Goal: Task Accomplishment & Management: Use online tool/utility

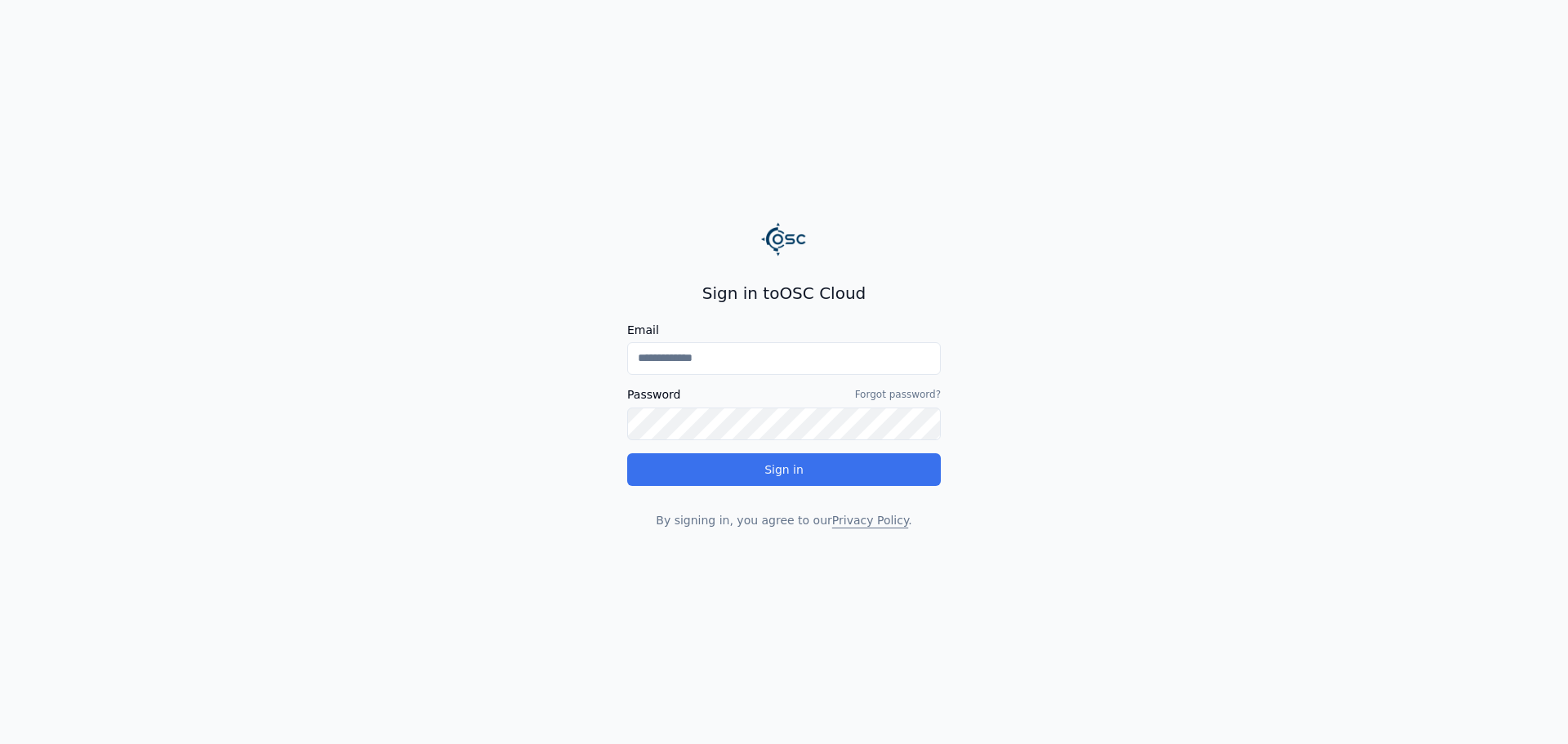
type input "**********"
click at [774, 469] on button "Sign in" at bounding box center [784, 469] width 313 height 33
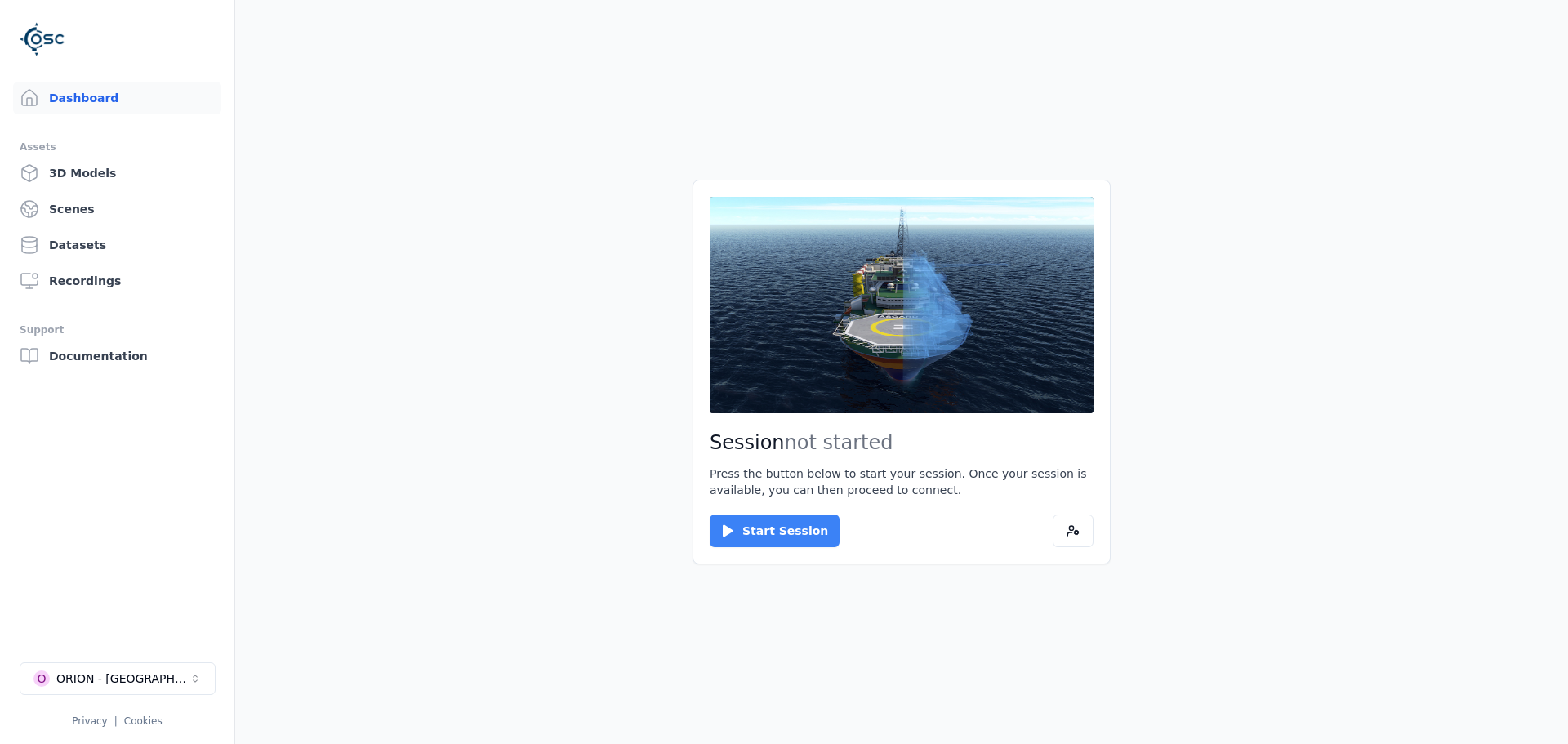
click at [777, 525] on button "Start Session" at bounding box center [774, 531] width 130 height 33
click at [754, 520] on button "Connect" at bounding box center [746, 531] width 75 height 33
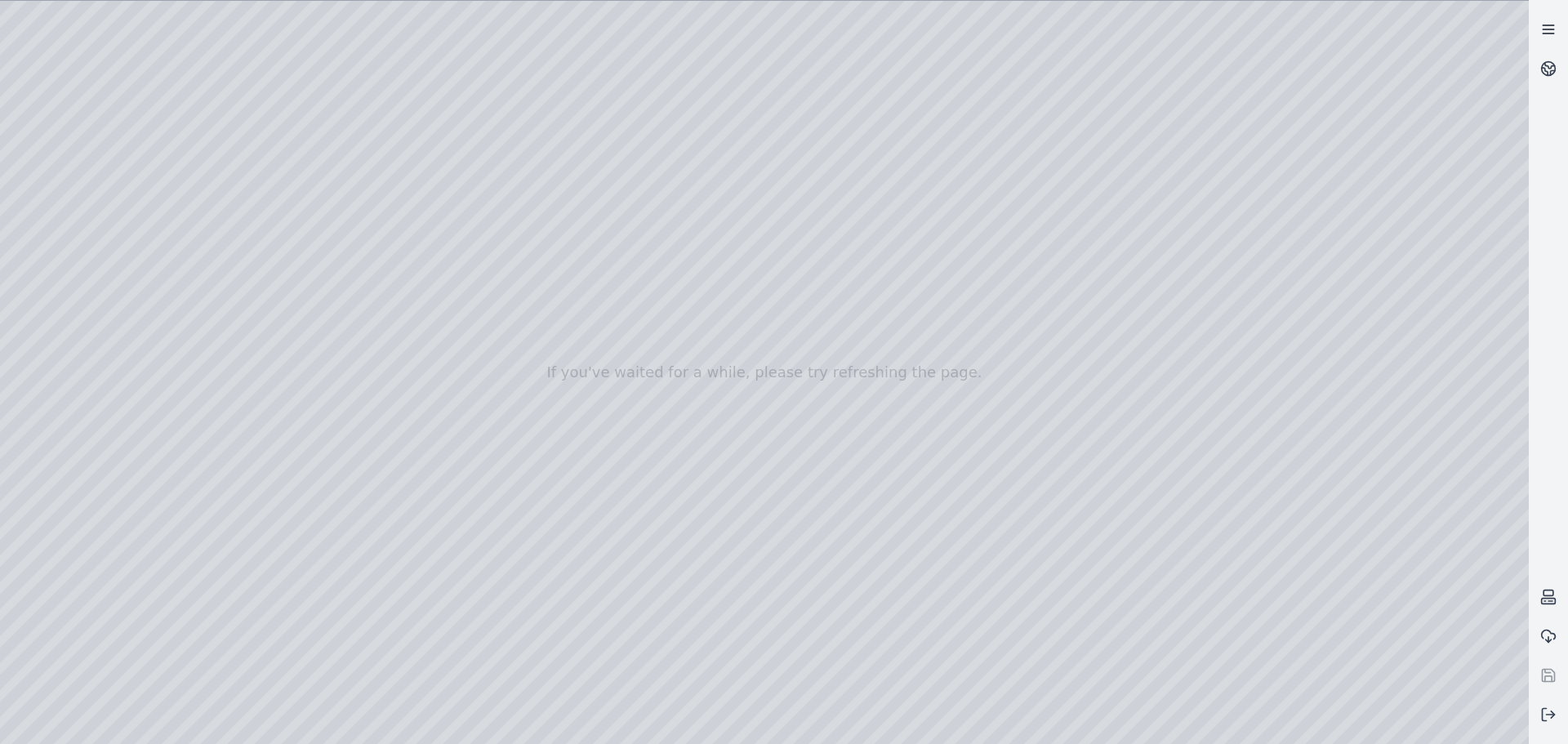
click at [1544, 24] on icon at bounding box center [1548, 29] width 16 height 16
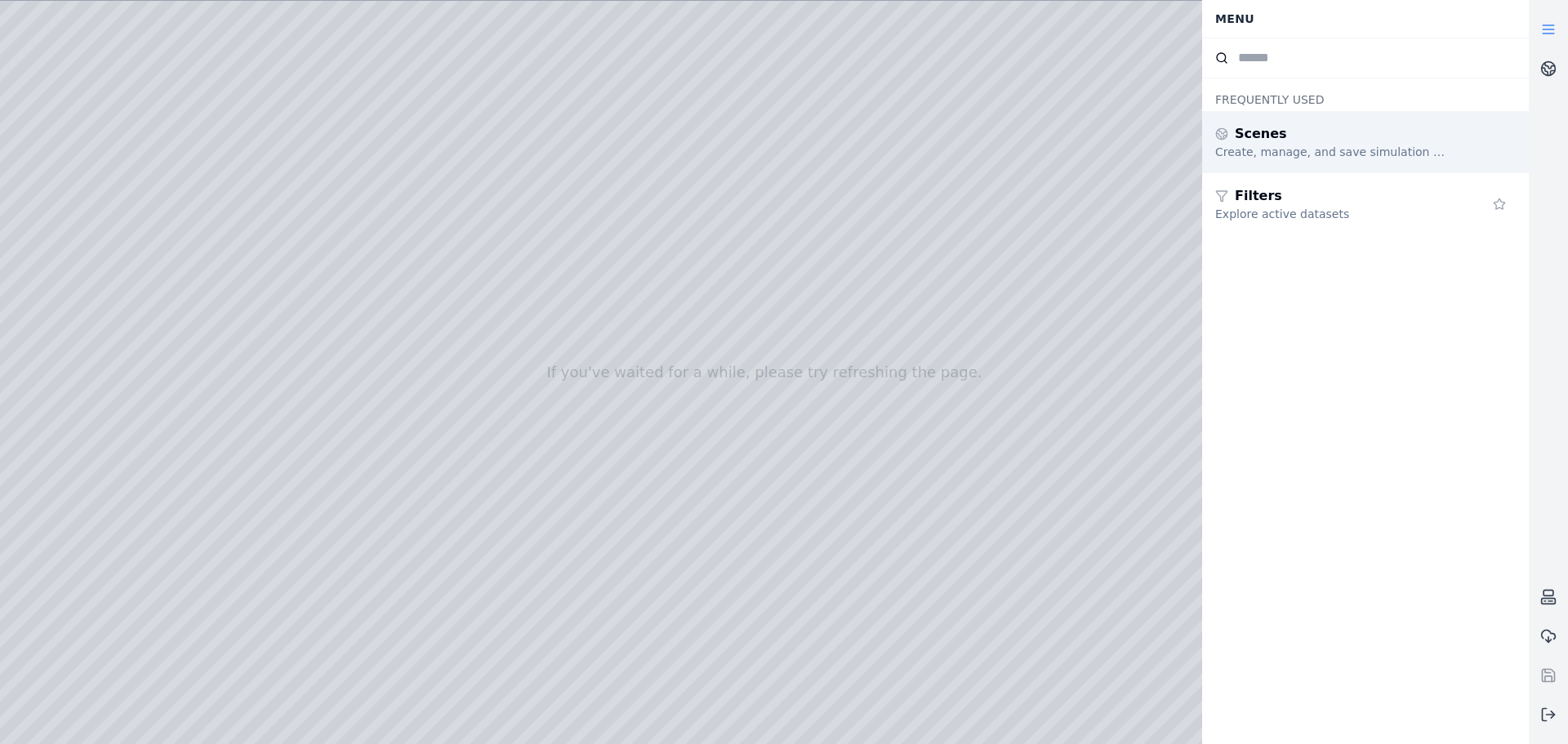
click at [1292, 149] on div "Create, manage, and save simulation scenes" at bounding box center [1332, 152] width 236 height 16
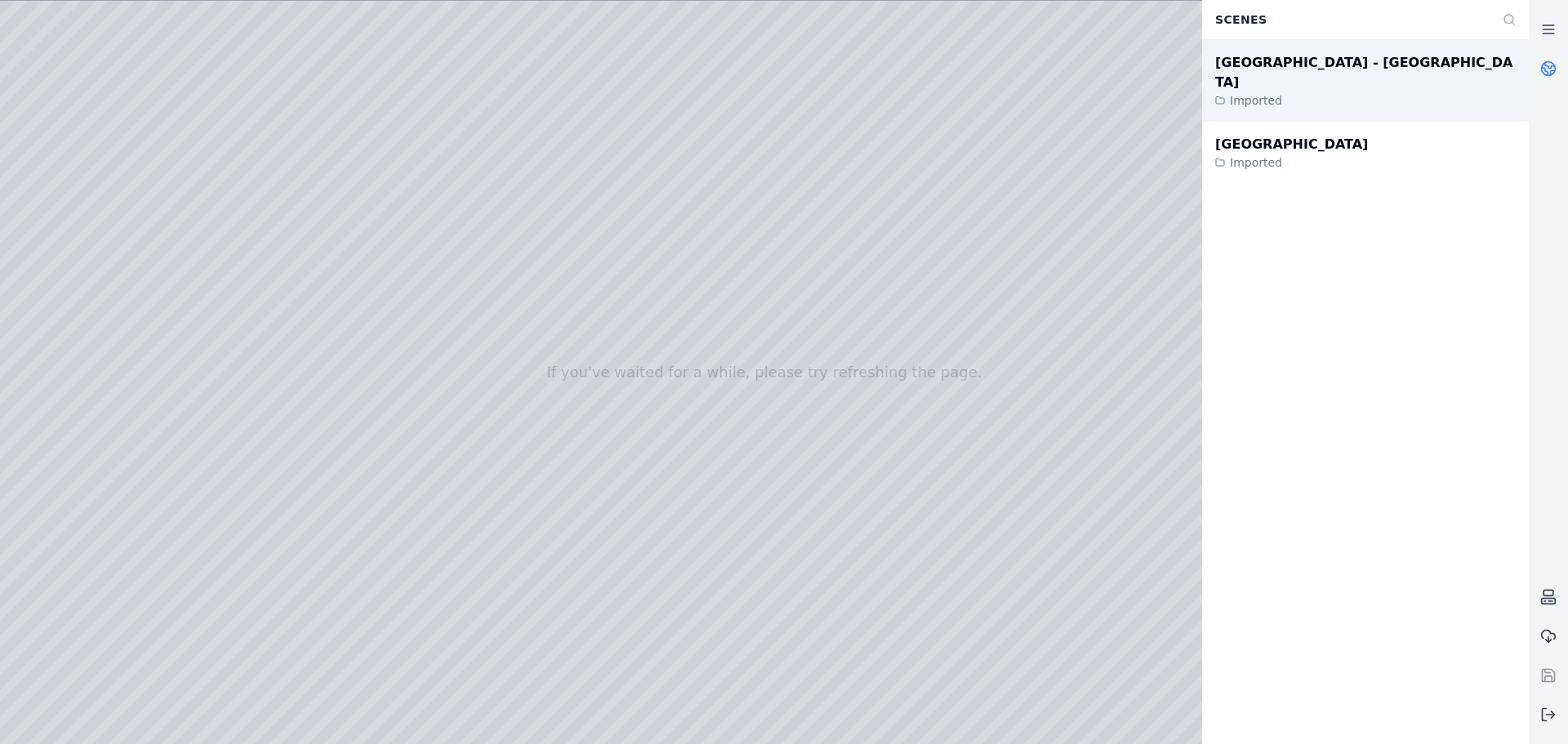
click at [1339, 67] on div "Cabo Verde - New terminal" at bounding box center [1365, 72] width 301 height 39
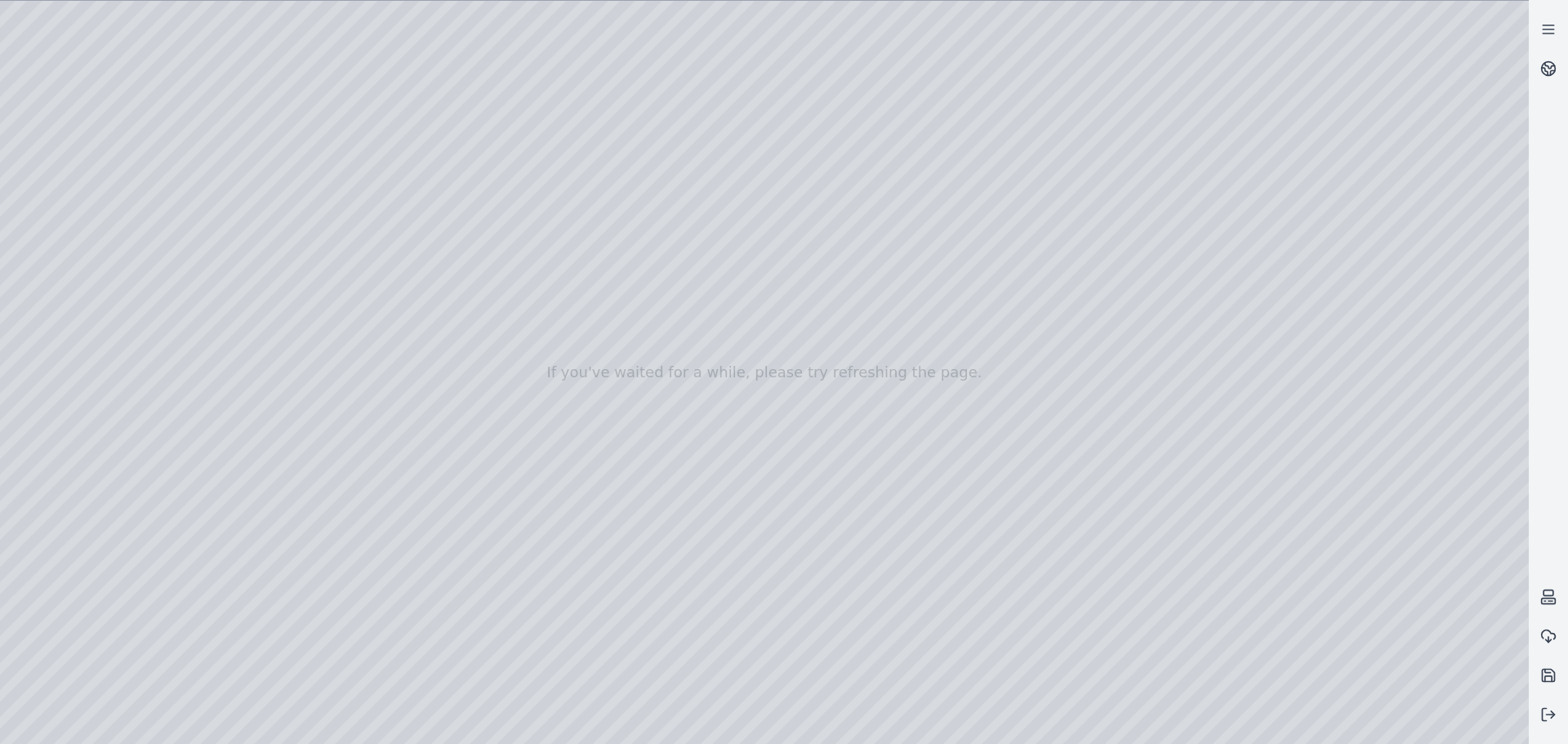
drag, startPoint x: 750, startPoint y: 247, endPoint x: 774, endPoint y: 520, distance: 274.1
click at [1294, 730] on div at bounding box center [764, 372] width 1528 height 743
click at [1294, 730] on div at bounding box center [764, 372] width 1528 height 743
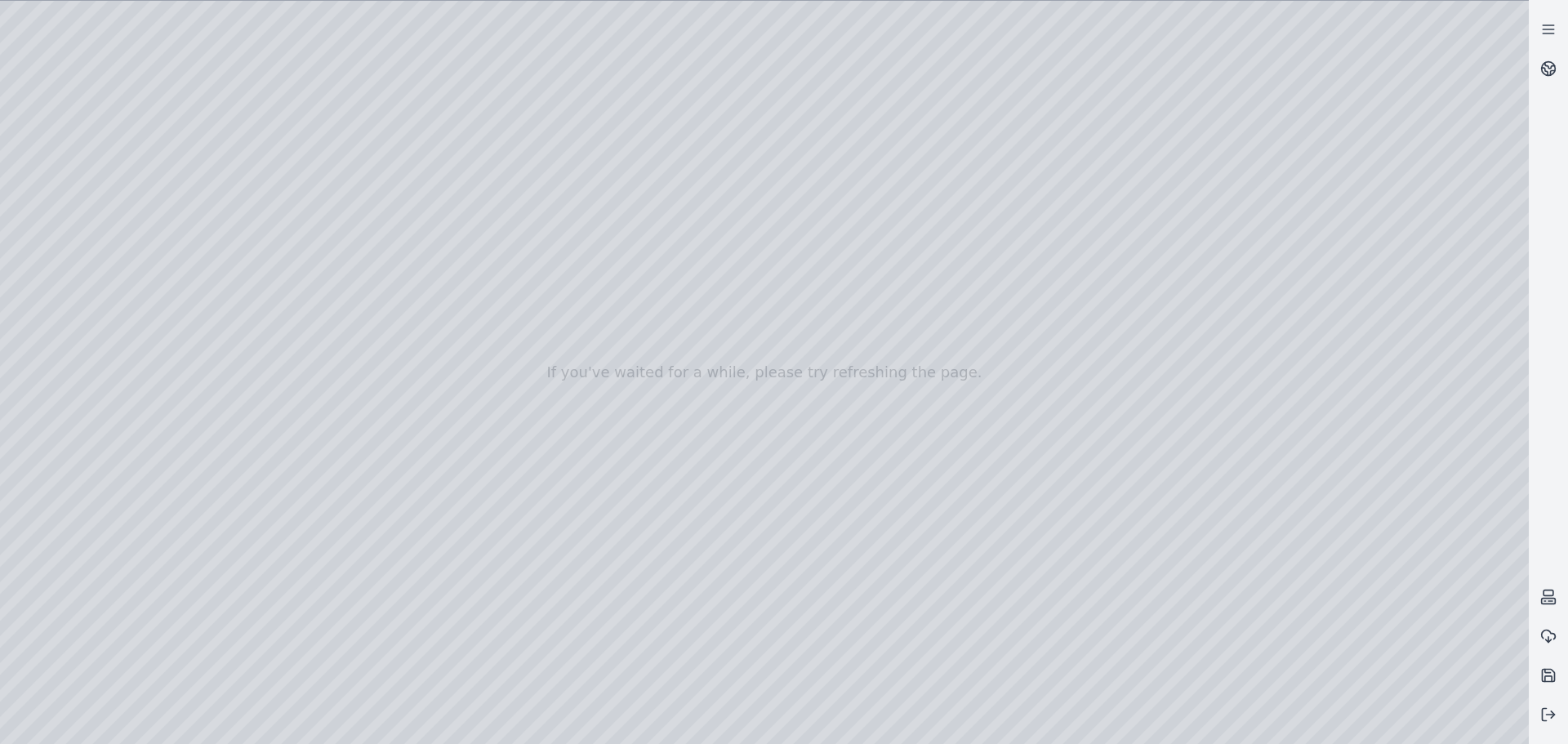
click at [1293, 730] on div at bounding box center [764, 372] width 1528 height 743
click at [1546, 713] on icon at bounding box center [1548, 715] width 16 height 16
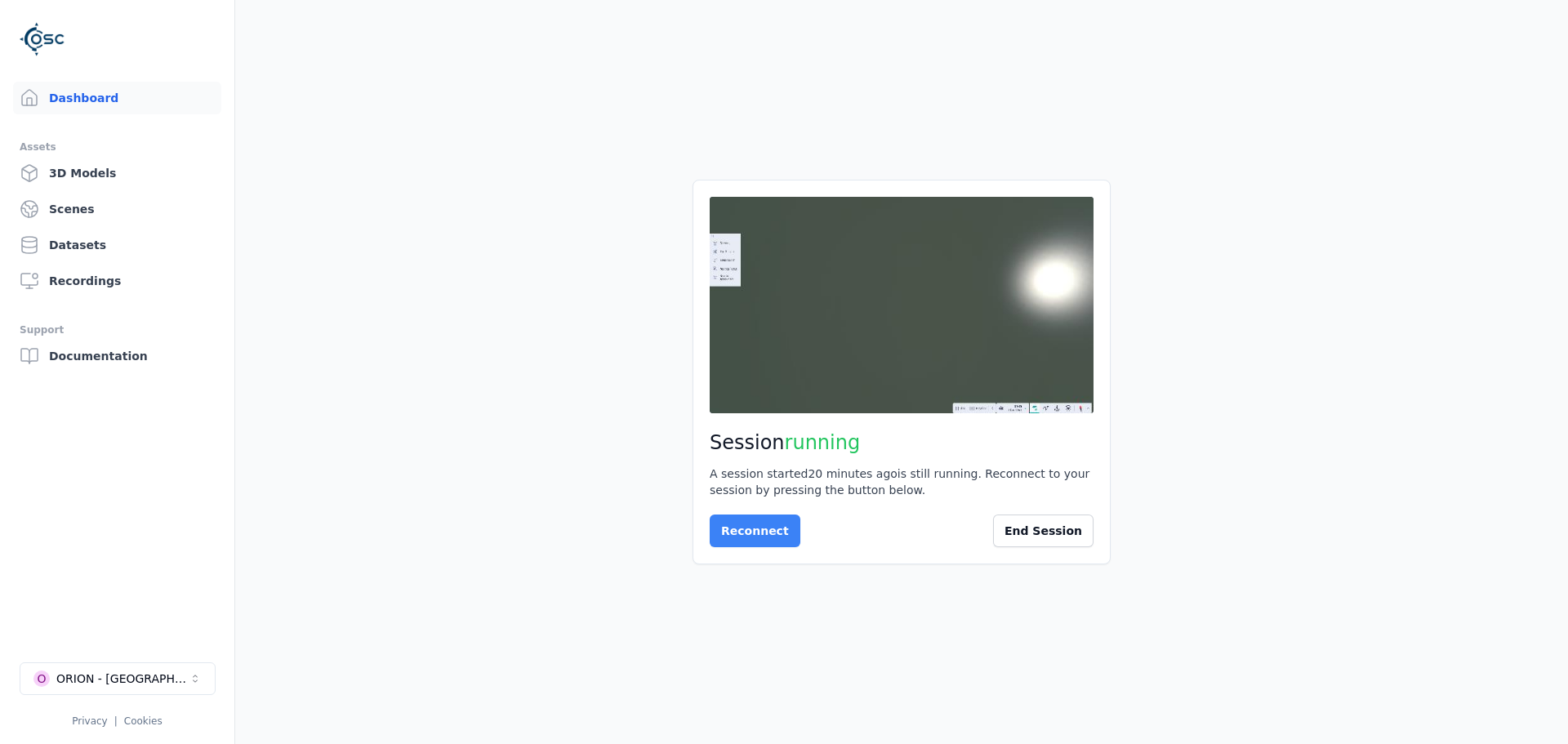
click at [740, 526] on button "Reconnect" at bounding box center [755, 531] width 91 height 33
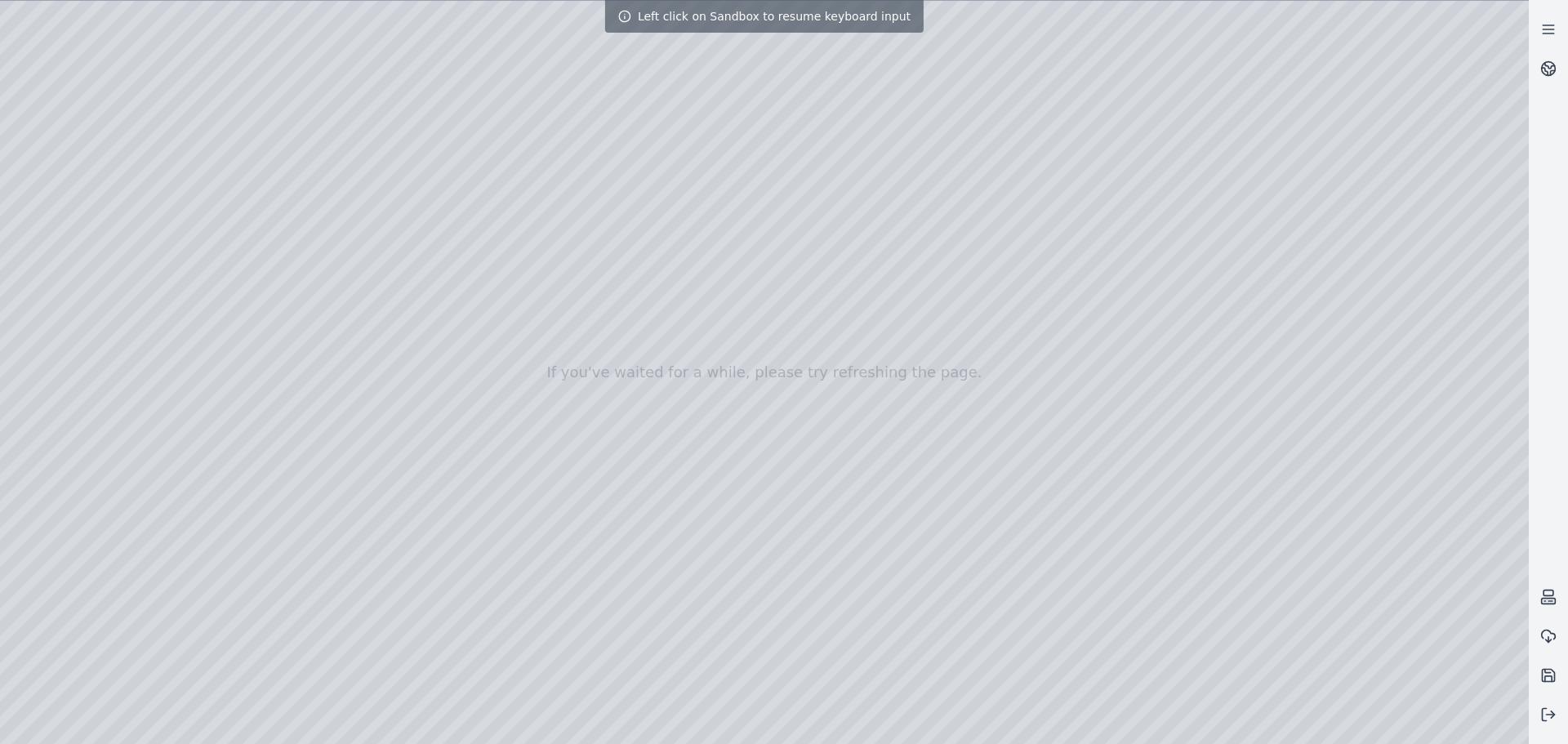
drag, startPoint x: 942, startPoint y: 330, endPoint x: 840, endPoint y: 390, distance: 118.3
click at [840, 390] on div at bounding box center [764, 372] width 1528 height 743
click at [965, 345] on div at bounding box center [764, 372] width 1528 height 743
click at [1052, 332] on div at bounding box center [764, 372] width 1528 height 743
drag, startPoint x: 1036, startPoint y: 366, endPoint x: 879, endPoint y: 408, distance: 162.5
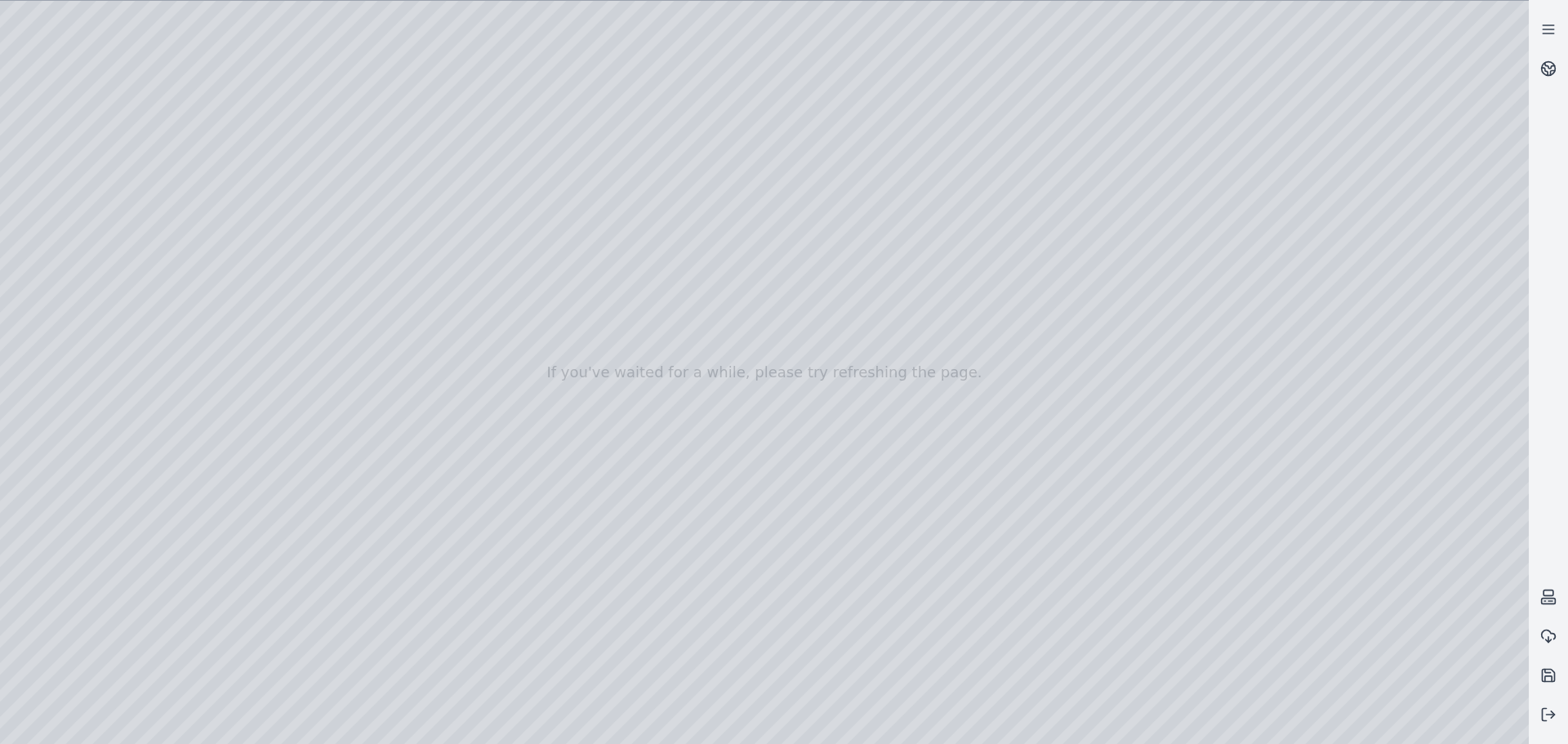
click at [879, 408] on div at bounding box center [764, 372] width 1528 height 743
drag, startPoint x: 957, startPoint y: 361, endPoint x: 799, endPoint y: 380, distance: 159.1
drag, startPoint x: 876, startPoint y: 343, endPoint x: 622, endPoint y: 343, distance: 254.0
drag, startPoint x: 656, startPoint y: 344, endPoint x: 941, endPoint y: 349, distance: 285.0
drag, startPoint x: 941, startPoint y: 377, endPoint x: 746, endPoint y: 161, distance: 291.0
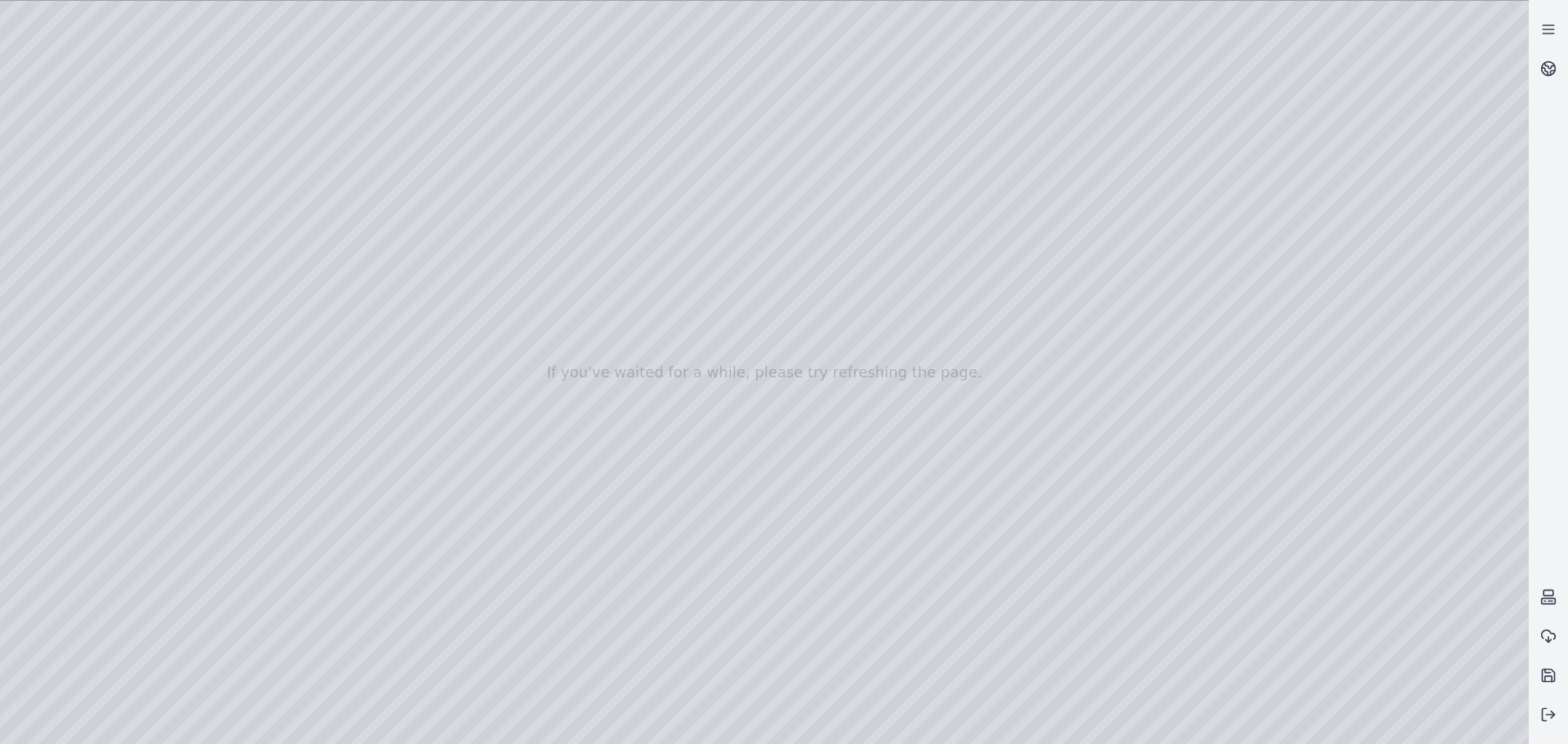
drag, startPoint x: 678, startPoint y: 95, endPoint x: 613, endPoint y: 315, distance: 229.4
drag, startPoint x: 754, startPoint y: 263, endPoint x: 741, endPoint y: 177, distance: 87.0
drag, startPoint x: 727, startPoint y: 349, endPoint x: 755, endPoint y: 237, distance: 115.4
drag, startPoint x: 757, startPoint y: 244, endPoint x: 733, endPoint y: 301, distance: 61.8
click at [911, 362] on div at bounding box center [764, 372] width 1528 height 743
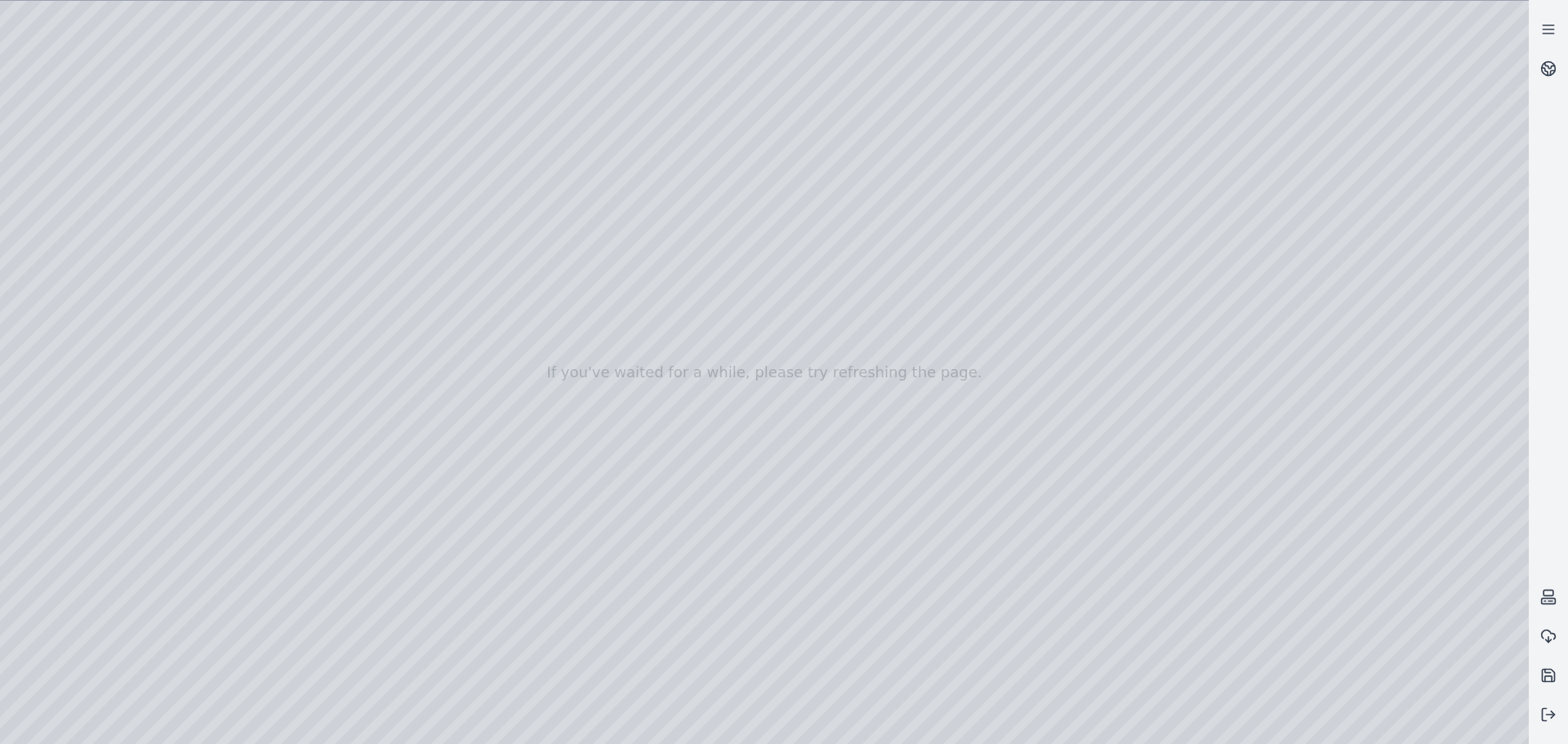
click at [1234, 245] on div at bounding box center [764, 372] width 1528 height 743
drag, startPoint x: 950, startPoint y: 440, endPoint x: 938, endPoint y: 521, distance: 81.9
click at [938, 521] on div at bounding box center [764, 372] width 1528 height 743
click at [978, 476] on div at bounding box center [764, 372] width 1528 height 743
drag, startPoint x: 1056, startPoint y: 464, endPoint x: 1115, endPoint y: 345, distance: 132.8
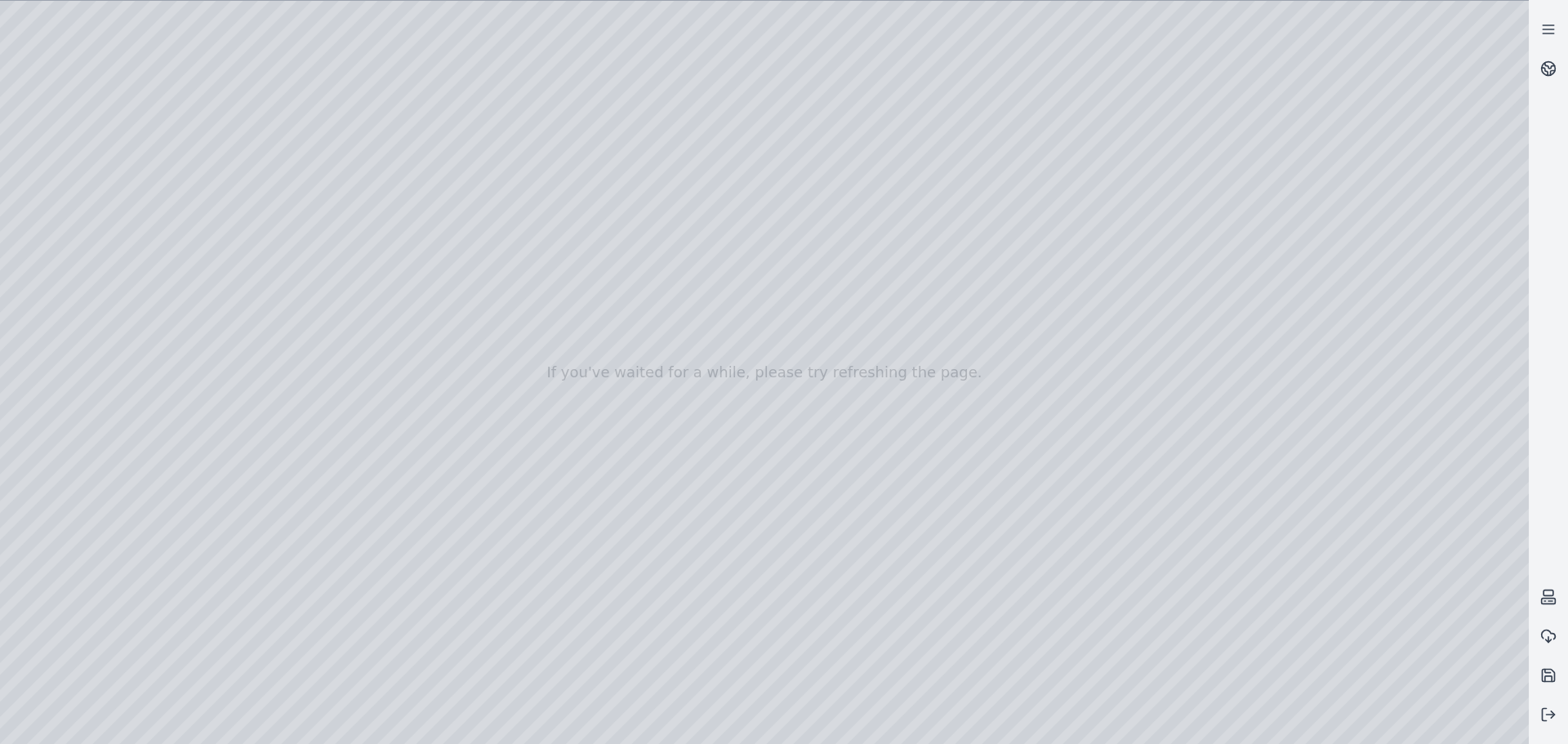
click at [1115, 345] on div at bounding box center [764, 372] width 1528 height 743
drag, startPoint x: 1073, startPoint y: 481, endPoint x: 1174, endPoint y: 162, distance: 334.6
drag, startPoint x: 1214, startPoint y: 74, endPoint x: 959, endPoint y: 148, distance: 265.5
drag, startPoint x: 917, startPoint y: 181, endPoint x: 691, endPoint y: 263, distance: 240.4
drag, startPoint x: 509, startPoint y: 426, endPoint x: 904, endPoint y: 357, distance: 401.0
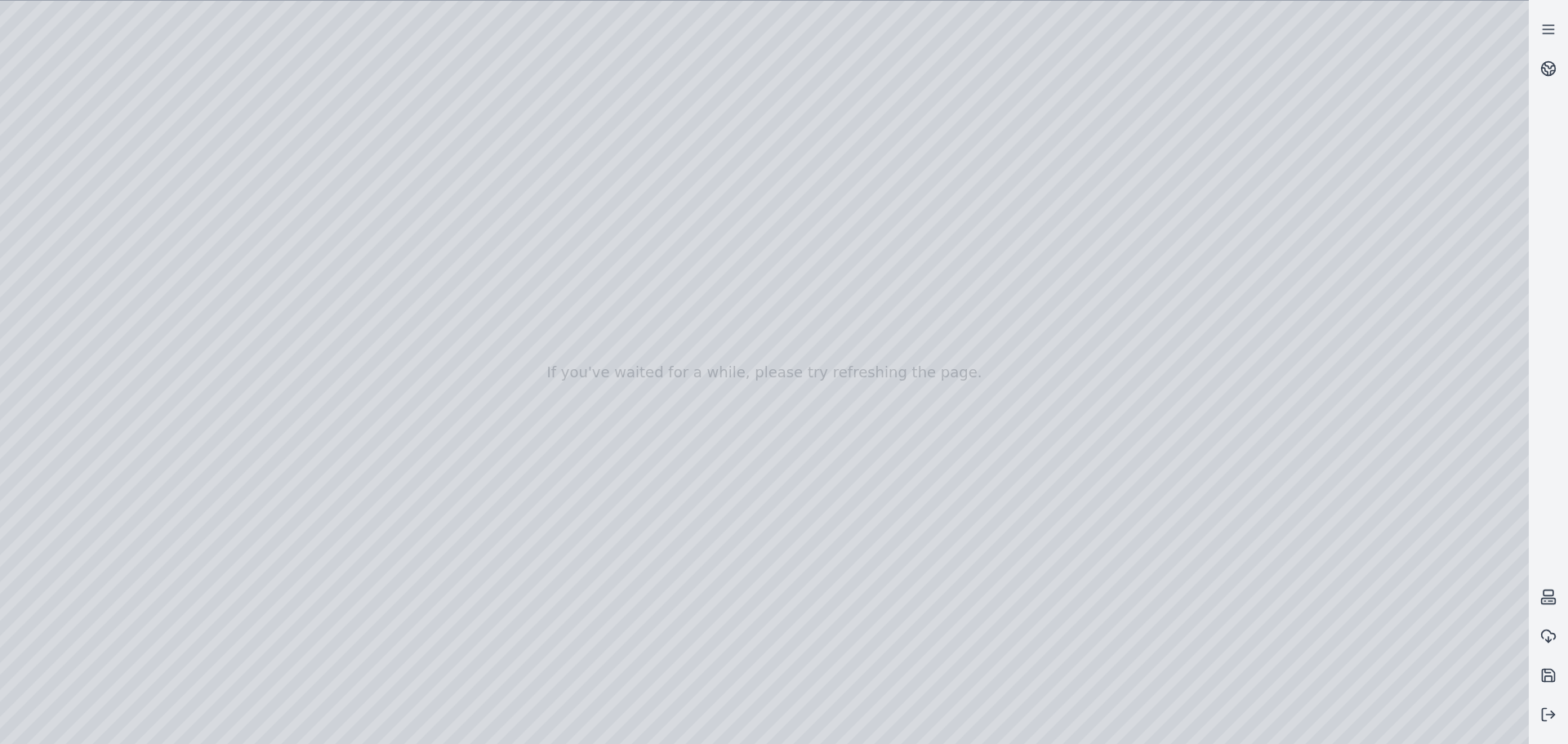
drag, startPoint x: 960, startPoint y: 501, endPoint x: 968, endPoint y: 435, distance: 66.5
drag, startPoint x: 999, startPoint y: 425, endPoint x: 1008, endPoint y: 543, distance: 118.3
drag, startPoint x: 890, startPoint y: 451, endPoint x: 953, endPoint y: 335, distance: 132.0
click at [953, 335] on div at bounding box center [764, 372] width 1528 height 743
click at [103, 187] on div at bounding box center [764, 372] width 1528 height 743
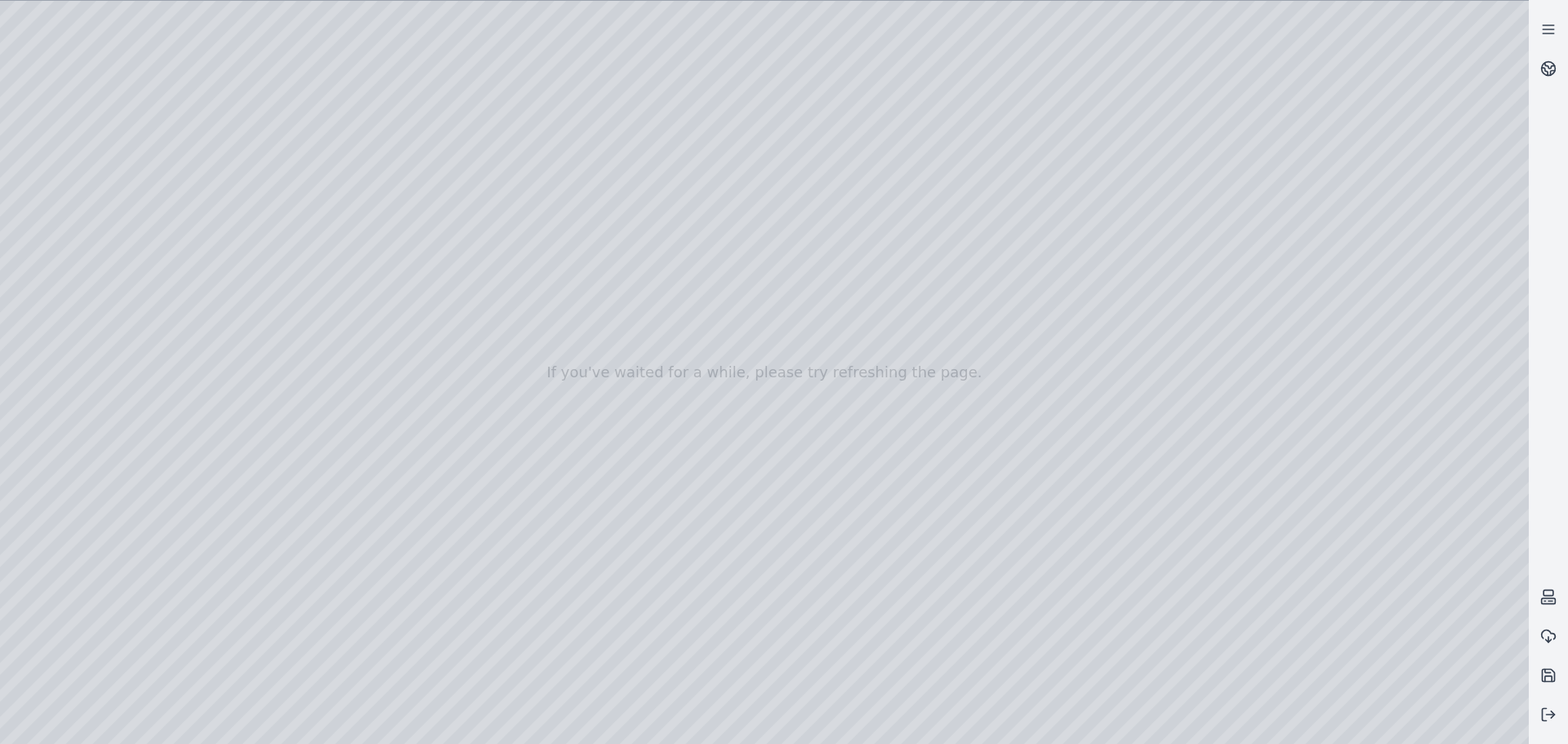
click at [64, 270] on div at bounding box center [764, 372] width 1528 height 743
click at [80, 299] on div at bounding box center [764, 372] width 1528 height 743
click at [204, 358] on div at bounding box center [764, 372] width 1528 height 743
click at [223, 382] on div at bounding box center [764, 372] width 1528 height 743
click at [225, 242] on div at bounding box center [764, 372] width 1528 height 743
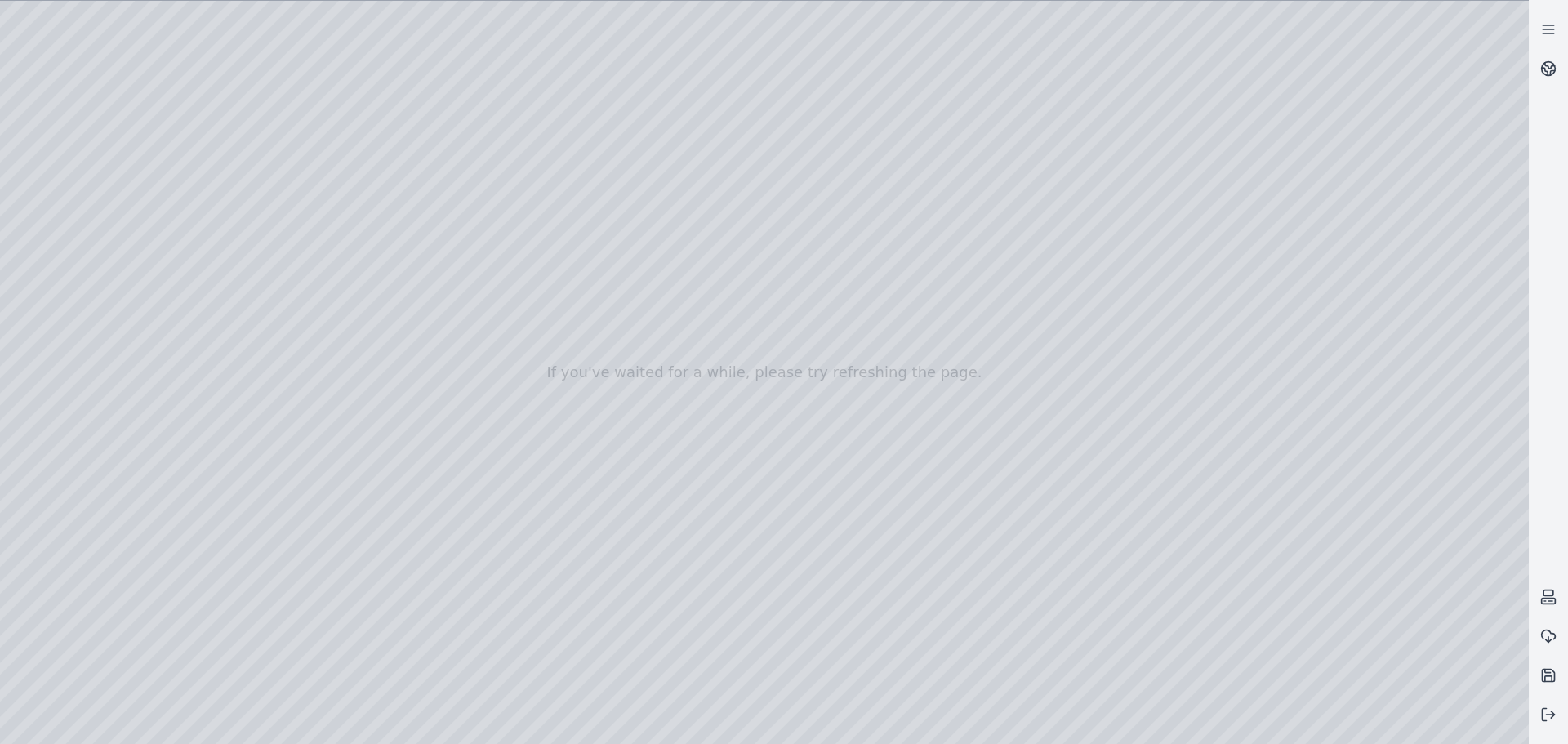
click at [110, 187] on div at bounding box center [764, 372] width 1528 height 743
click at [142, 146] on div at bounding box center [764, 372] width 1528 height 743
click at [78, 157] on div at bounding box center [764, 372] width 1528 height 743
click at [89, 211] on div at bounding box center [764, 372] width 1528 height 743
click at [339, 210] on div at bounding box center [764, 372] width 1528 height 743
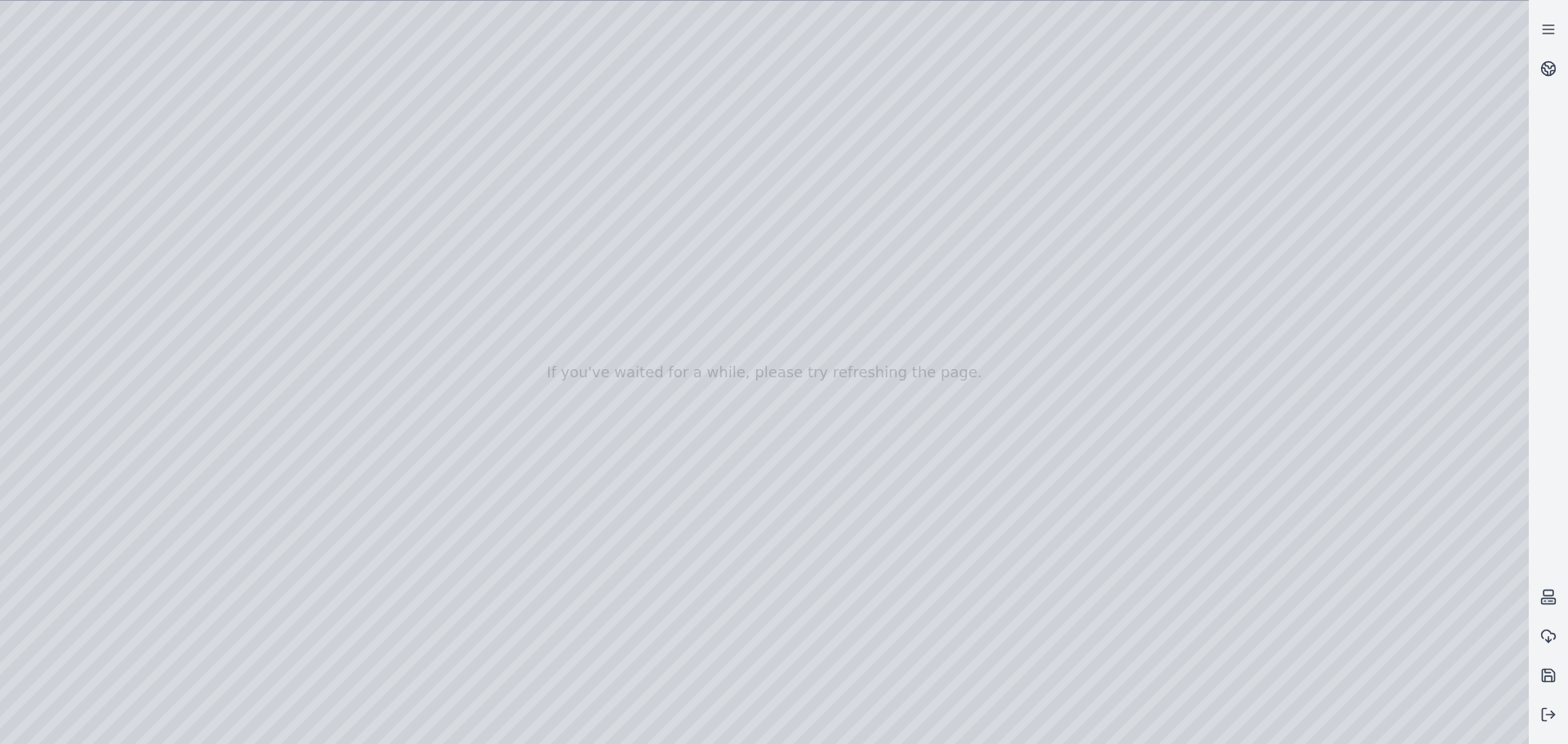
click at [339, 210] on div at bounding box center [764, 372] width 1528 height 743
click at [341, 208] on div at bounding box center [764, 372] width 1528 height 743
click at [340, 319] on div at bounding box center [764, 372] width 1528 height 743
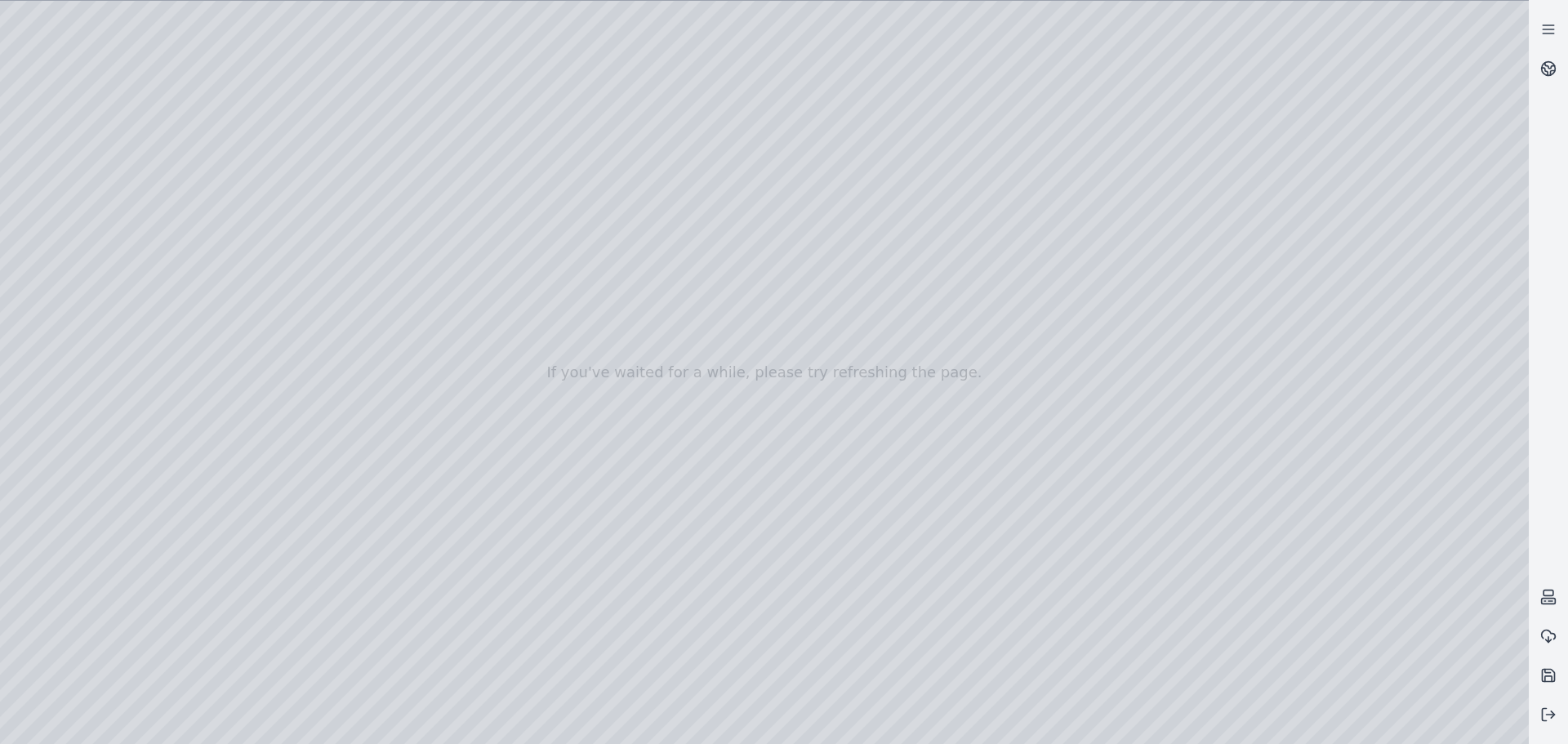
click at [335, 352] on div at bounding box center [764, 372] width 1528 height 743
click at [337, 350] on div at bounding box center [764, 372] width 1528 height 743
click at [335, 377] on div at bounding box center [764, 372] width 1528 height 743
click at [335, 459] on div at bounding box center [764, 372] width 1528 height 743
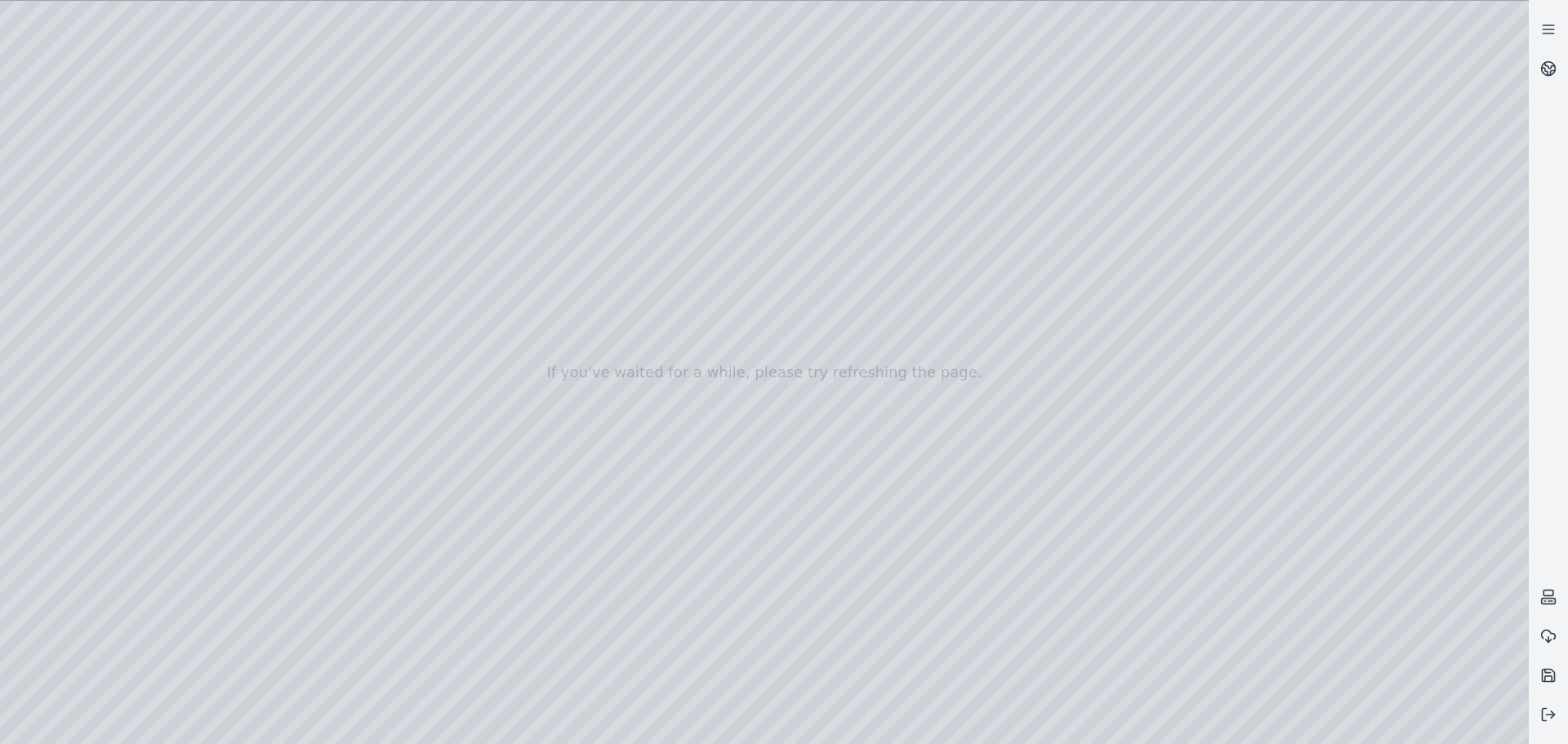
click at [1509, 17] on div at bounding box center [764, 372] width 1528 height 743
click at [1504, 21] on div at bounding box center [764, 372] width 1528 height 743
click at [1506, 17] on div at bounding box center [764, 372] width 1528 height 743
click at [878, 379] on div at bounding box center [764, 372] width 1528 height 743
click at [891, 195] on div at bounding box center [764, 372] width 1528 height 743
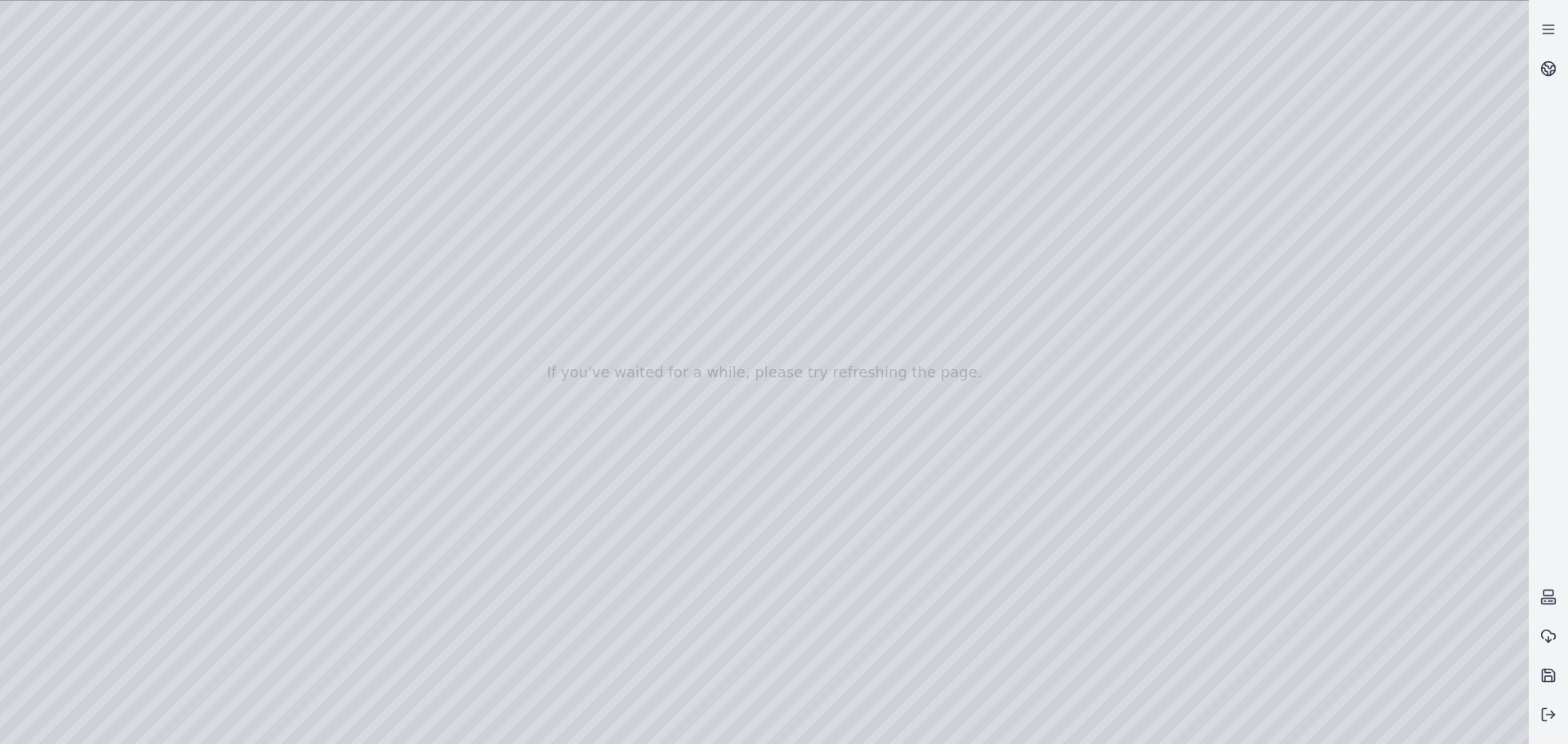
click at [831, 366] on div at bounding box center [764, 372] width 1528 height 743
click at [803, 493] on div at bounding box center [764, 372] width 1528 height 743
click at [338, 213] on div at bounding box center [764, 372] width 1528 height 743
click at [1510, 22] on div at bounding box center [764, 372] width 1528 height 743
click at [1509, 20] on div at bounding box center [764, 372] width 1528 height 743
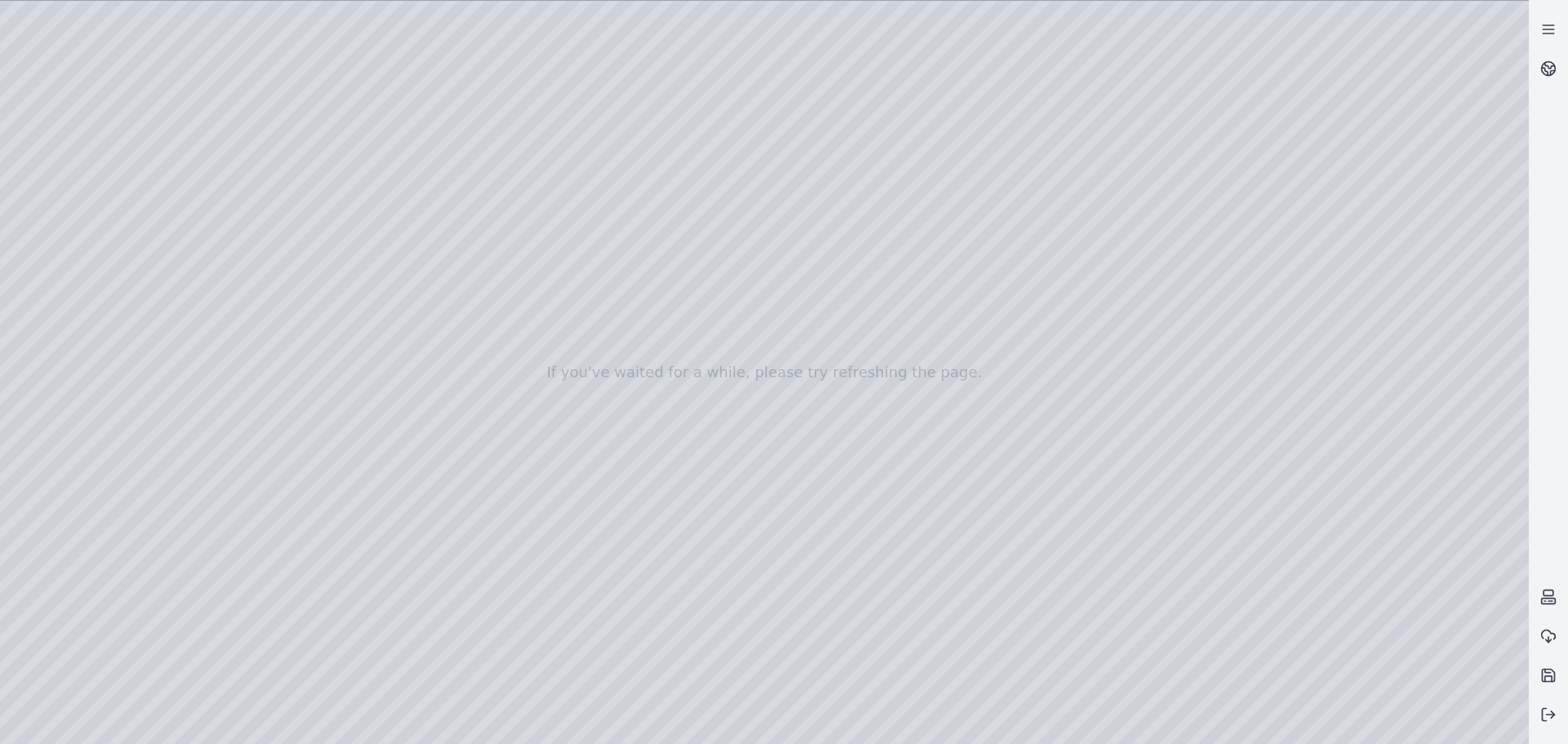
click at [1505, 404] on div at bounding box center [764, 372] width 1528 height 743
click at [1505, 17] on div at bounding box center [764, 372] width 1528 height 743
click at [1506, 24] on div at bounding box center [764, 372] width 1528 height 743
click at [1509, 22] on div at bounding box center [764, 372] width 1528 height 743
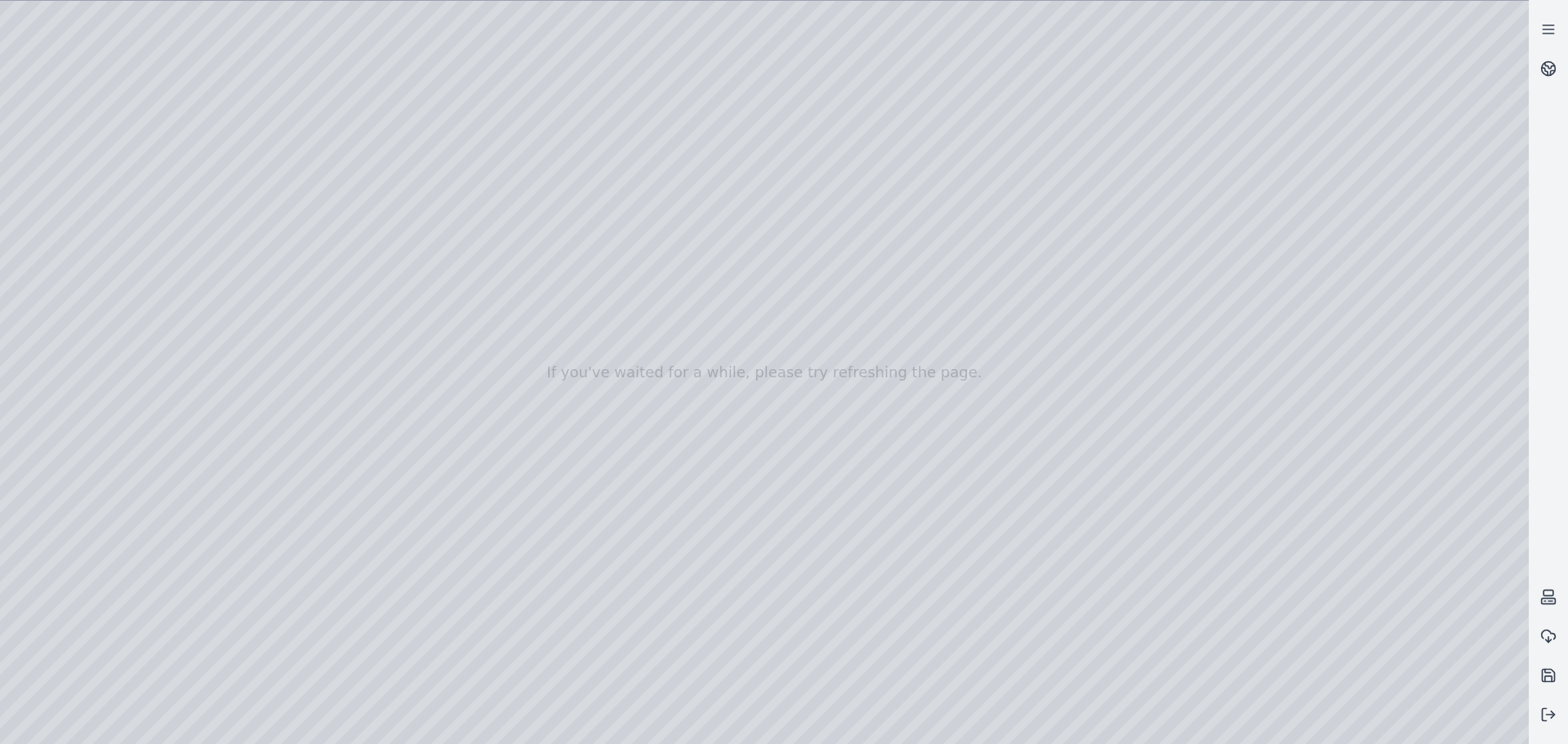
click at [1509, 22] on div at bounding box center [764, 372] width 1528 height 743
click at [1195, 77] on div at bounding box center [764, 372] width 1528 height 743
click at [818, 525] on div at bounding box center [764, 372] width 1528 height 743
click at [141, 52] on div at bounding box center [764, 372] width 1528 height 743
drag, startPoint x: 456, startPoint y: 500, endPoint x: 550, endPoint y: 725, distance: 243.8
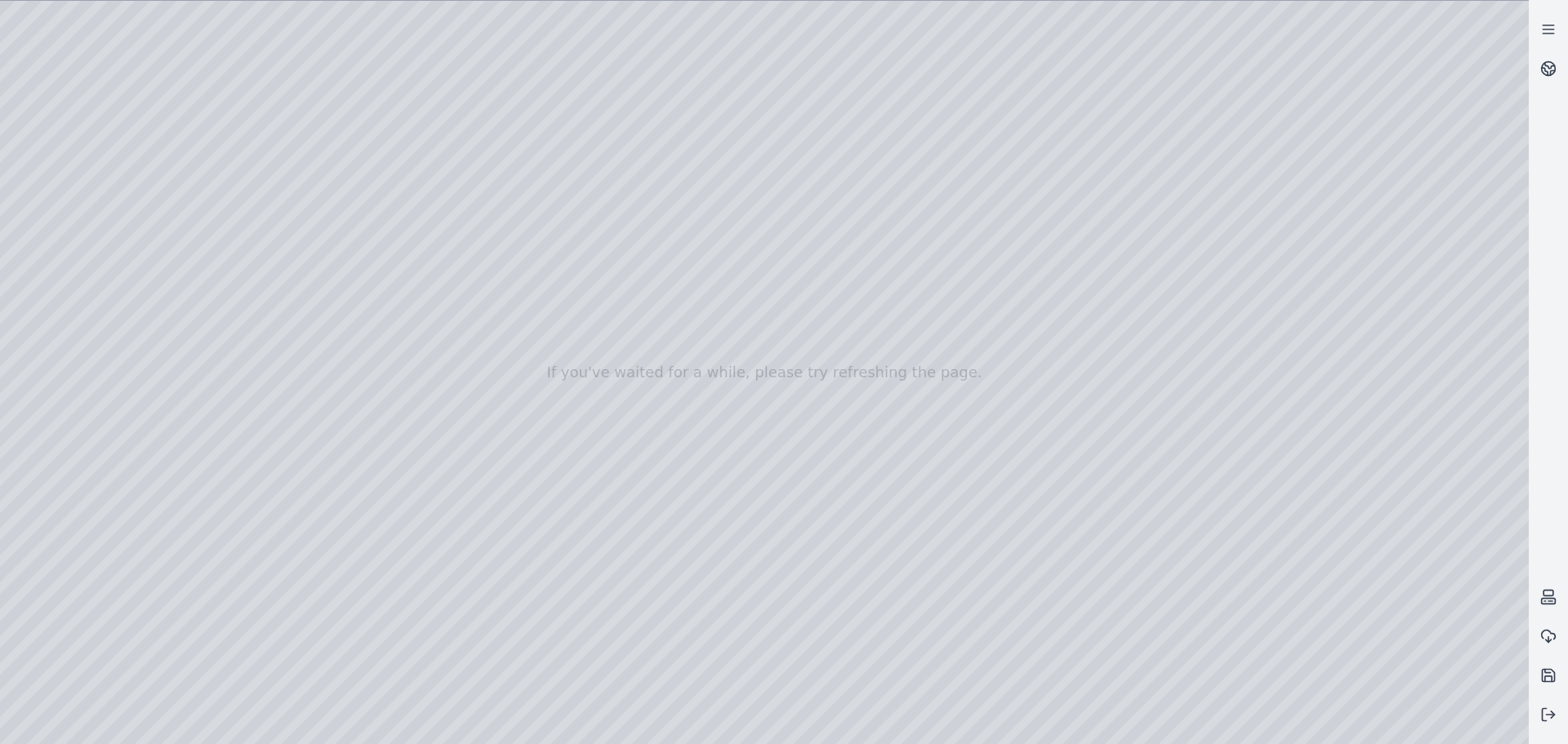
click at [457, 509] on div at bounding box center [764, 372] width 1528 height 743
click at [772, 395] on div at bounding box center [764, 372] width 1528 height 743
click at [818, 382] on div at bounding box center [764, 372] width 1528 height 743
click at [765, 507] on div at bounding box center [764, 372] width 1528 height 743
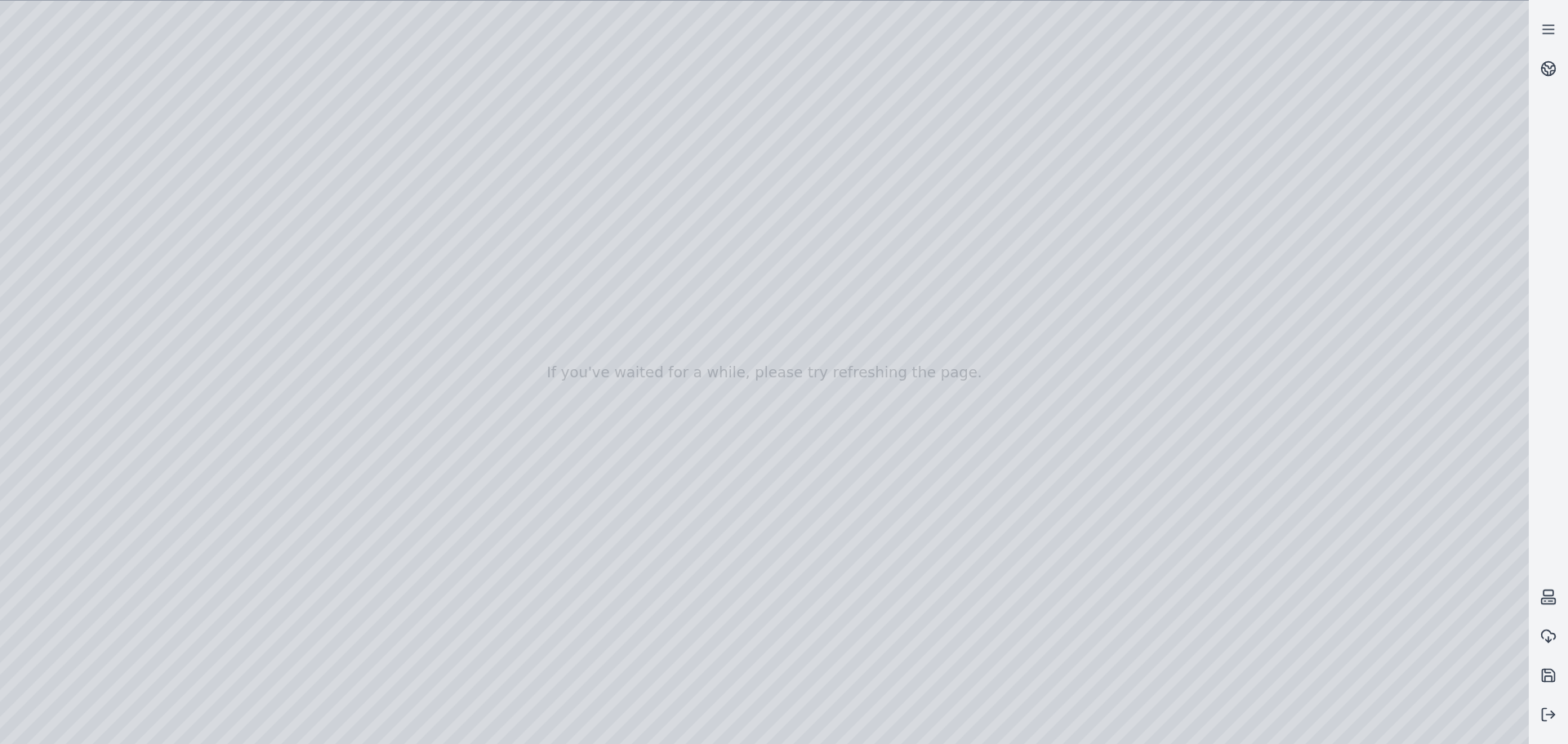
click at [807, 451] on div at bounding box center [764, 372] width 1528 height 743
click at [1387, 727] on div at bounding box center [764, 372] width 1528 height 743
click at [885, 531] on div at bounding box center [764, 372] width 1528 height 743
drag, startPoint x: 1058, startPoint y: 311, endPoint x: 995, endPoint y: 277, distance: 71.6
drag, startPoint x: 734, startPoint y: 323, endPoint x: 1030, endPoint y: 245, distance: 306.1
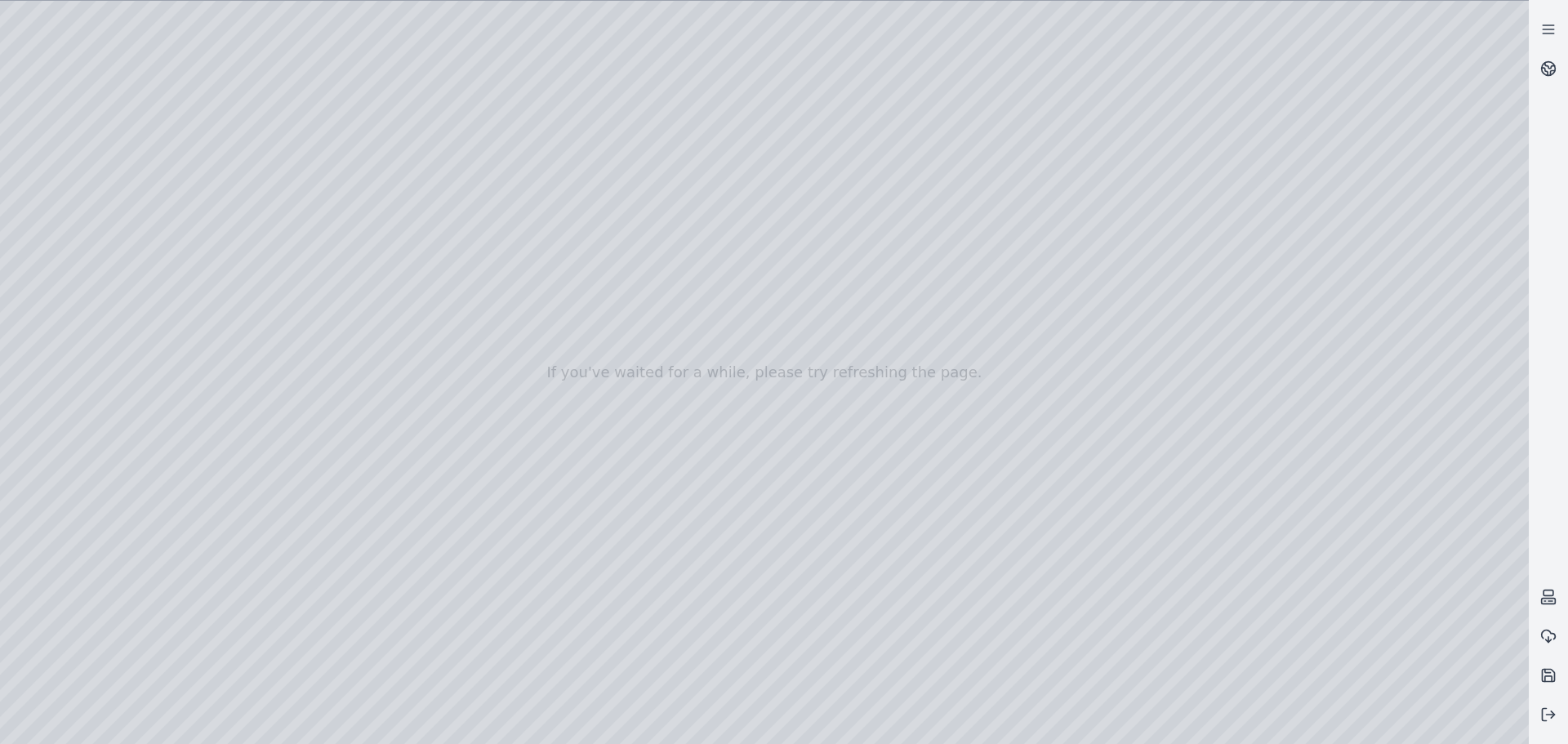
drag, startPoint x: 374, startPoint y: 395, endPoint x: 493, endPoint y: 169, distance: 255.4
drag, startPoint x: 615, startPoint y: 348, endPoint x: 660, endPoint y: 140, distance: 212.8
drag, startPoint x: 663, startPoint y: 179, endPoint x: 664, endPoint y: 306, distance: 127.0
click at [1222, 428] on div at bounding box center [764, 372] width 1528 height 743
click at [630, 415] on div at bounding box center [764, 372] width 1528 height 743
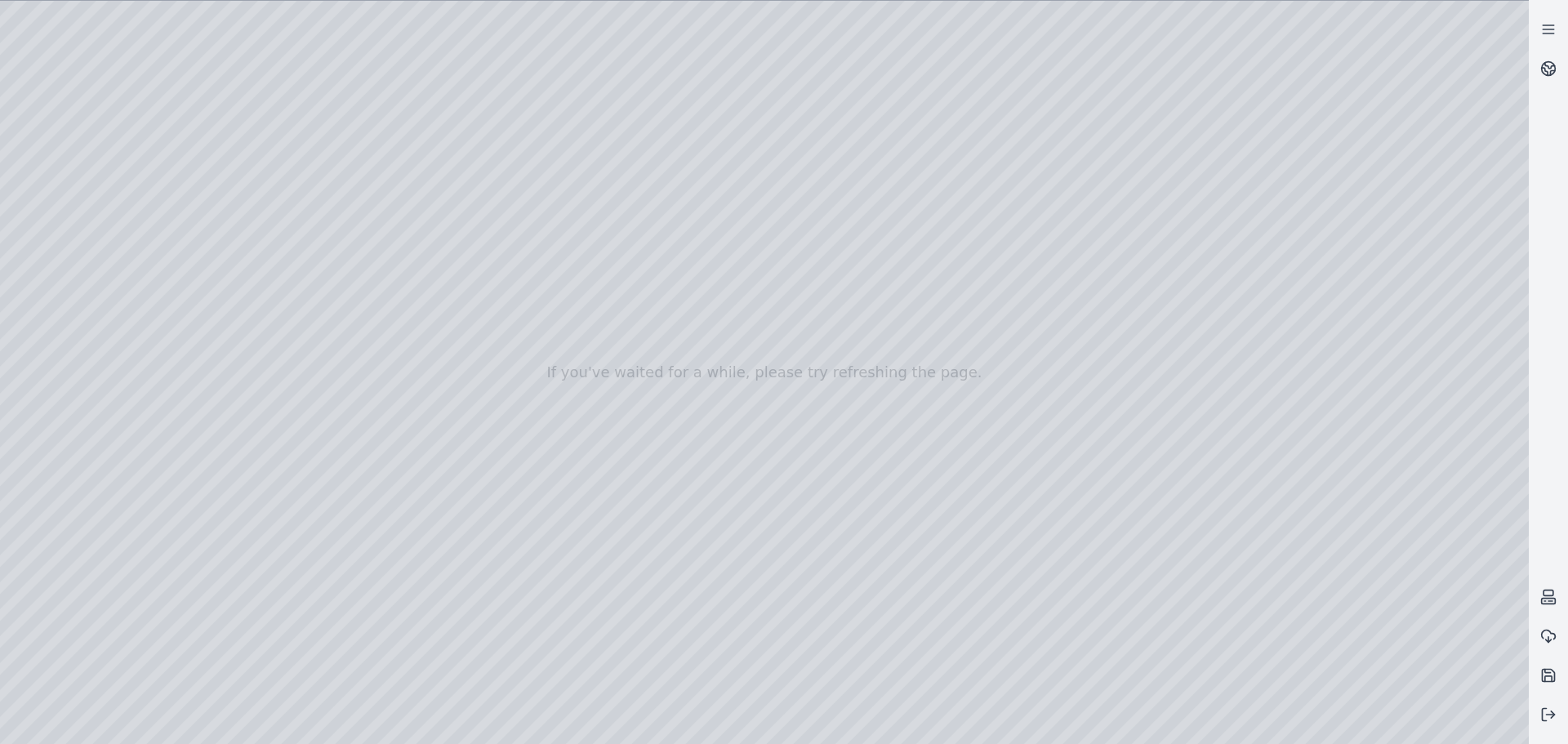
click at [106, 162] on div at bounding box center [764, 372] width 1528 height 743
click at [717, 266] on div at bounding box center [764, 372] width 1528 height 743
click at [1122, 558] on div at bounding box center [764, 372] width 1528 height 743
click at [1313, 548] on div at bounding box center [764, 372] width 1528 height 743
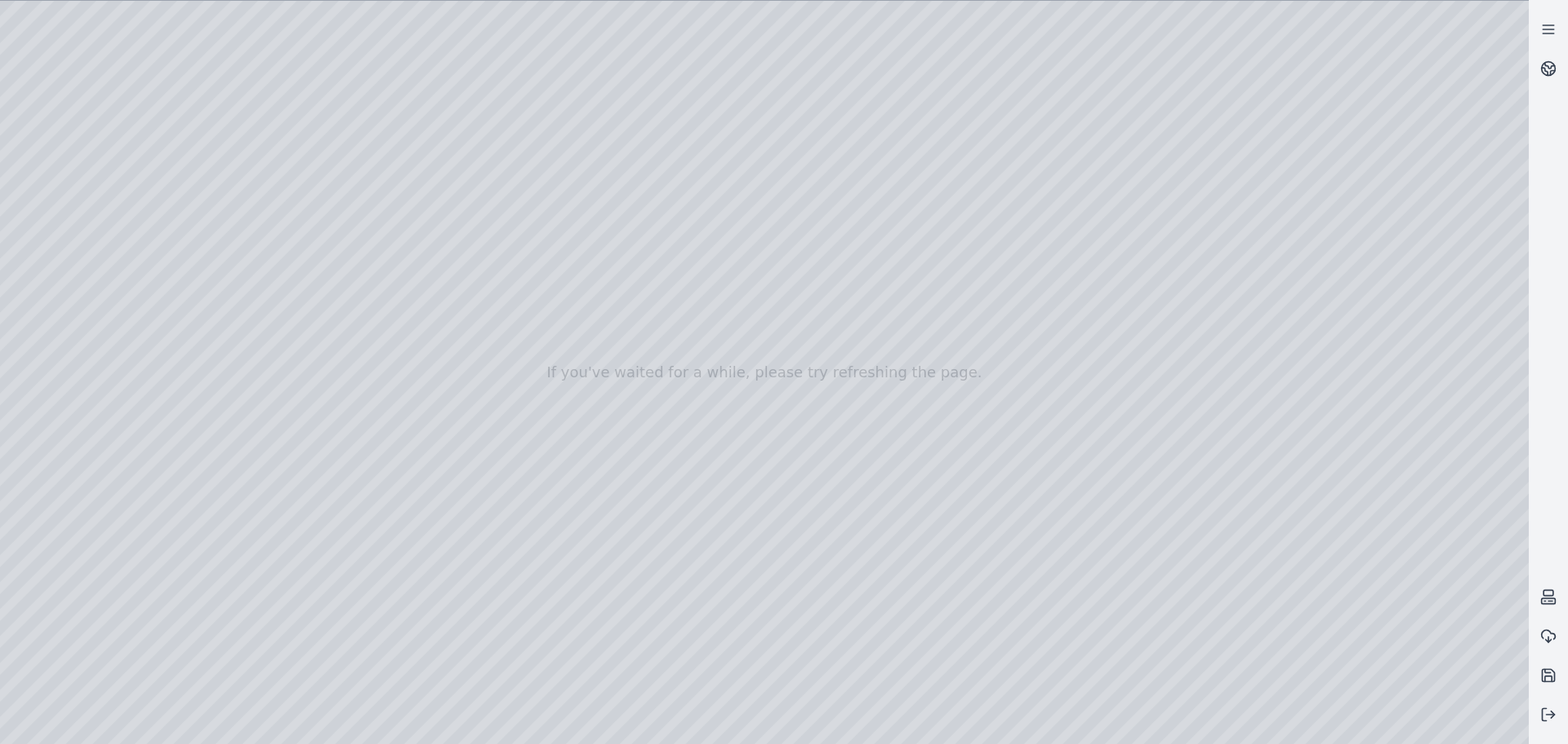
click at [1415, 606] on div at bounding box center [764, 372] width 1528 height 743
click at [1550, 712] on icon at bounding box center [1548, 715] width 16 height 16
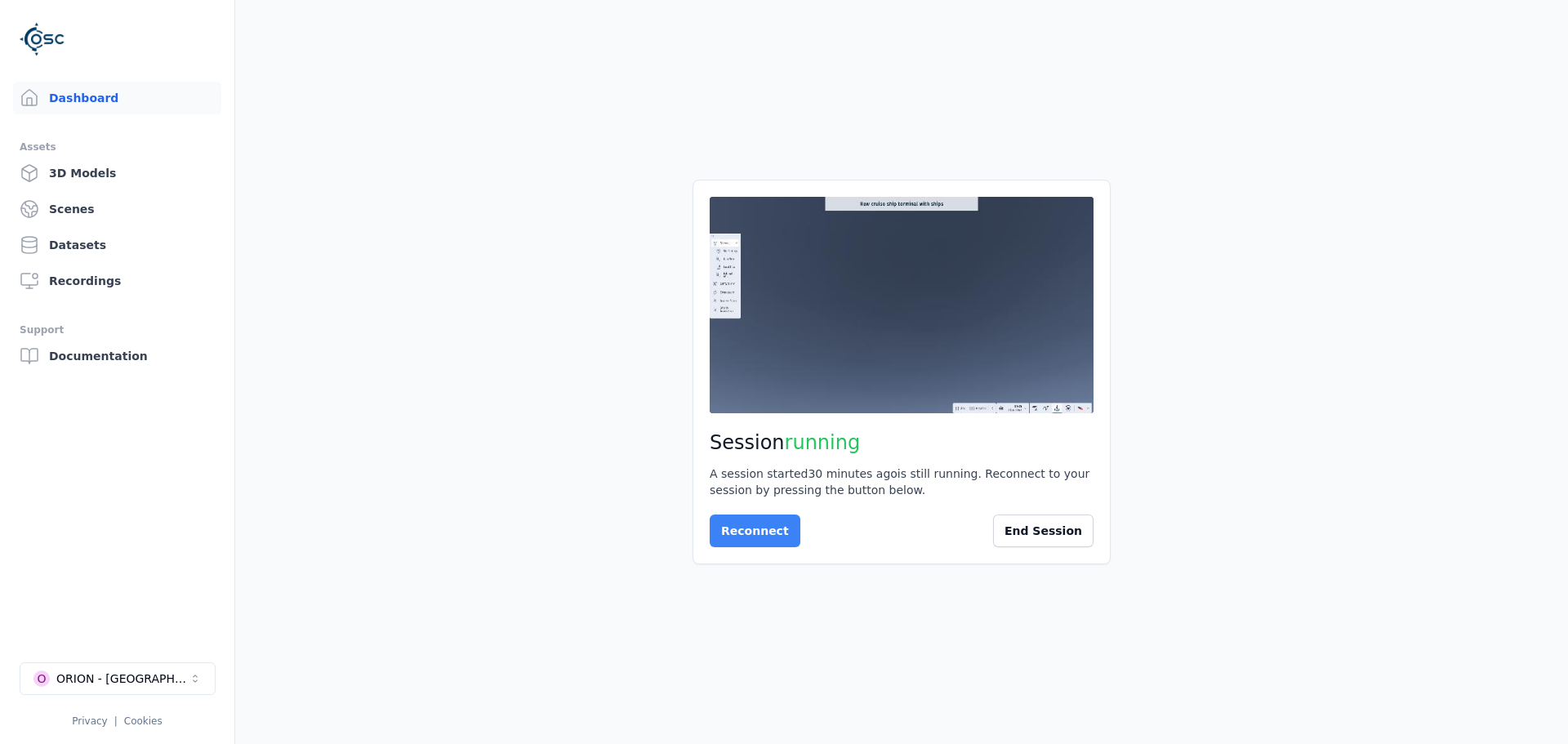
click at [757, 532] on button "Reconnect" at bounding box center [755, 531] width 91 height 33
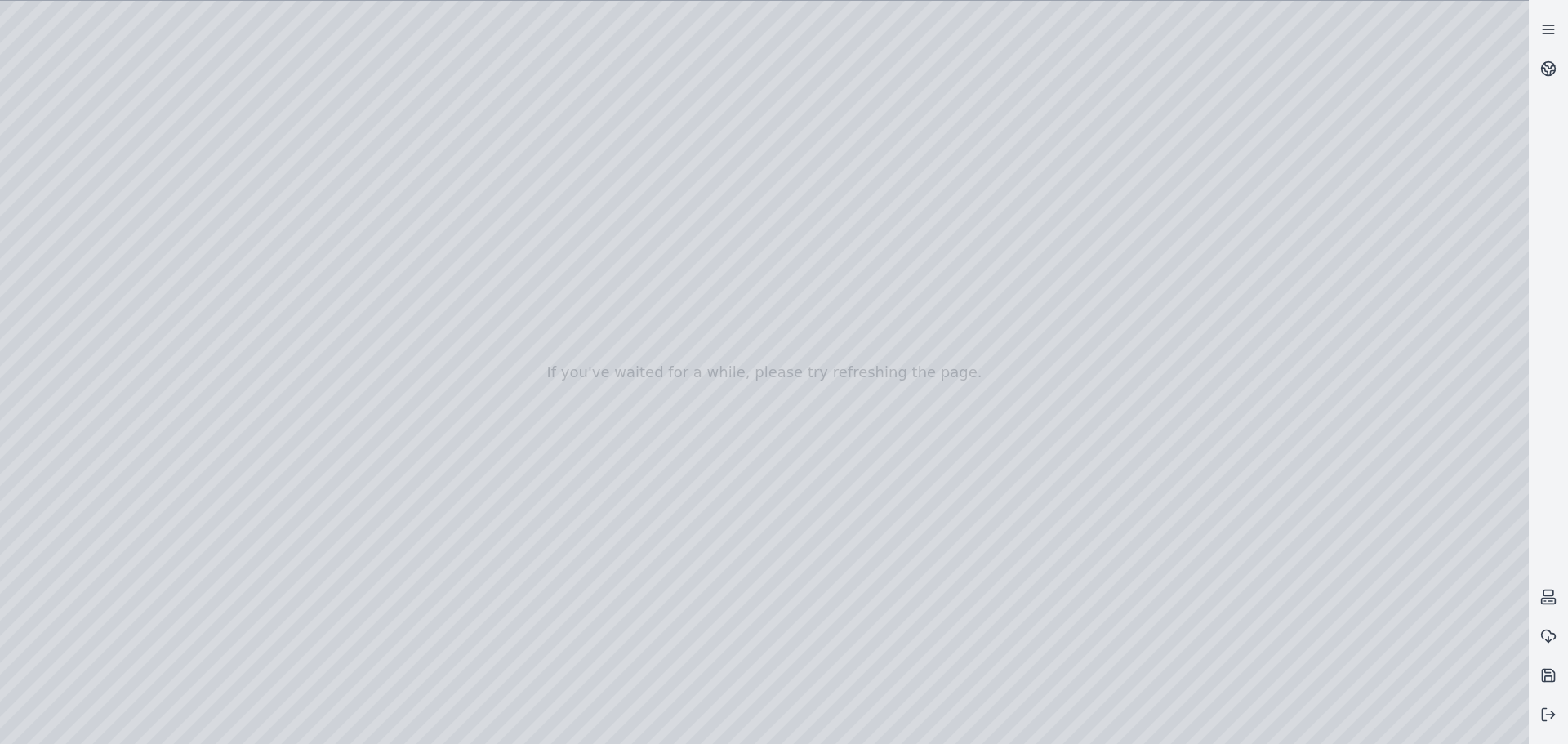
click at [1552, 32] on icon at bounding box center [1548, 29] width 16 height 16
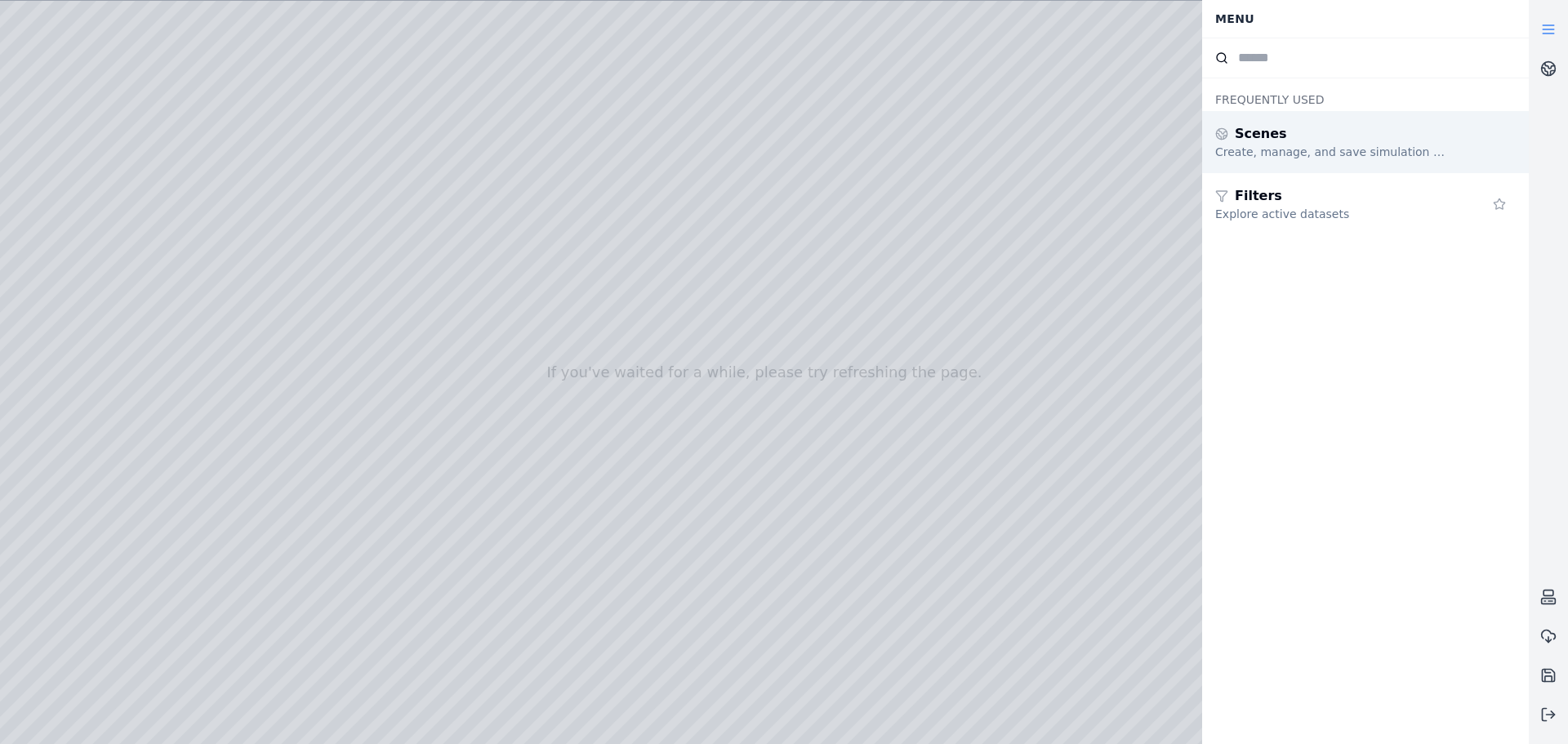
click at [1313, 139] on div "Scenes" at bounding box center [1332, 134] width 236 height 20
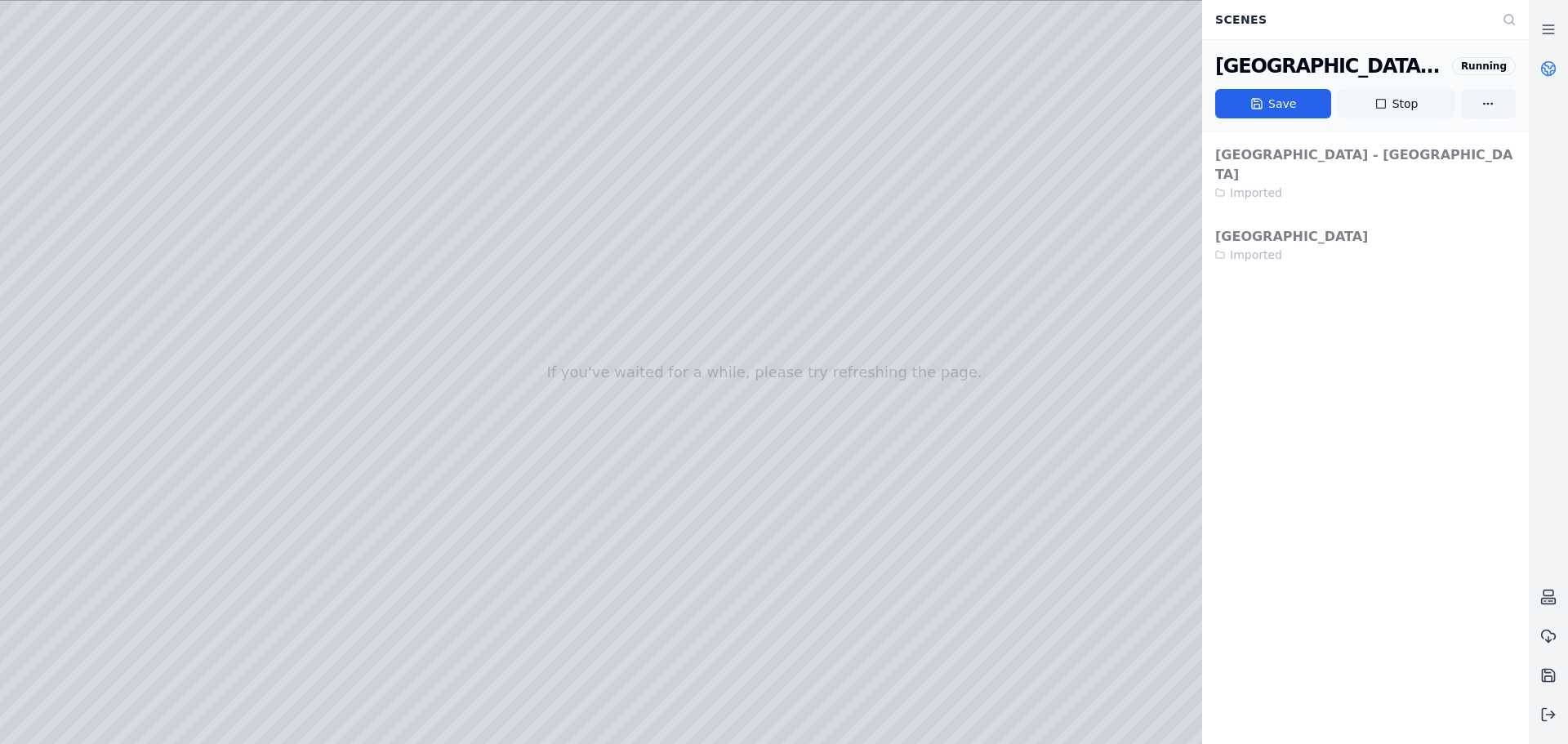
click at [1394, 100] on button "Stop" at bounding box center [1395, 103] width 116 height 29
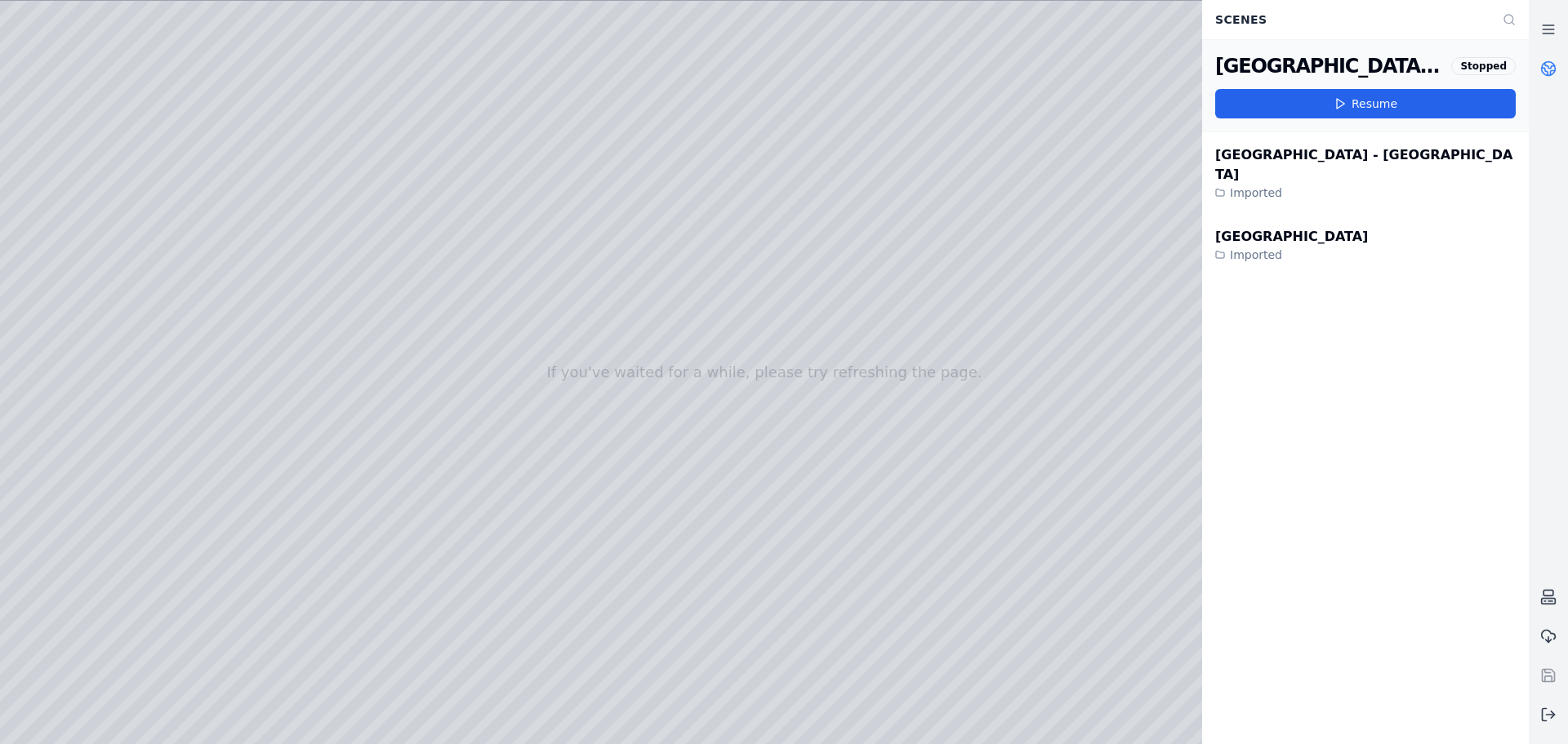
click at [1342, 103] on icon at bounding box center [1340, 103] width 13 height 13
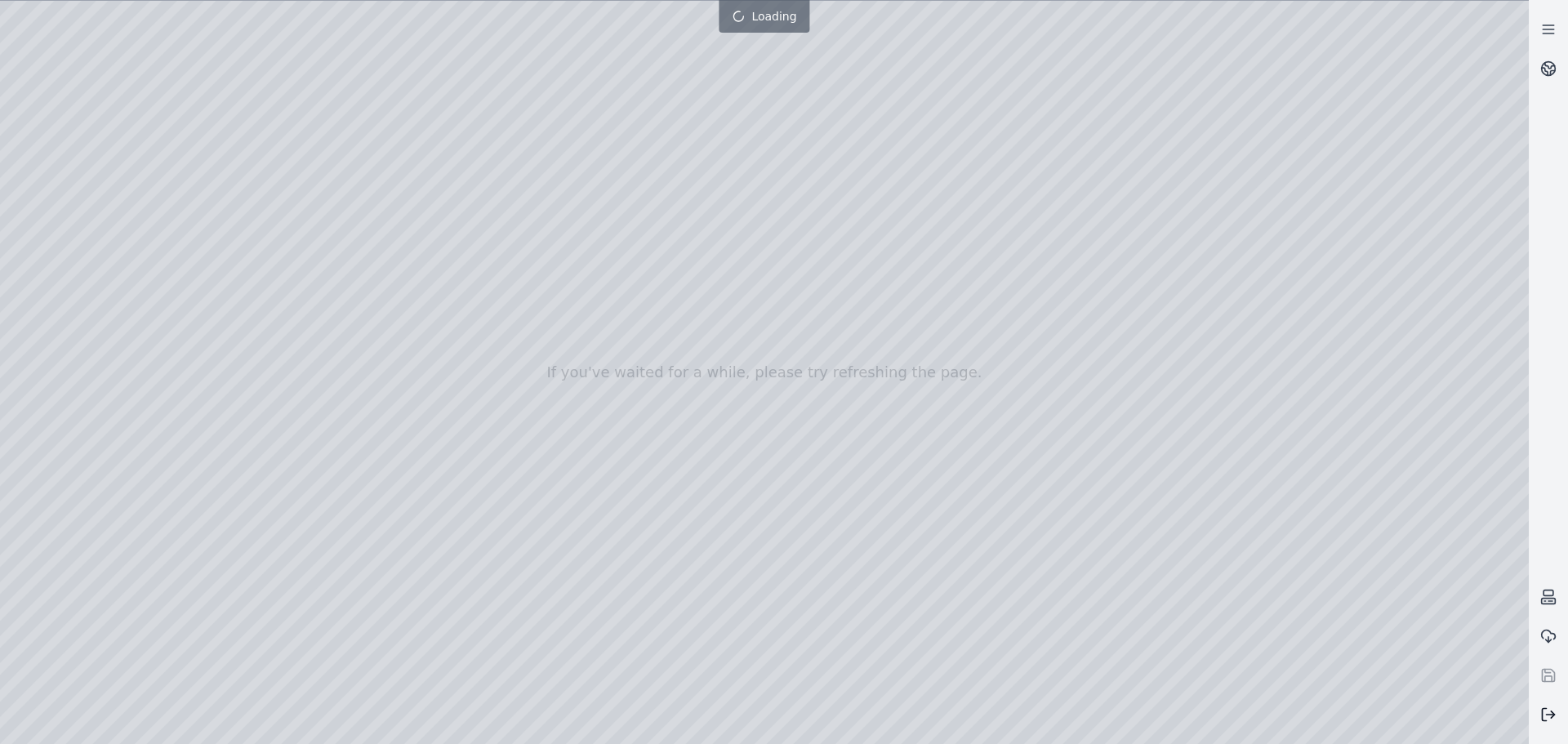
click at [1544, 714] on icon at bounding box center [1548, 715] width 16 height 16
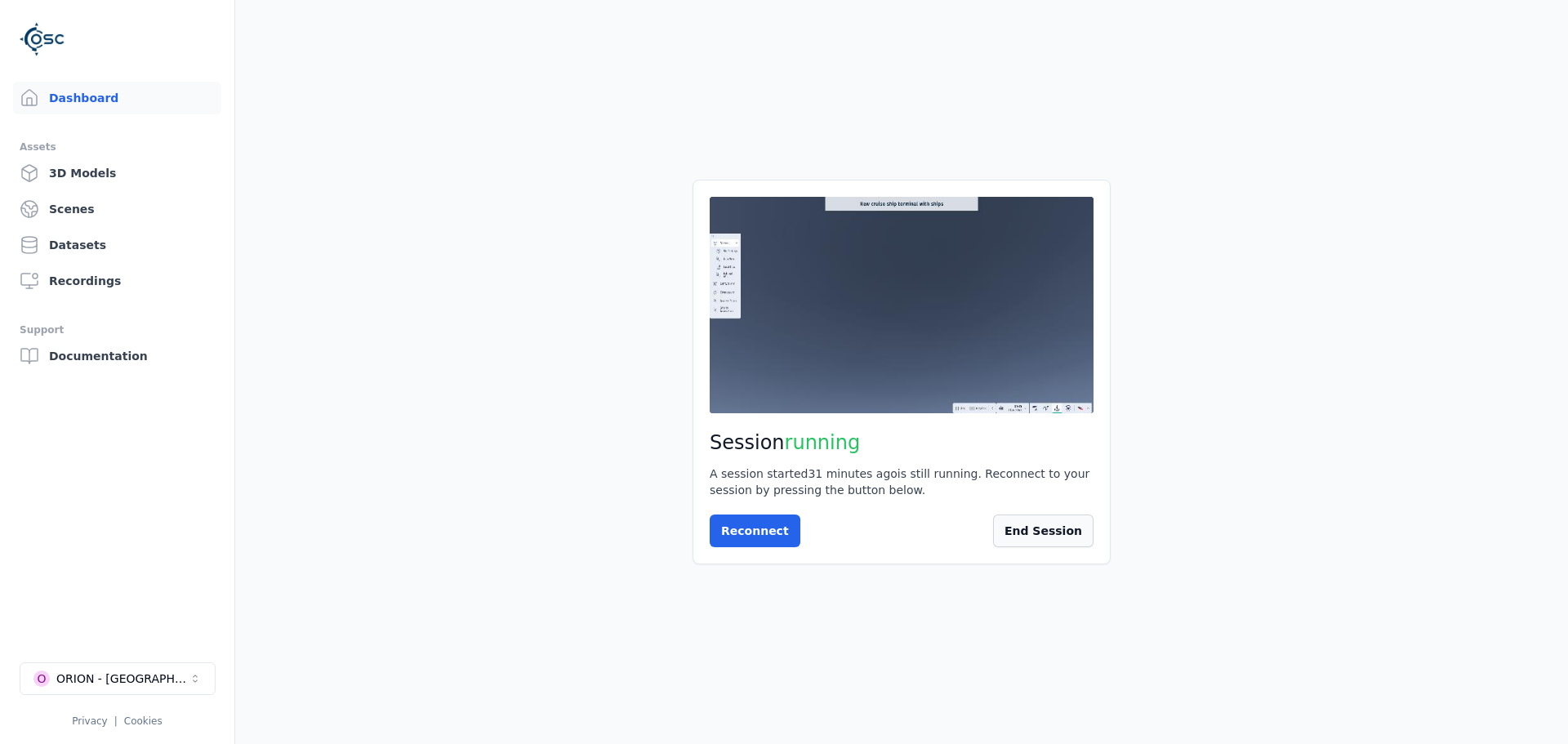
click at [1066, 528] on button "End Session" at bounding box center [1043, 531] width 101 height 33
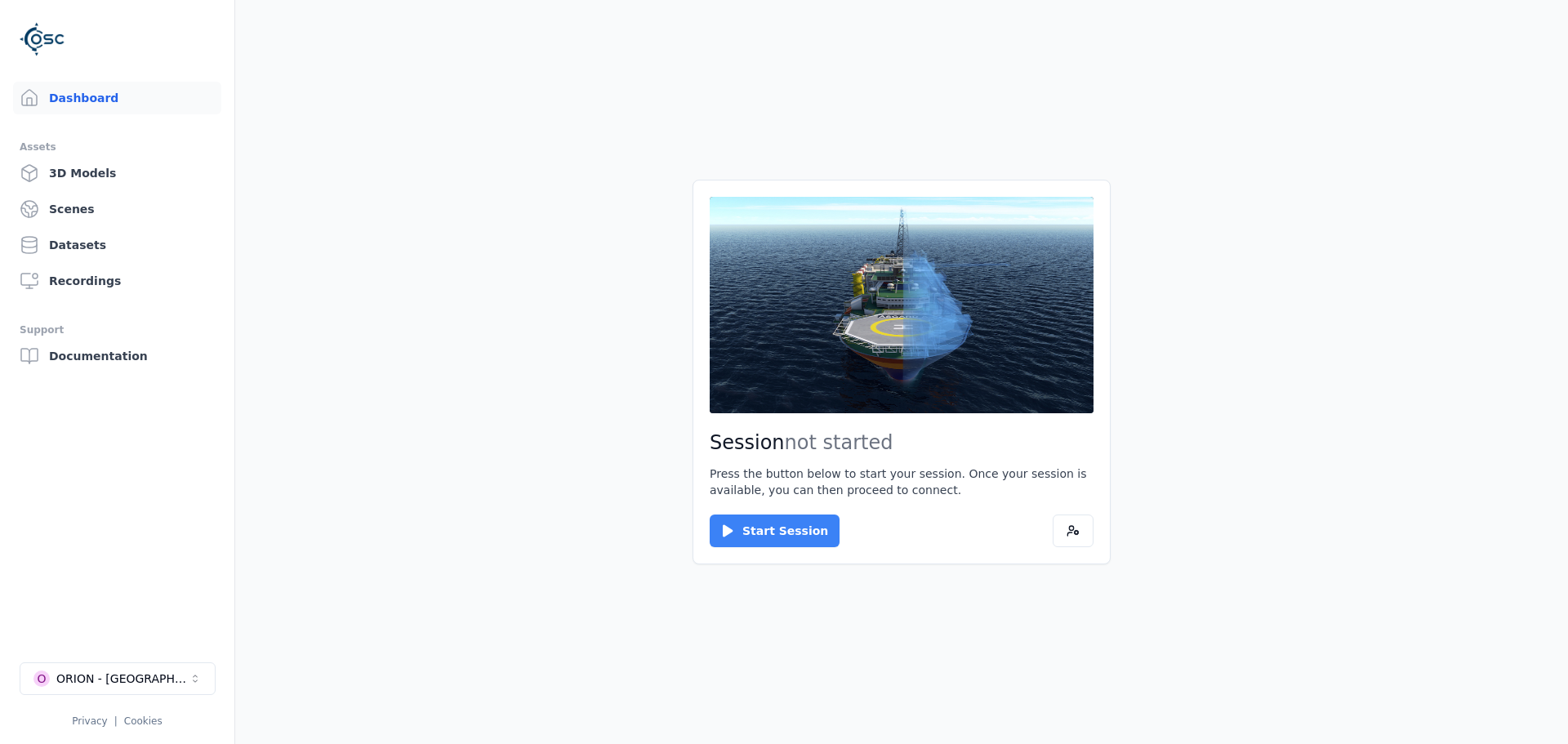
click at [776, 533] on button "Start Session" at bounding box center [774, 531] width 130 height 33
click at [753, 526] on button "Connect" at bounding box center [746, 531] width 75 height 33
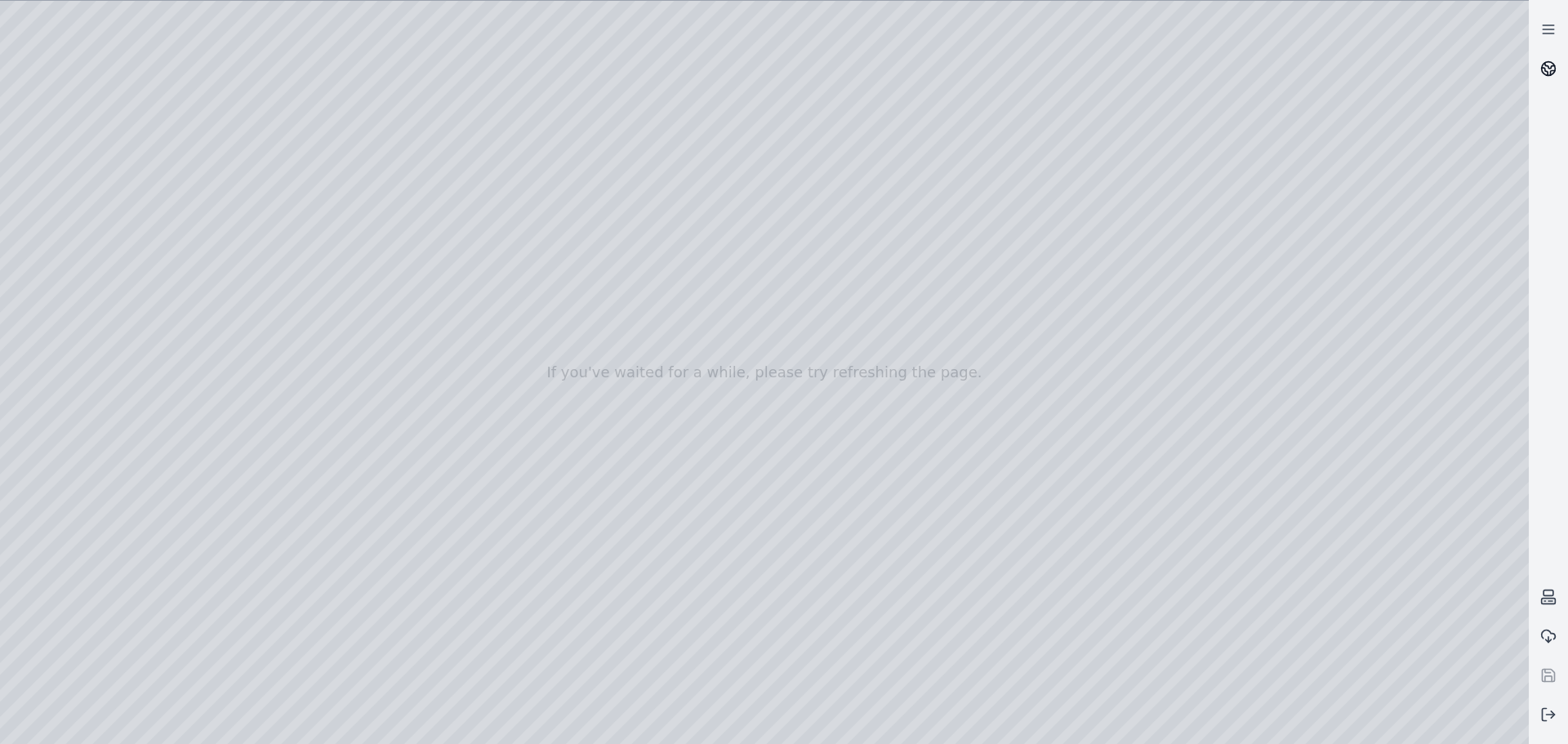
click at [1554, 69] on link at bounding box center [1547, 68] width 39 height 39
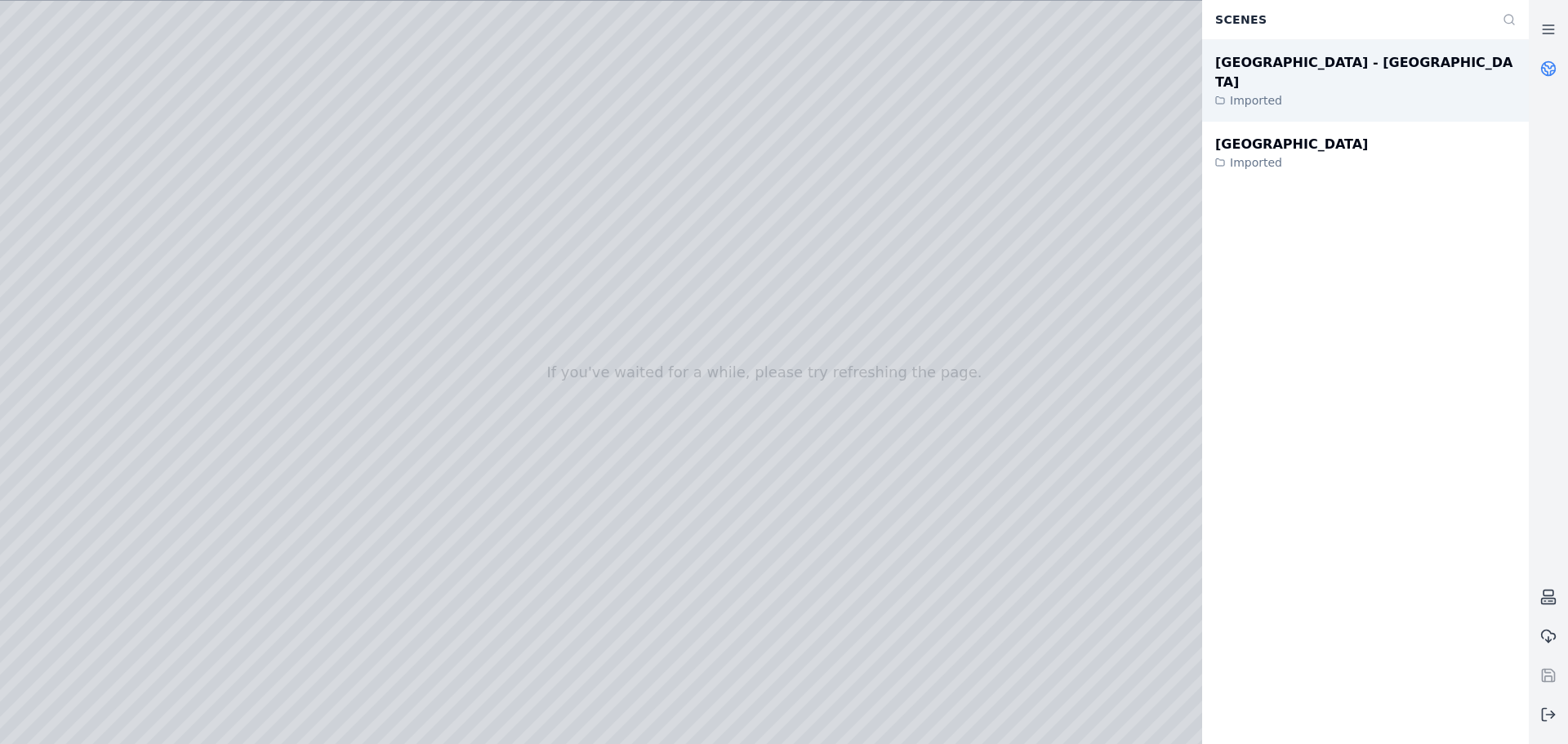
click at [1265, 63] on div "Cabo Verde - New terminal" at bounding box center [1365, 72] width 301 height 39
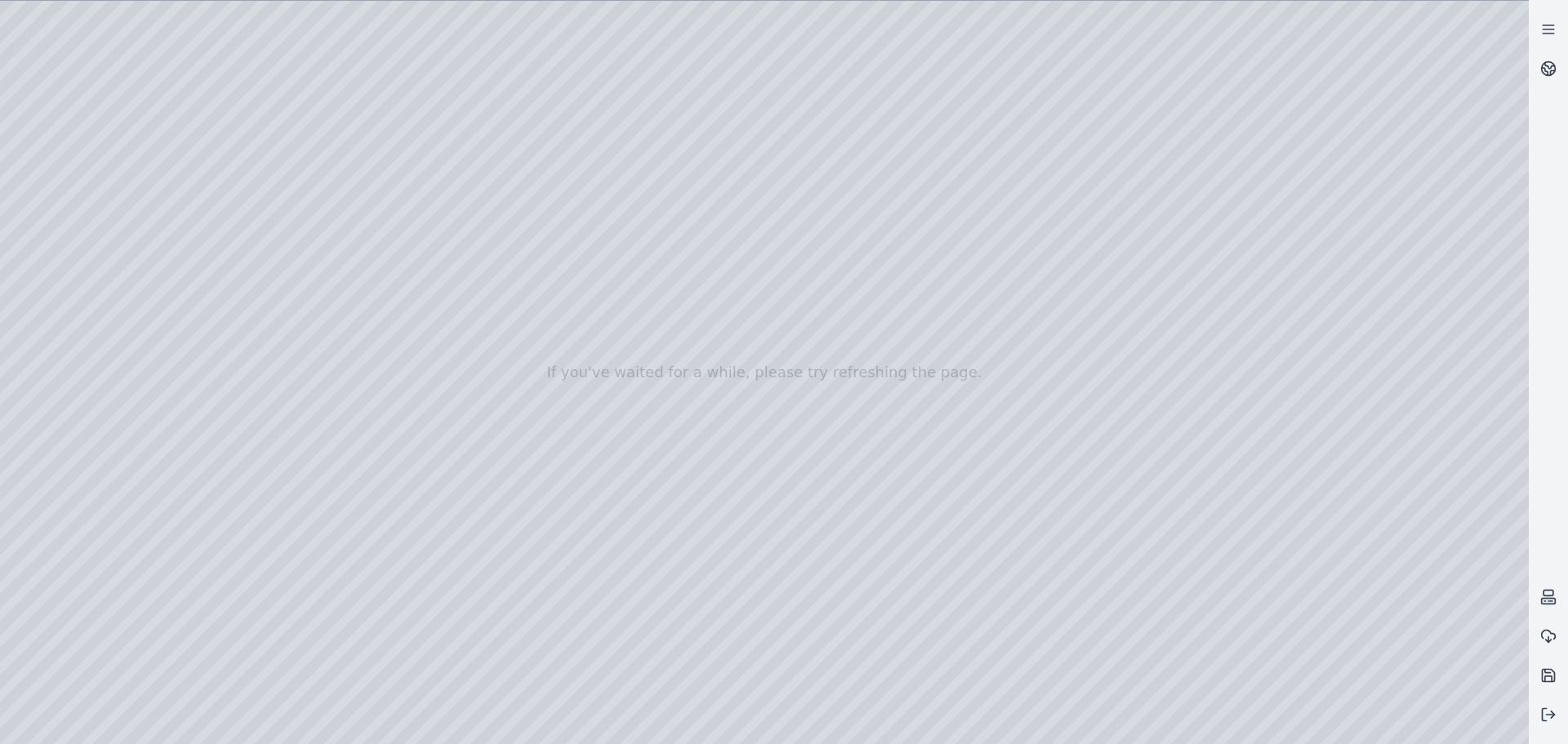
drag, startPoint x: 660, startPoint y: 323, endPoint x: 884, endPoint y: 315, distance: 224.1
drag, startPoint x: 738, startPoint y: 300, endPoint x: 747, endPoint y: 256, distance: 44.9
click at [753, 212] on div at bounding box center [764, 372] width 1528 height 743
click at [680, 327] on div at bounding box center [764, 372] width 1528 height 743
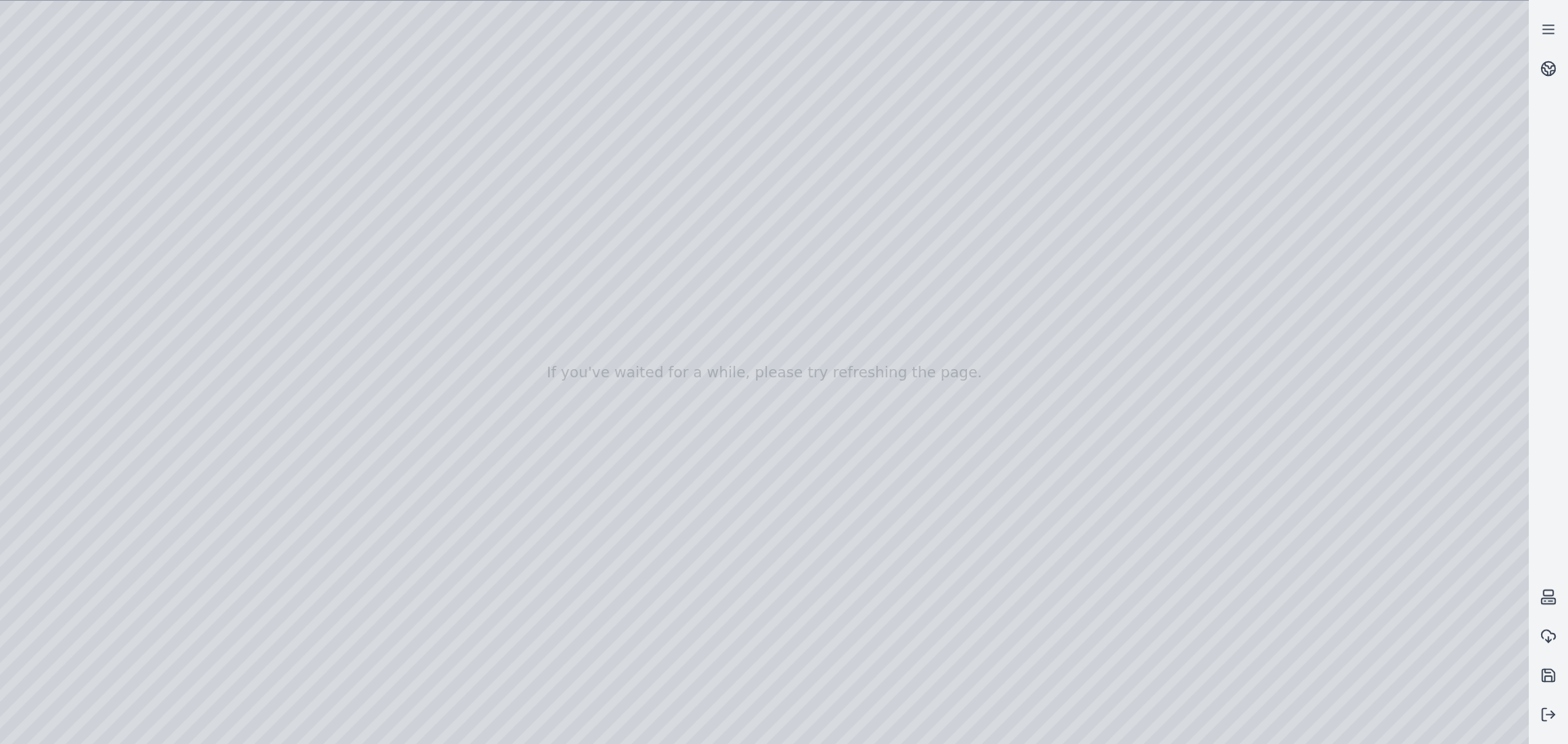
click at [680, 327] on div at bounding box center [764, 372] width 1528 height 743
drag, startPoint x: 578, startPoint y: 585, endPoint x: 936, endPoint y: 474, distance: 374.8
drag, startPoint x: 928, startPoint y: 343, endPoint x: 774, endPoint y: 493, distance: 215.0
click at [1061, 436] on div at bounding box center [764, 372] width 1528 height 743
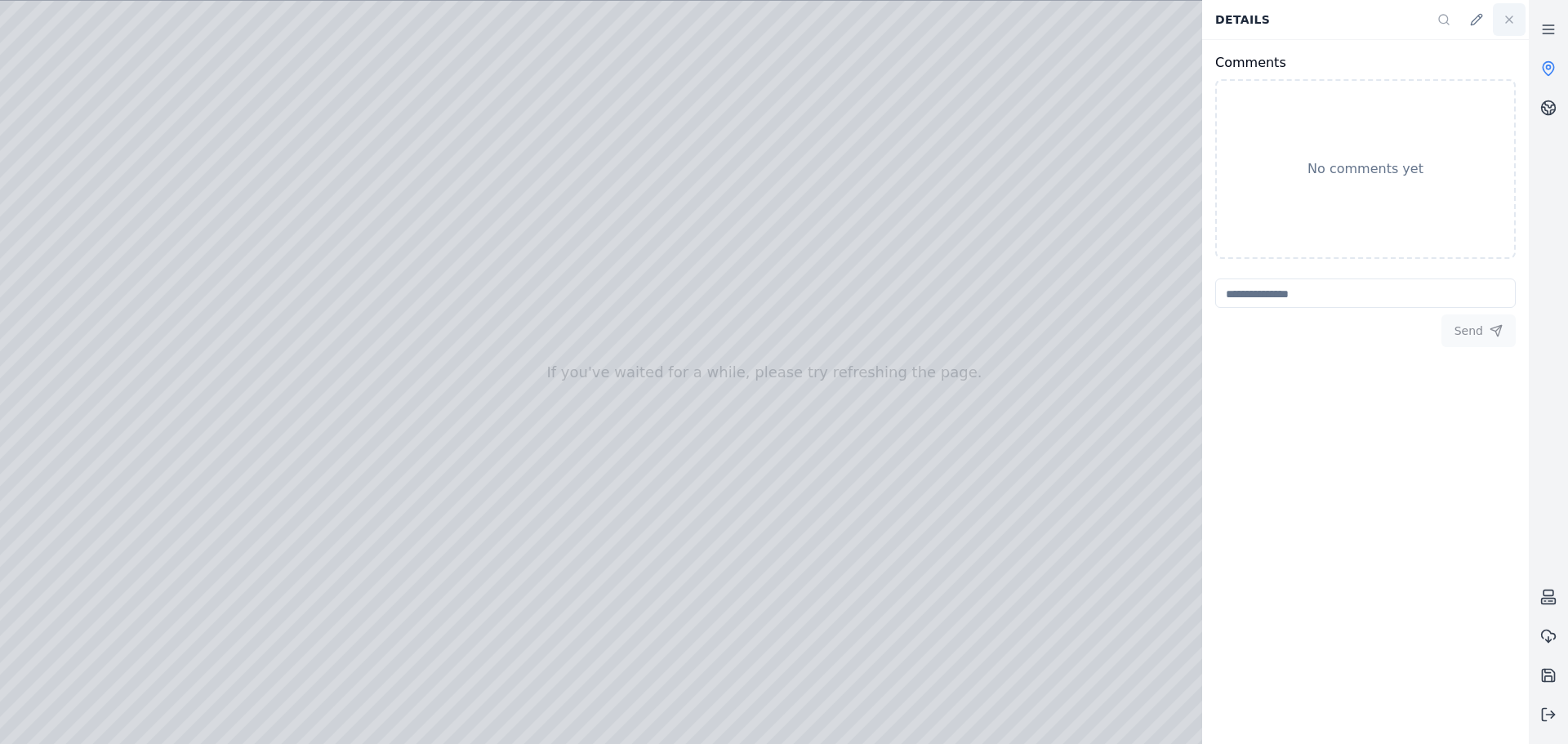
click at [1512, 20] on icon at bounding box center [1509, 19] width 13 height 13
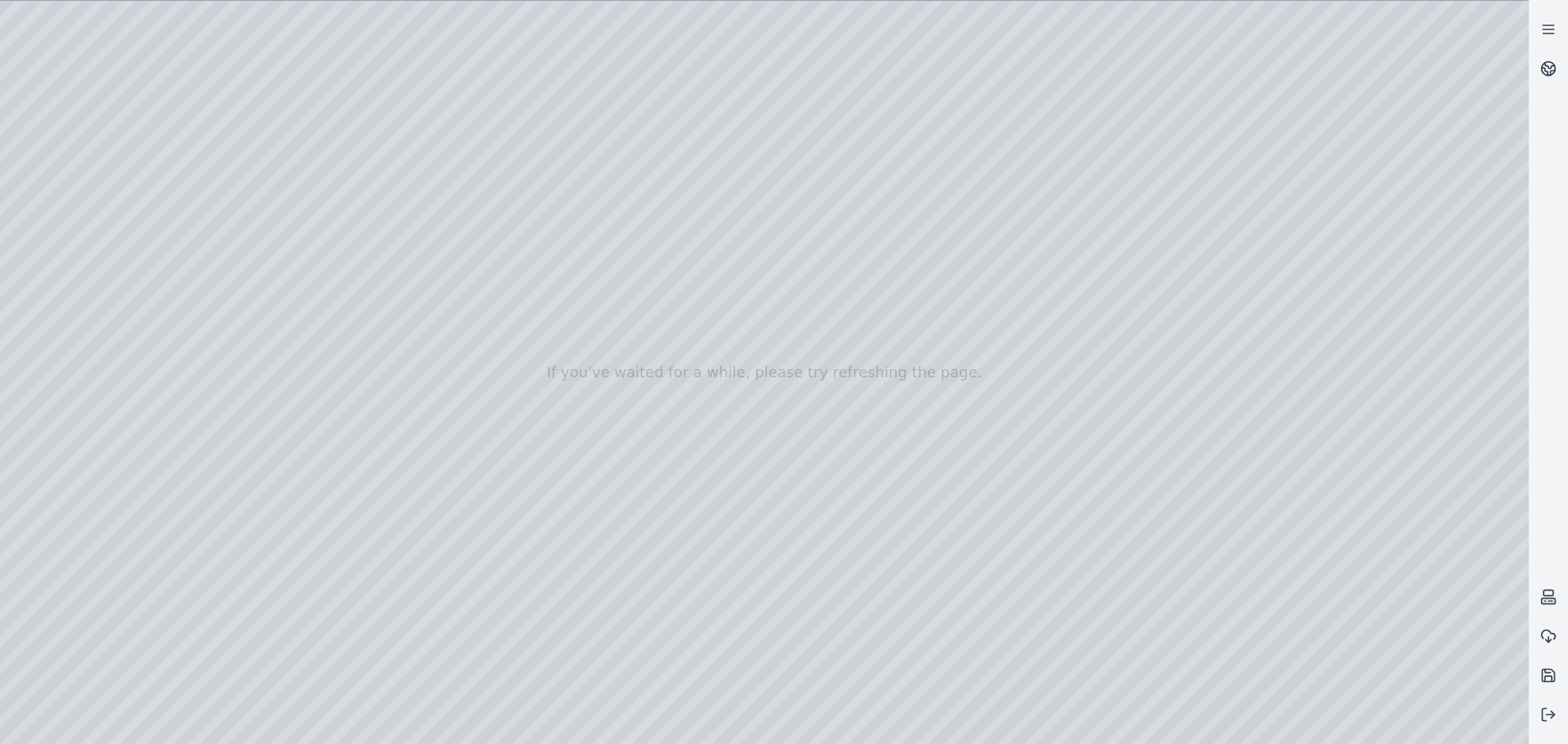
click at [1218, 238] on div at bounding box center [764, 372] width 1528 height 743
drag, startPoint x: 1166, startPoint y: 553, endPoint x: 917, endPoint y: 628, distance: 260.0
drag, startPoint x: 837, startPoint y: 474, endPoint x: 851, endPoint y: 559, distance: 86.1
drag, startPoint x: 1207, startPoint y: 521, endPoint x: 645, endPoint y: 569, distance: 564.0
drag, startPoint x: 925, startPoint y: 557, endPoint x: 515, endPoint y: 542, distance: 410.3
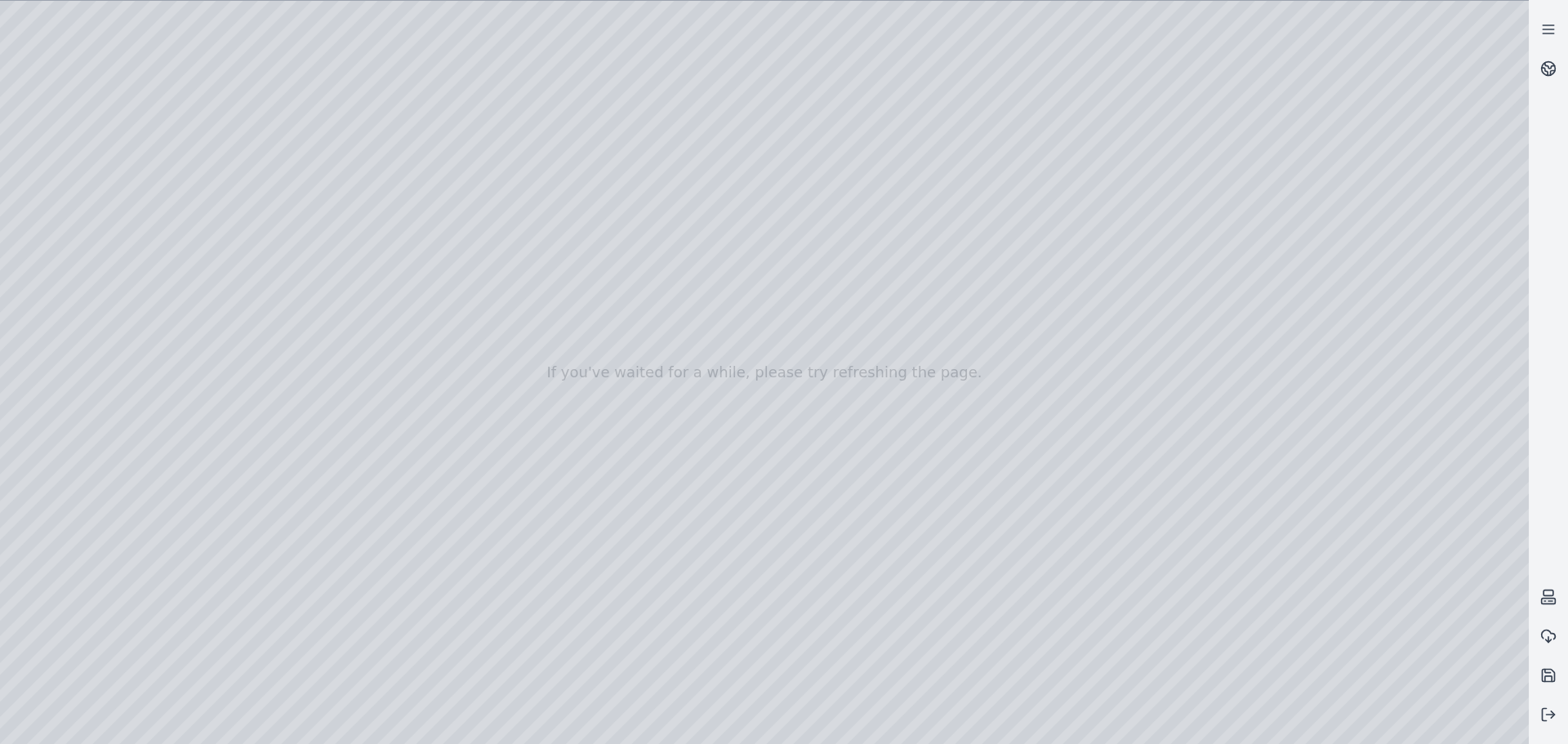
drag, startPoint x: 847, startPoint y: 605, endPoint x: 561, endPoint y: 583, distance: 286.8
drag, startPoint x: 1112, startPoint y: 390, endPoint x: 617, endPoint y: 394, distance: 495.0
drag, startPoint x: 1221, startPoint y: 547, endPoint x: 766, endPoint y: 548, distance: 455.0
drag, startPoint x: 719, startPoint y: 572, endPoint x: 791, endPoint y: 514, distance: 92.5
drag, startPoint x: 1335, startPoint y: 498, endPoint x: 1245, endPoint y: 386, distance: 143.7
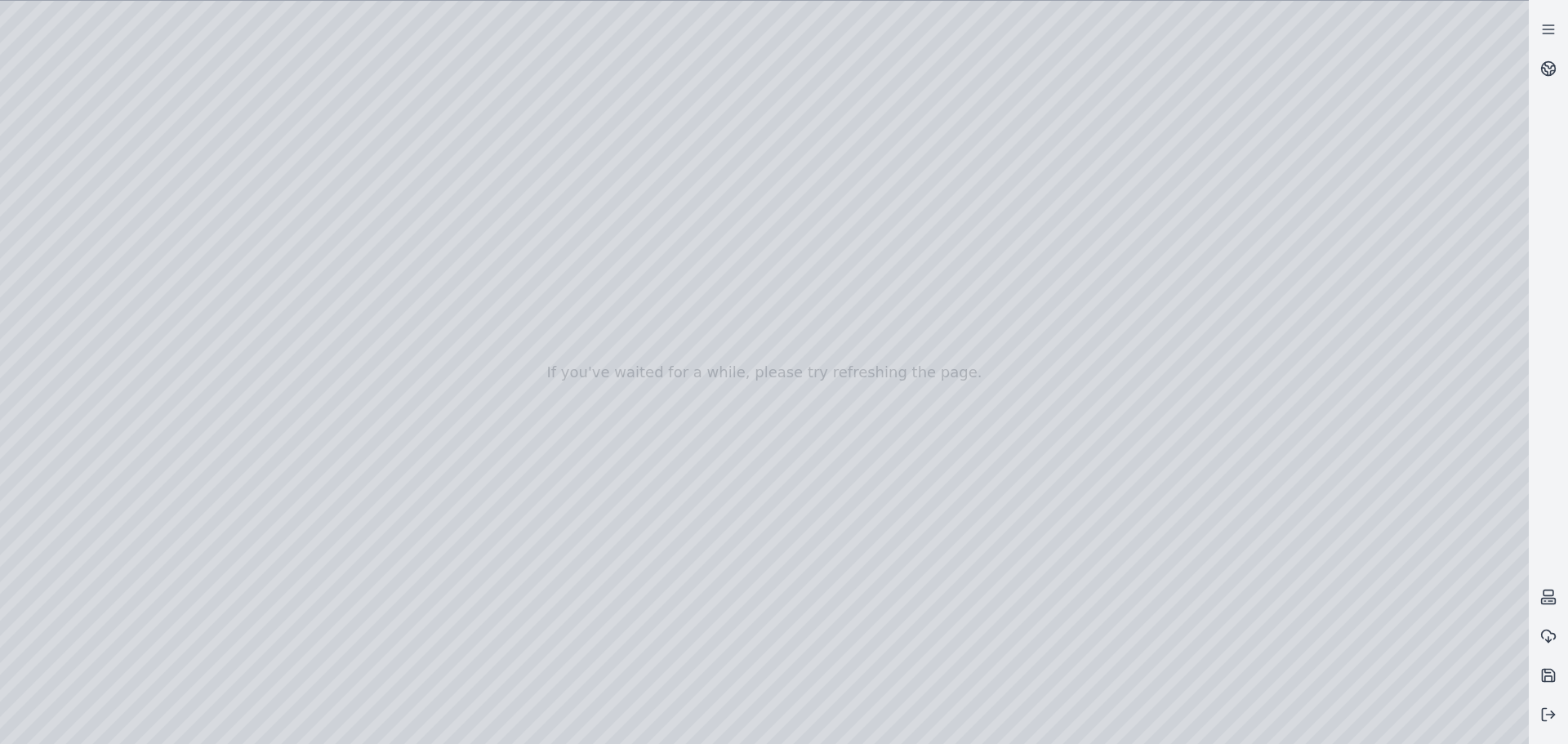
drag, startPoint x: 1245, startPoint y: 386, endPoint x: 1272, endPoint y: 492, distance: 109.4
drag, startPoint x: 1286, startPoint y: 516, endPoint x: 1313, endPoint y: 573, distance: 63.1
drag, startPoint x: 1322, startPoint y: 560, endPoint x: 1333, endPoint y: 593, distance: 34.8
drag, startPoint x: 1322, startPoint y: 585, endPoint x: 1323, endPoint y: 619, distance: 34.0
drag, startPoint x: 1116, startPoint y: 509, endPoint x: 1139, endPoint y: 550, distance: 47.0
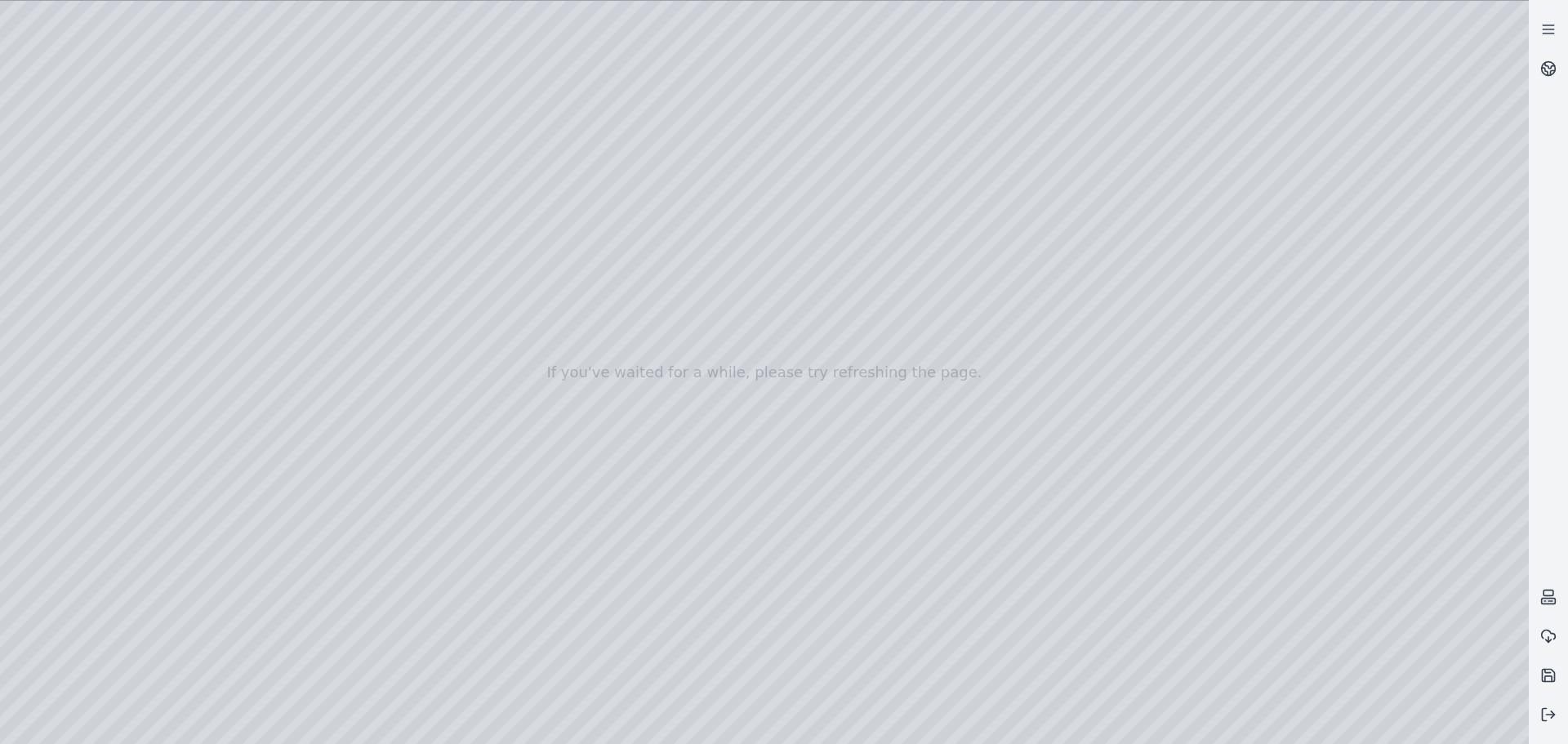
drag, startPoint x: 1099, startPoint y: 511, endPoint x: 1119, endPoint y: 553, distance: 46.5
drag, startPoint x: 1265, startPoint y: 497, endPoint x: 1283, endPoint y: 561, distance: 66.5
drag, startPoint x: 1276, startPoint y: 449, endPoint x: 1291, endPoint y: 475, distance: 30.0
drag, startPoint x: 1255, startPoint y: 219, endPoint x: 819, endPoint y: 348, distance: 454.7
drag, startPoint x: 1031, startPoint y: 409, endPoint x: 972, endPoint y: 524, distance: 129.3
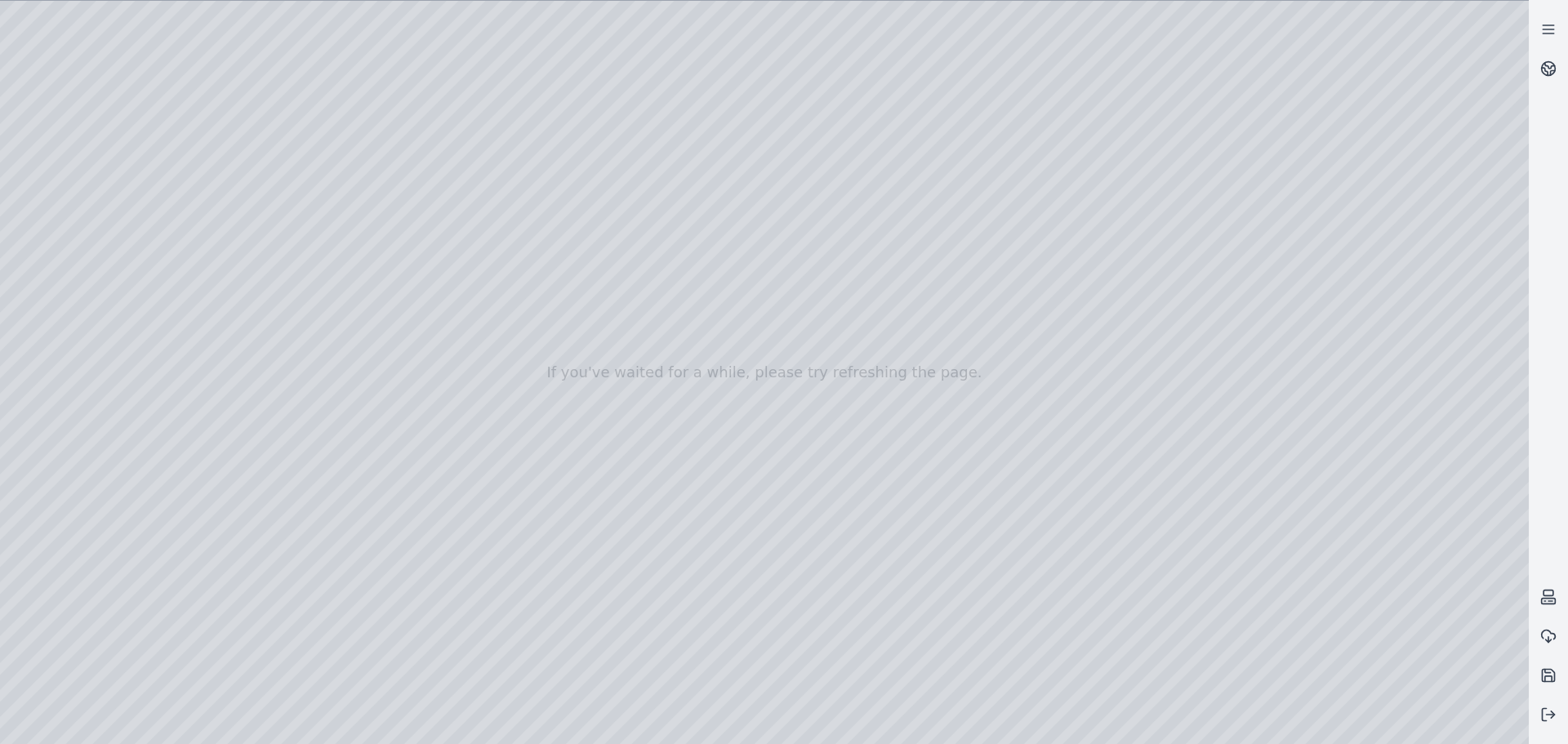
drag, startPoint x: 911, startPoint y: 347, endPoint x: 836, endPoint y: 376, distance: 80.4
click at [816, 330] on div at bounding box center [764, 372] width 1528 height 743
click at [777, 518] on div at bounding box center [764, 372] width 1528 height 743
click at [778, 519] on div at bounding box center [764, 372] width 1528 height 743
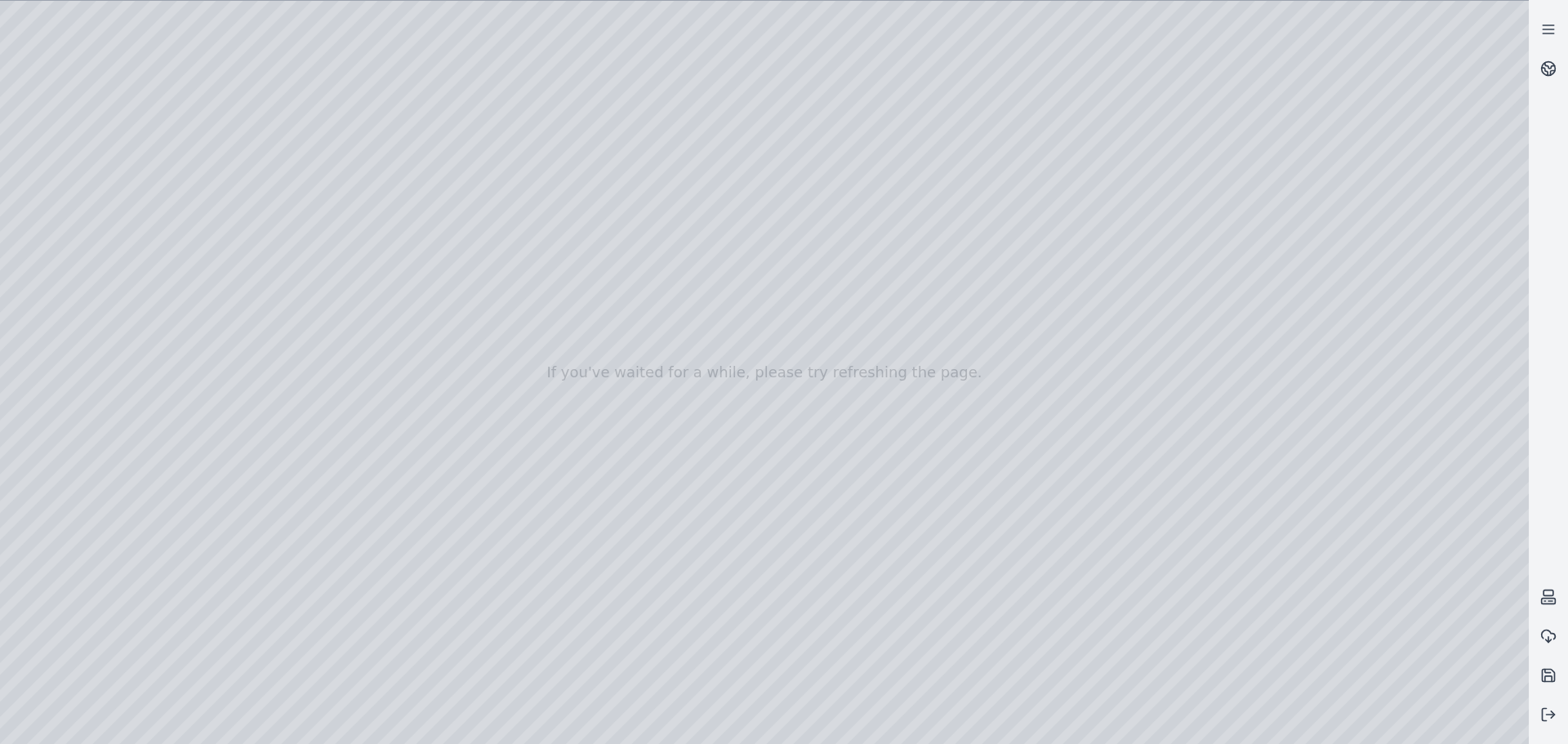
click at [795, 441] on div at bounding box center [764, 372] width 1528 height 743
click at [864, 365] on div at bounding box center [764, 372] width 1528 height 743
click at [1387, 727] on div at bounding box center [764, 372] width 1528 height 743
click at [1007, 498] on div at bounding box center [764, 372] width 1528 height 743
click at [1000, 198] on div at bounding box center [764, 372] width 1528 height 743
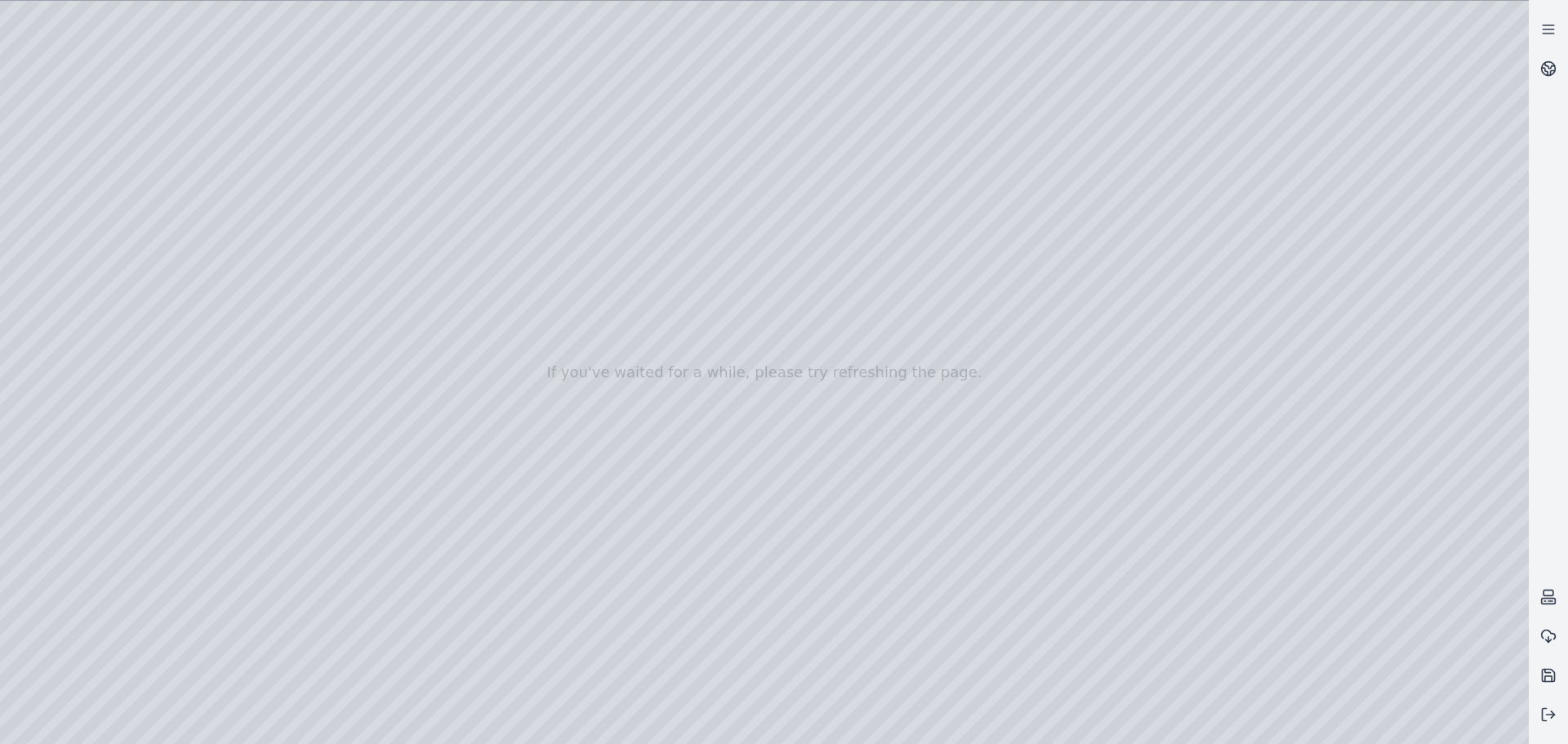
drag, startPoint x: 886, startPoint y: 343, endPoint x: 884, endPoint y: 353, distance: 10.2
drag, startPoint x: 884, startPoint y: 353, endPoint x: 978, endPoint y: 345, distance: 94.3
drag, startPoint x: 914, startPoint y: 360, endPoint x: 983, endPoint y: 373, distance: 70.2
drag, startPoint x: 381, startPoint y: 509, endPoint x: 930, endPoint y: 532, distance: 549.5
drag, startPoint x: 266, startPoint y: 440, endPoint x: 448, endPoint y: 418, distance: 183.3
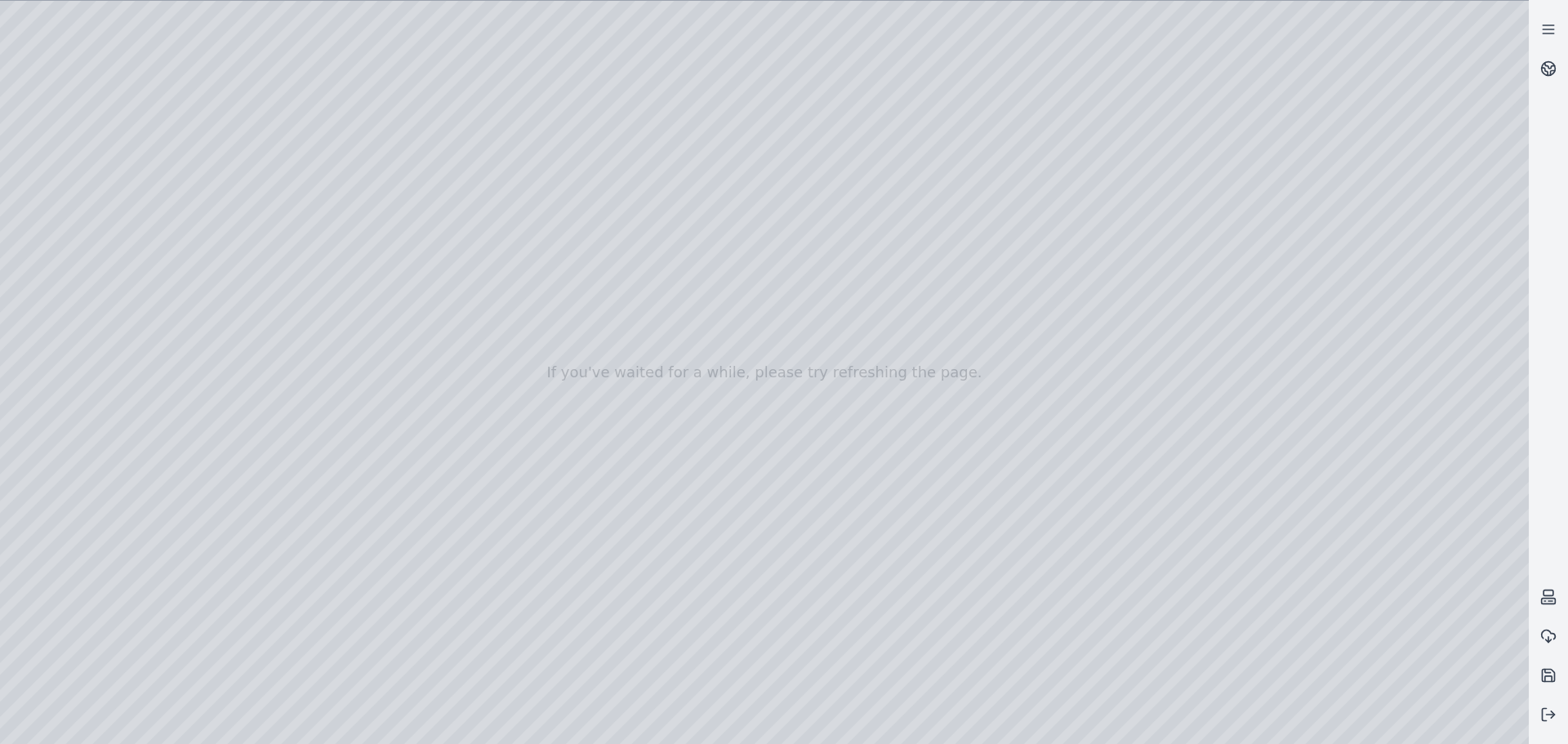
drag, startPoint x: 161, startPoint y: 478, endPoint x: 413, endPoint y: 411, distance: 260.8
drag, startPoint x: 201, startPoint y: 465, endPoint x: 517, endPoint y: 406, distance: 321.5
click at [457, 413] on div at bounding box center [764, 372] width 1528 height 743
click at [656, 318] on div at bounding box center [764, 372] width 1528 height 743
drag, startPoint x: 388, startPoint y: 520, endPoint x: 857, endPoint y: 374, distance: 491.2
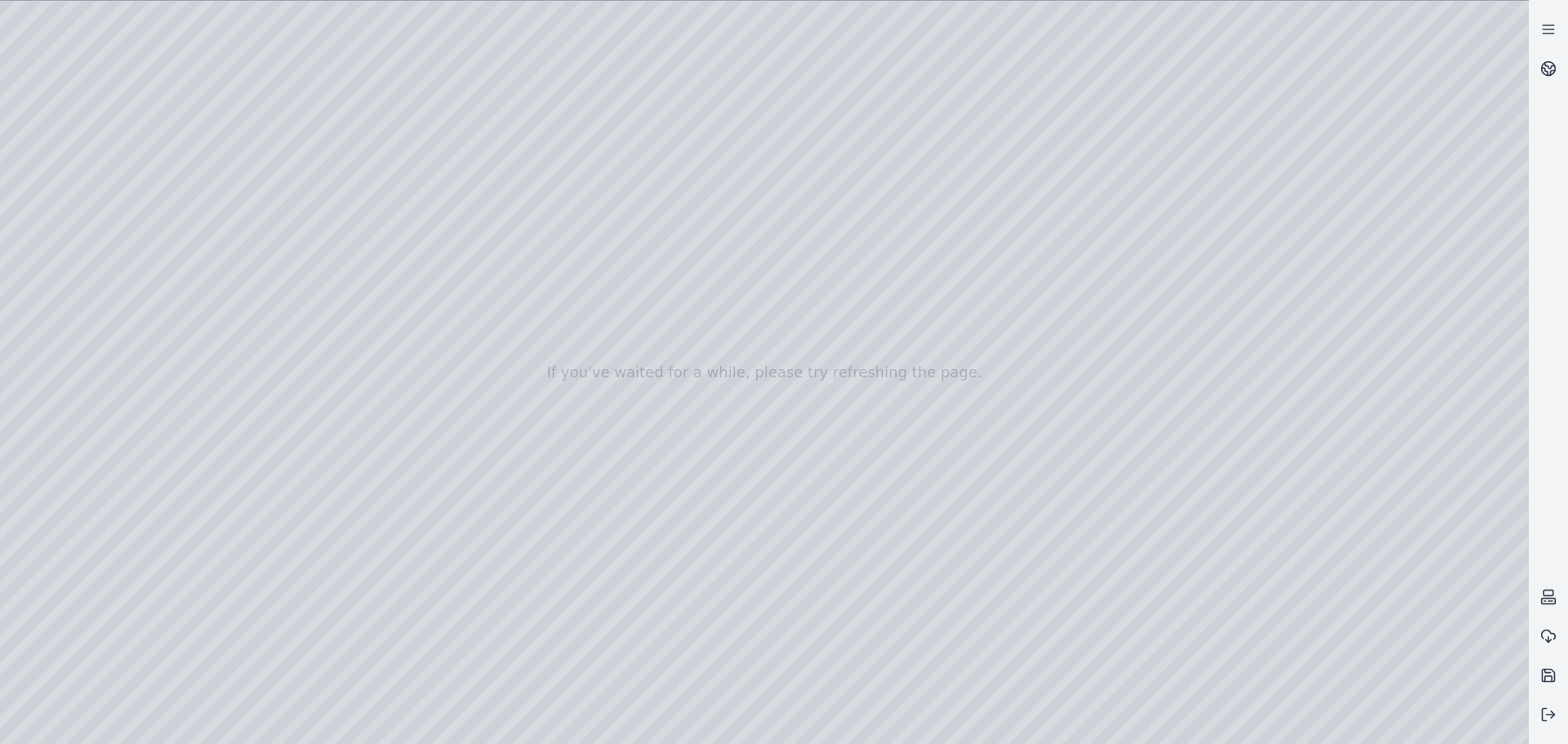
drag, startPoint x: 451, startPoint y: 307, endPoint x: 563, endPoint y: 292, distance: 113.0
click at [563, 292] on div at bounding box center [764, 372] width 1528 height 743
click at [392, 495] on div at bounding box center [764, 372] width 1528 height 743
click at [518, 321] on div at bounding box center [764, 372] width 1528 height 743
click at [522, 480] on div at bounding box center [764, 372] width 1528 height 743
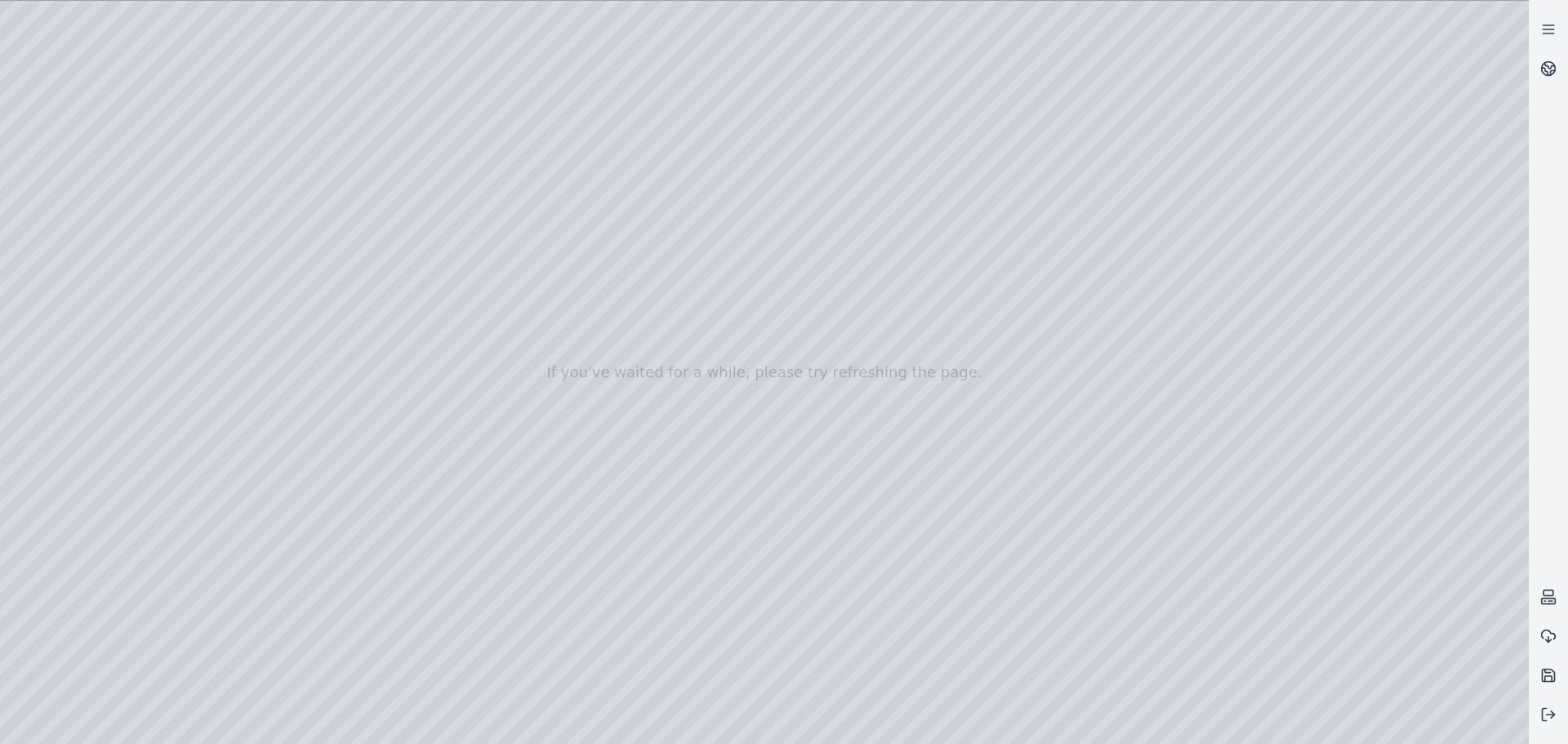
click at [733, 358] on div at bounding box center [764, 372] width 1528 height 743
drag, startPoint x: 483, startPoint y: 378, endPoint x: 692, endPoint y: 339, distance: 212.6
drag, startPoint x: 826, startPoint y: 425, endPoint x: 358, endPoint y: 453, distance: 468.8
click at [1163, 309] on div at bounding box center [764, 372] width 1528 height 743
click at [1147, 309] on div at bounding box center [764, 372] width 1528 height 743
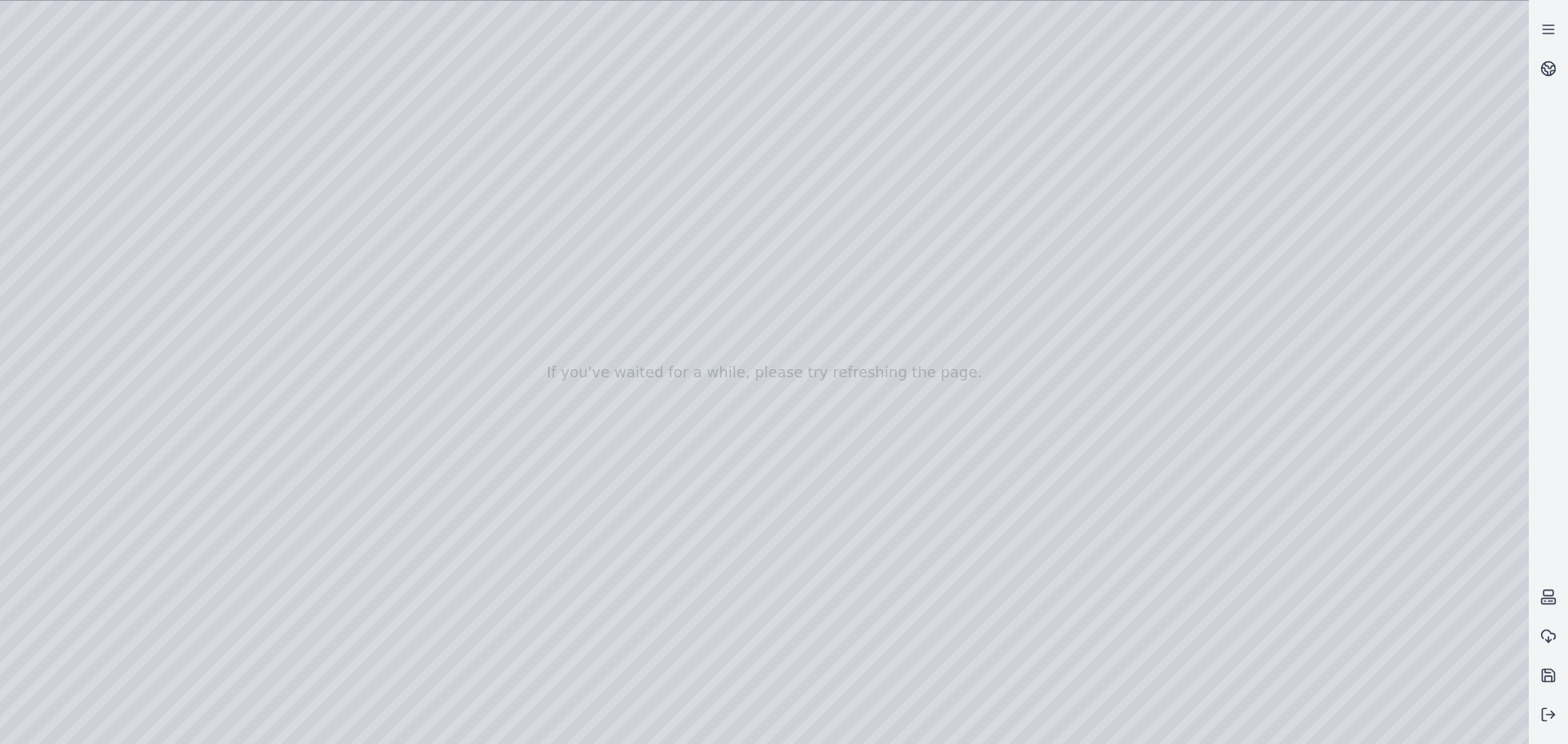
click at [1155, 292] on div at bounding box center [764, 372] width 1528 height 743
click at [902, 290] on div at bounding box center [764, 372] width 1528 height 743
click at [920, 353] on div at bounding box center [764, 372] width 1528 height 743
click at [892, 315] on div at bounding box center [764, 372] width 1528 height 743
drag, startPoint x: 1386, startPoint y: 729, endPoint x: 803, endPoint y: 385, distance: 676.9
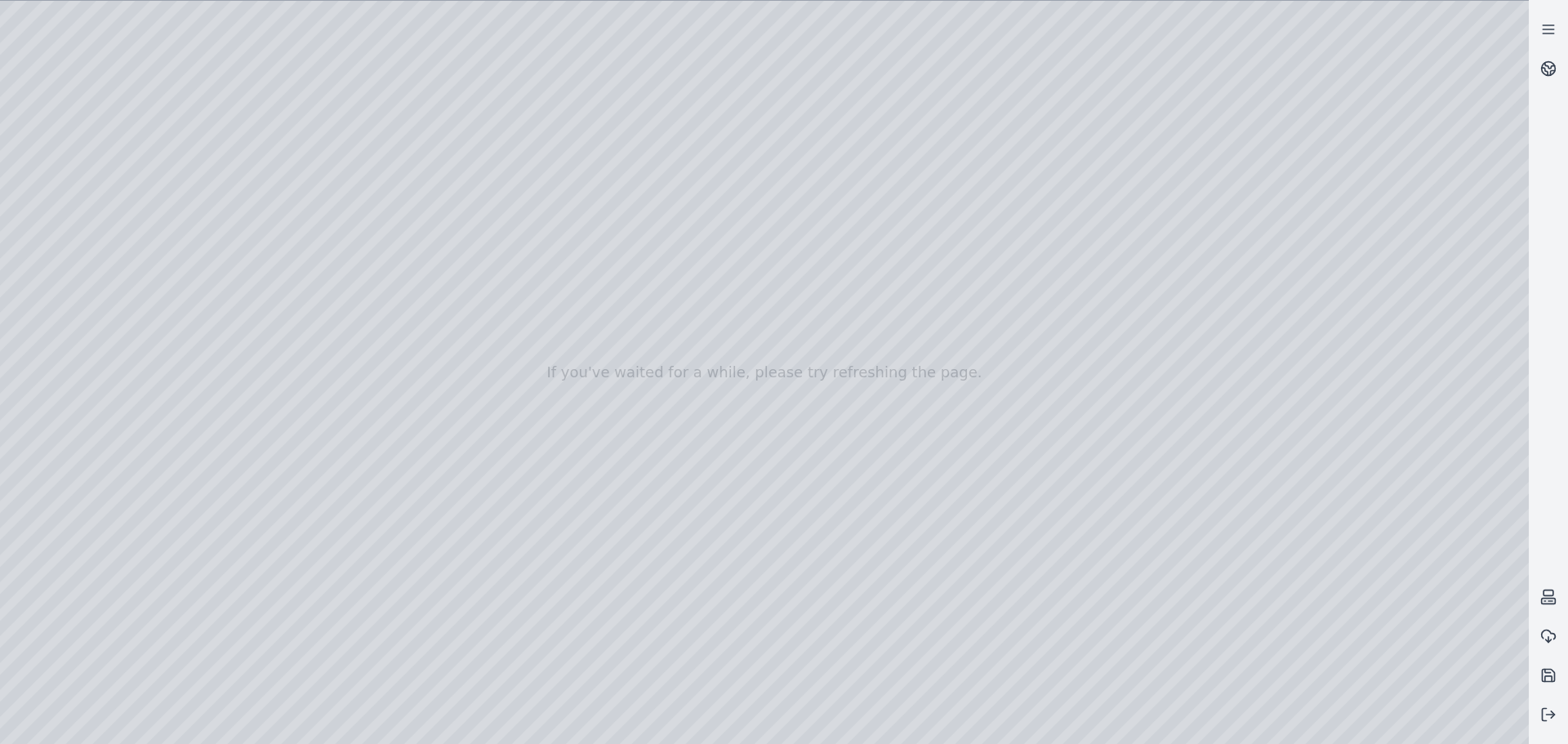
click at [803, 385] on div at bounding box center [764, 372] width 1528 height 743
click at [1380, 730] on div at bounding box center [764, 372] width 1528 height 743
drag, startPoint x: 1380, startPoint y: 730, endPoint x: 788, endPoint y: 366, distance: 695.0
click at [788, 366] on div at bounding box center [764, 372] width 1528 height 743
click at [793, 391] on div at bounding box center [764, 372] width 1528 height 743
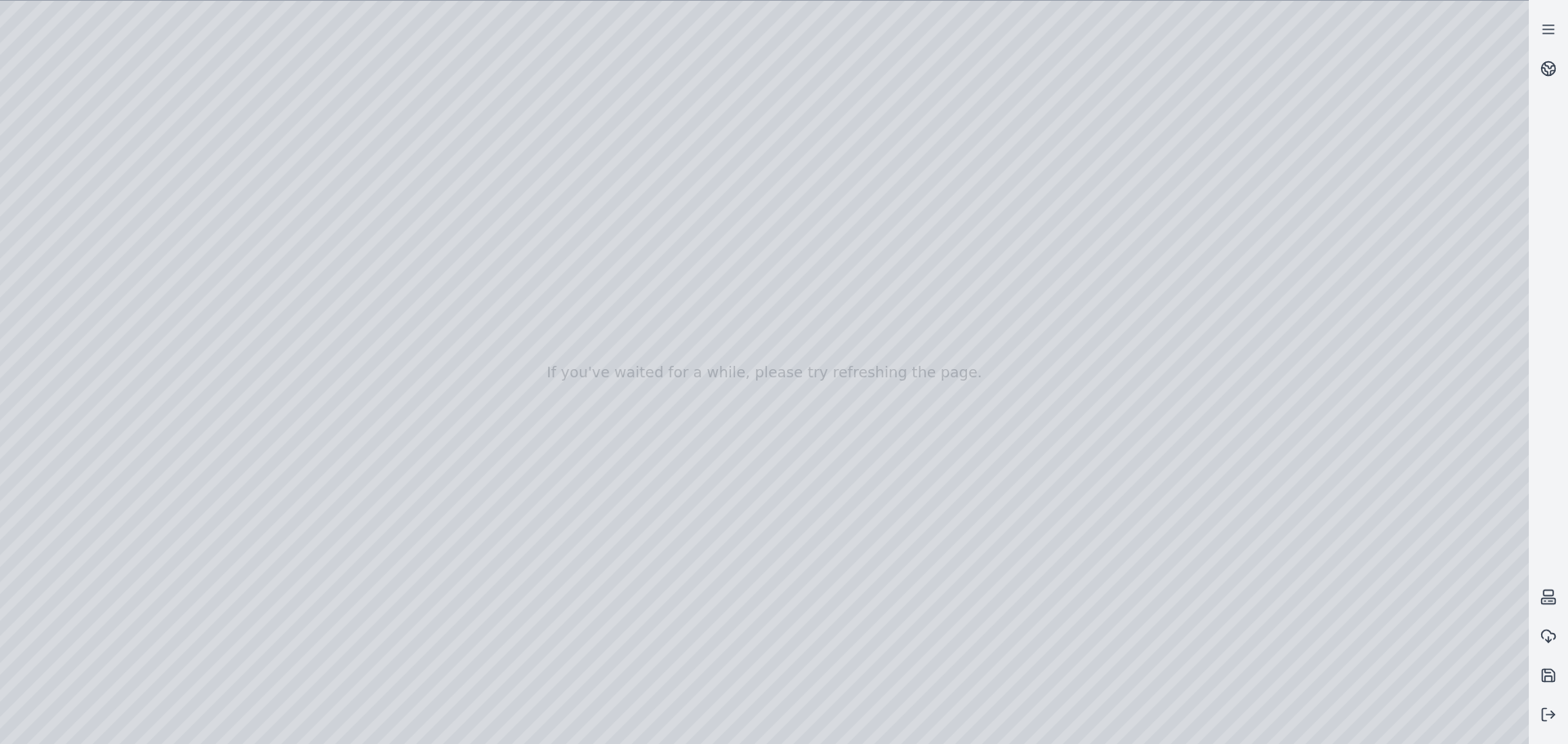
click at [882, 358] on div at bounding box center [764, 372] width 1528 height 743
click at [1028, 388] on div at bounding box center [764, 372] width 1528 height 743
drag, startPoint x: 908, startPoint y: 358, endPoint x: 856, endPoint y: 360, distance: 52.0
drag, startPoint x: 1352, startPoint y: 399, endPoint x: 1221, endPoint y: 343, distance: 142.5
drag, startPoint x: 1292, startPoint y: 357, endPoint x: 1397, endPoint y: 460, distance: 147.1
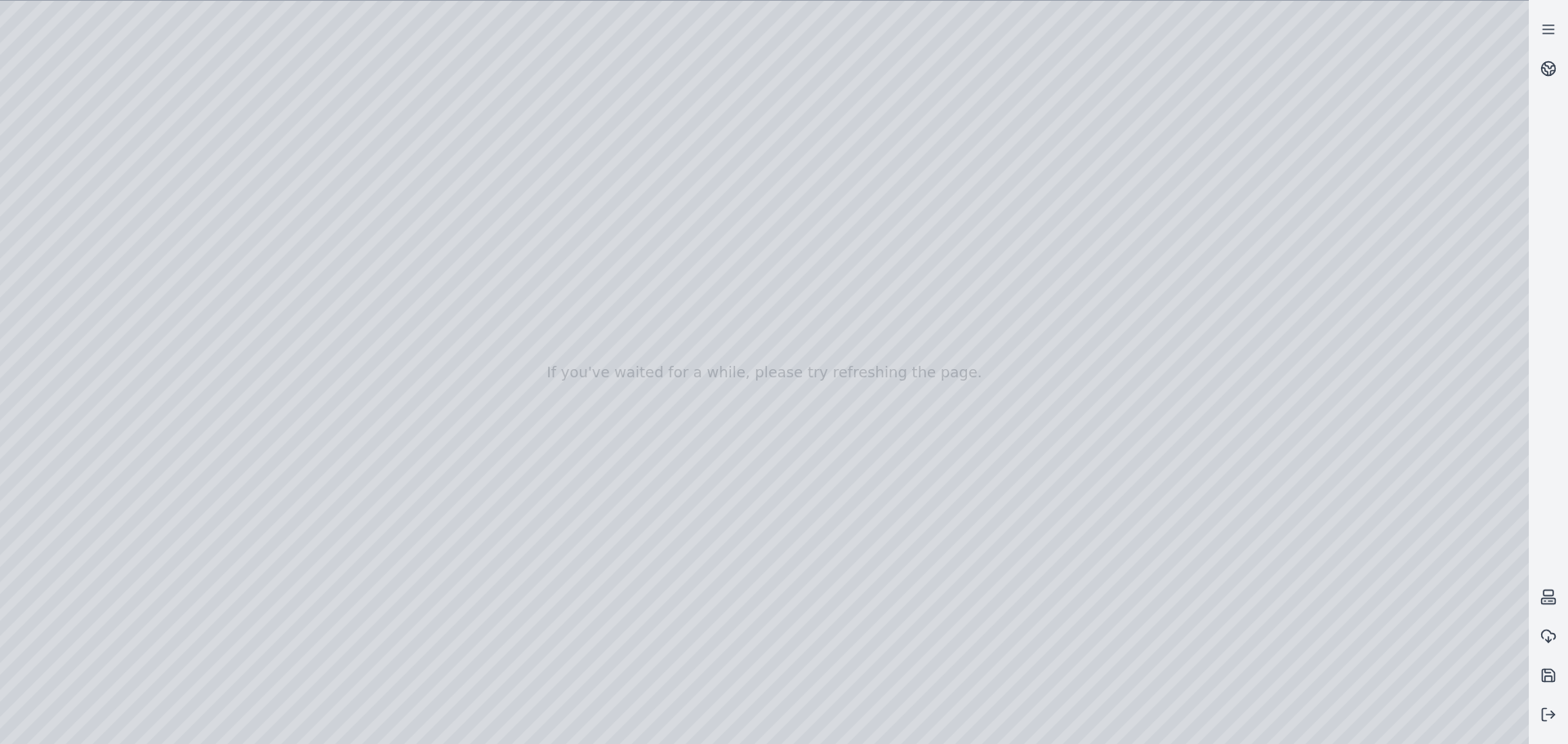
drag, startPoint x: 1402, startPoint y: 246, endPoint x: 1427, endPoint y: 314, distance: 72.4
drag, startPoint x: 1394, startPoint y: 228, endPoint x: 1186, endPoint y: 183, distance: 212.8
drag, startPoint x: 1199, startPoint y: 250, endPoint x: 1369, endPoint y: 434, distance: 250.5
drag, startPoint x: 1323, startPoint y: 205, endPoint x: 1288, endPoint y: 459, distance: 256.4
drag, startPoint x: 1237, startPoint y: 265, endPoint x: 1216, endPoint y: 411, distance: 147.5
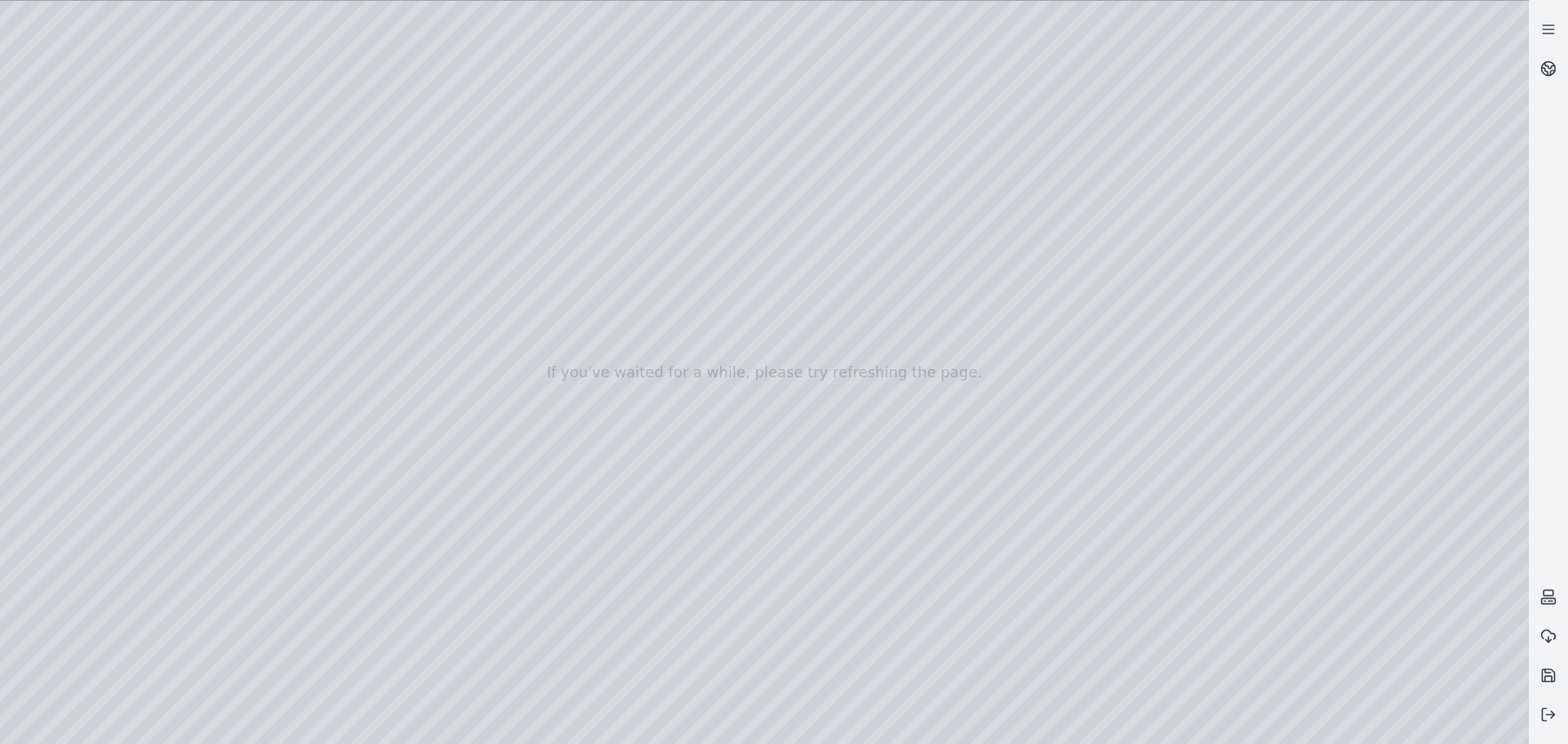
drag, startPoint x: 1269, startPoint y: 352, endPoint x: 1130, endPoint y: 328, distance: 141.1
drag, startPoint x: 1132, startPoint y: 327, endPoint x: 1246, endPoint y: 368, distance: 121.1
drag, startPoint x: 1102, startPoint y: 421, endPoint x: 1097, endPoint y: 381, distance: 40.3
click at [1097, 381] on div at bounding box center [764, 372] width 1528 height 743
drag, startPoint x: 1311, startPoint y: 530, endPoint x: 1296, endPoint y: 494, distance: 39.0
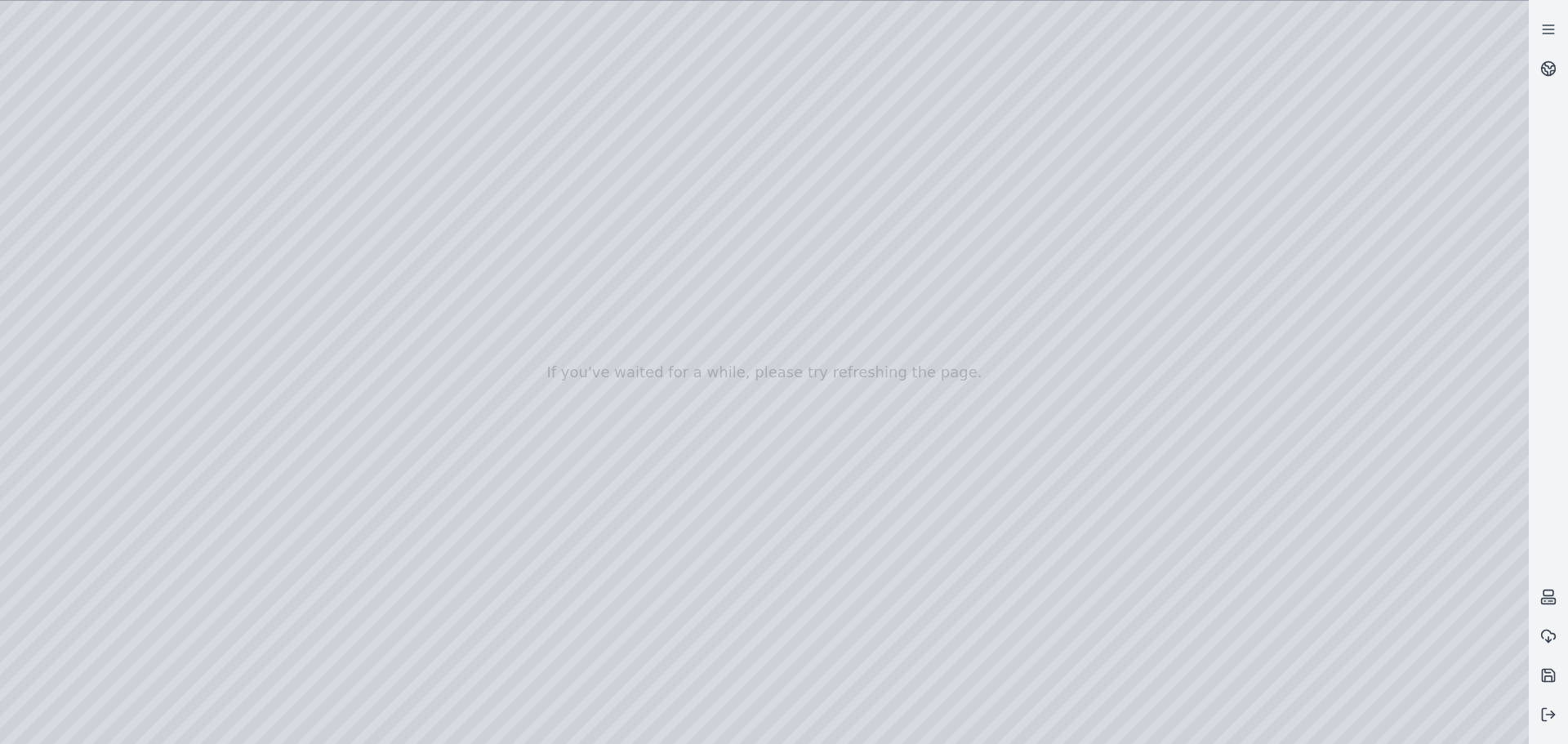
drag, startPoint x: 1304, startPoint y: 508, endPoint x: 1313, endPoint y: 609, distance: 101.4
drag, startPoint x: 1332, startPoint y: 582, endPoint x: 1343, endPoint y: 614, distance: 33.8
drag, startPoint x: 1285, startPoint y: 490, endPoint x: 1289, endPoint y: 517, distance: 27.3
click at [1264, 478] on div at bounding box center [764, 372] width 1528 height 743
click at [1428, 722] on div at bounding box center [764, 372] width 1528 height 743
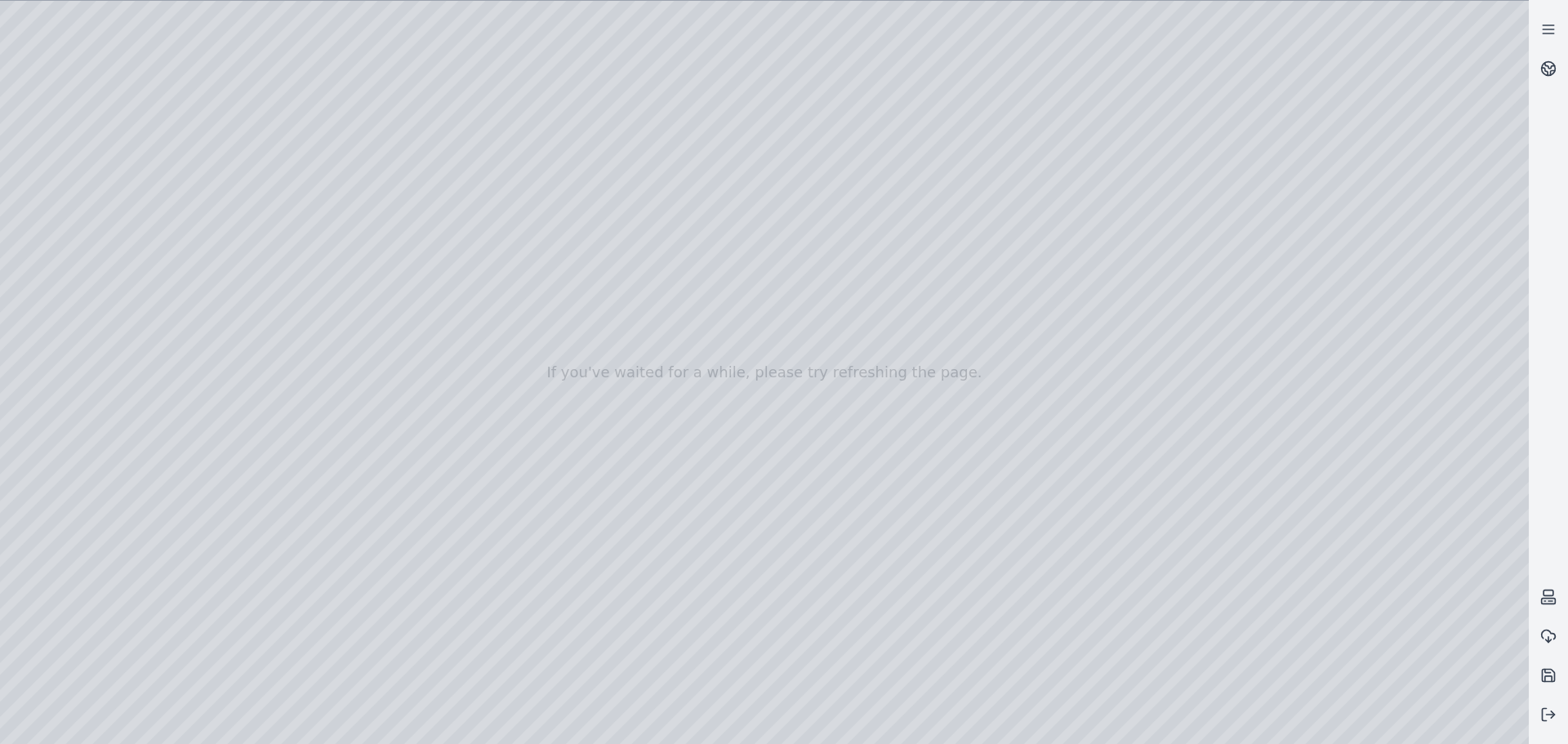
drag, startPoint x: 1188, startPoint y: 421, endPoint x: 1132, endPoint y: 386, distance: 66.0
click at [1132, 386] on div at bounding box center [764, 372] width 1528 height 743
click at [1076, 405] on div at bounding box center [764, 372] width 1528 height 743
drag, startPoint x: 1112, startPoint y: 517, endPoint x: 1119, endPoint y: 423, distance: 94.3
click at [1119, 423] on div at bounding box center [764, 372] width 1528 height 743
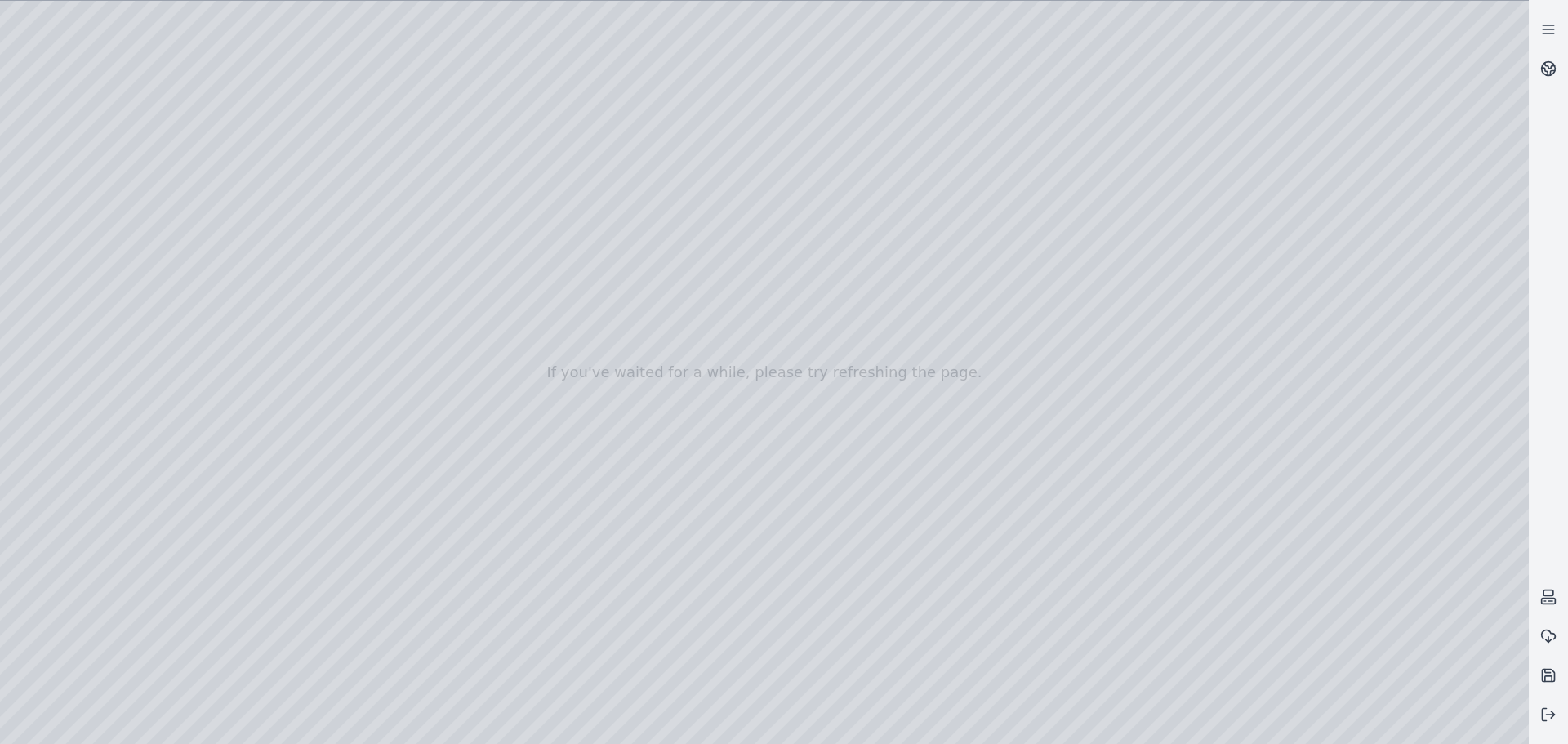
click at [992, 404] on div at bounding box center [764, 372] width 1528 height 743
click at [996, 415] on div at bounding box center [764, 372] width 1528 height 743
click at [1437, 732] on div at bounding box center [764, 372] width 1528 height 743
drag, startPoint x: 1077, startPoint y: 456, endPoint x: 1074, endPoint y: 442, distance: 14.3
click at [1074, 442] on div at bounding box center [764, 372] width 1528 height 743
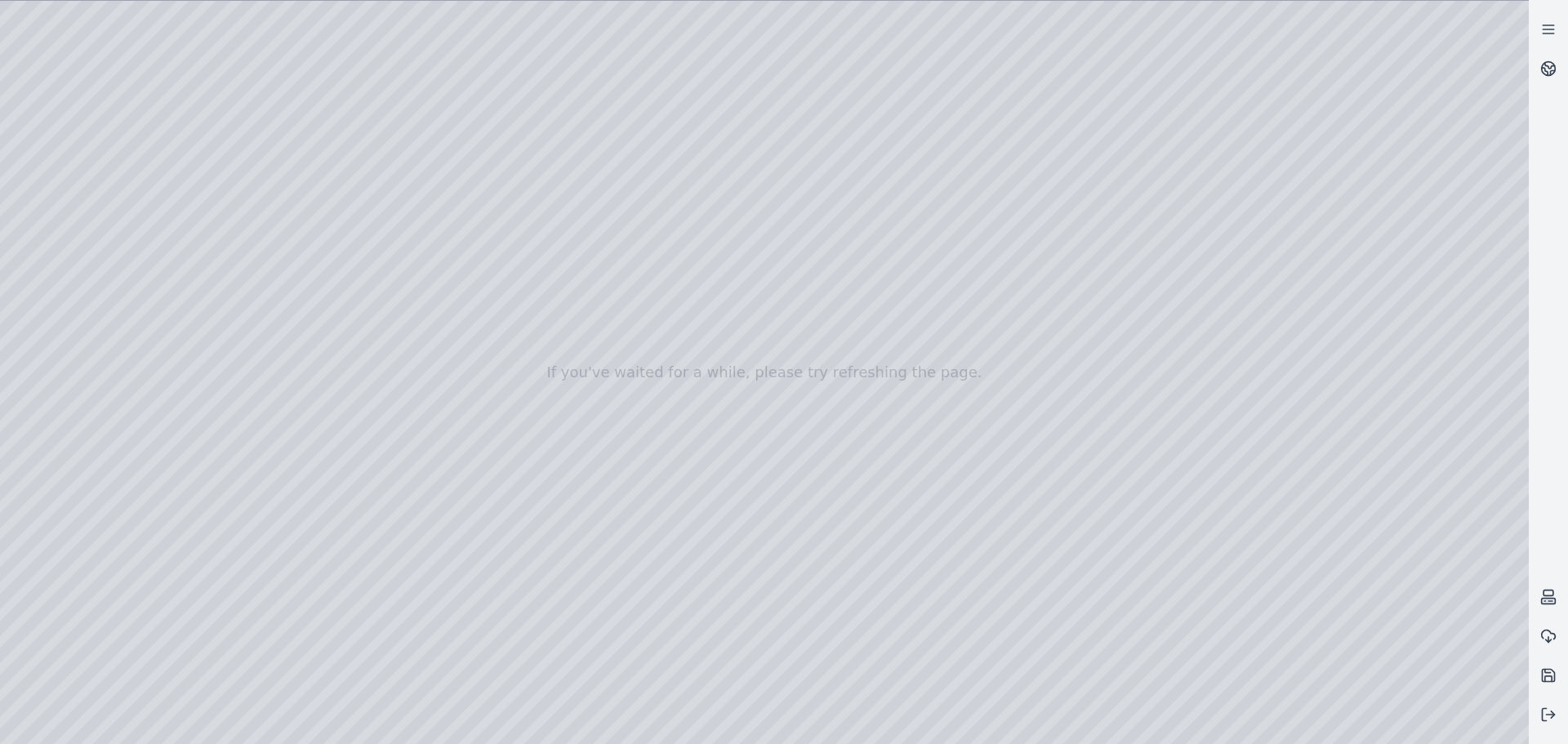
click at [1291, 725] on div at bounding box center [764, 372] width 1528 height 743
click at [796, 436] on div at bounding box center [764, 372] width 1528 height 743
drag, startPoint x: 804, startPoint y: 436, endPoint x: 821, endPoint y: 448, distance: 20.8
drag, startPoint x: 842, startPoint y: 457, endPoint x: 1262, endPoint y: 604, distance: 445.0
drag, startPoint x: 924, startPoint y: 514, endPoint x: 938, endPoint y: 380, distance: 134.7
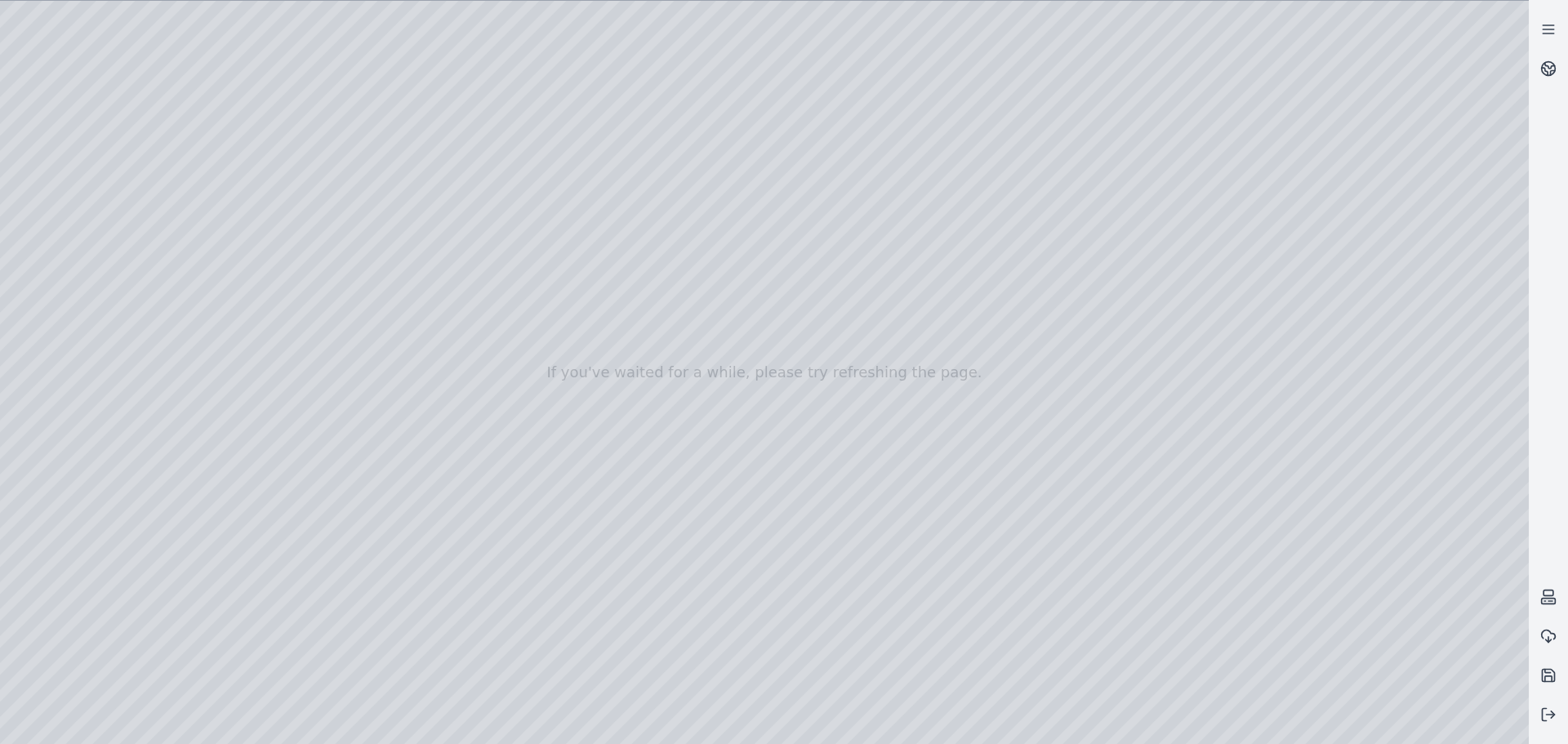
drag, startPoint x: 886, startPoint y: 536, endPoint x: 987, endPoint y: 325, distance: 233.9
drag, startPoint x: 976, startPoint y: 307, endPoint x: 950, endPoint y: 411, distance: 107.2
drag, startPoint x: 1024, startPoint y: 601, endPoint x: 1044, endPoint y: 671, distance: 72.8
click at [1505, 730] on div at bounding box center [764, 372] width 1528 height 743
click at [1291, 589] on div at bounding box center [764, 372] width 1528 height 743
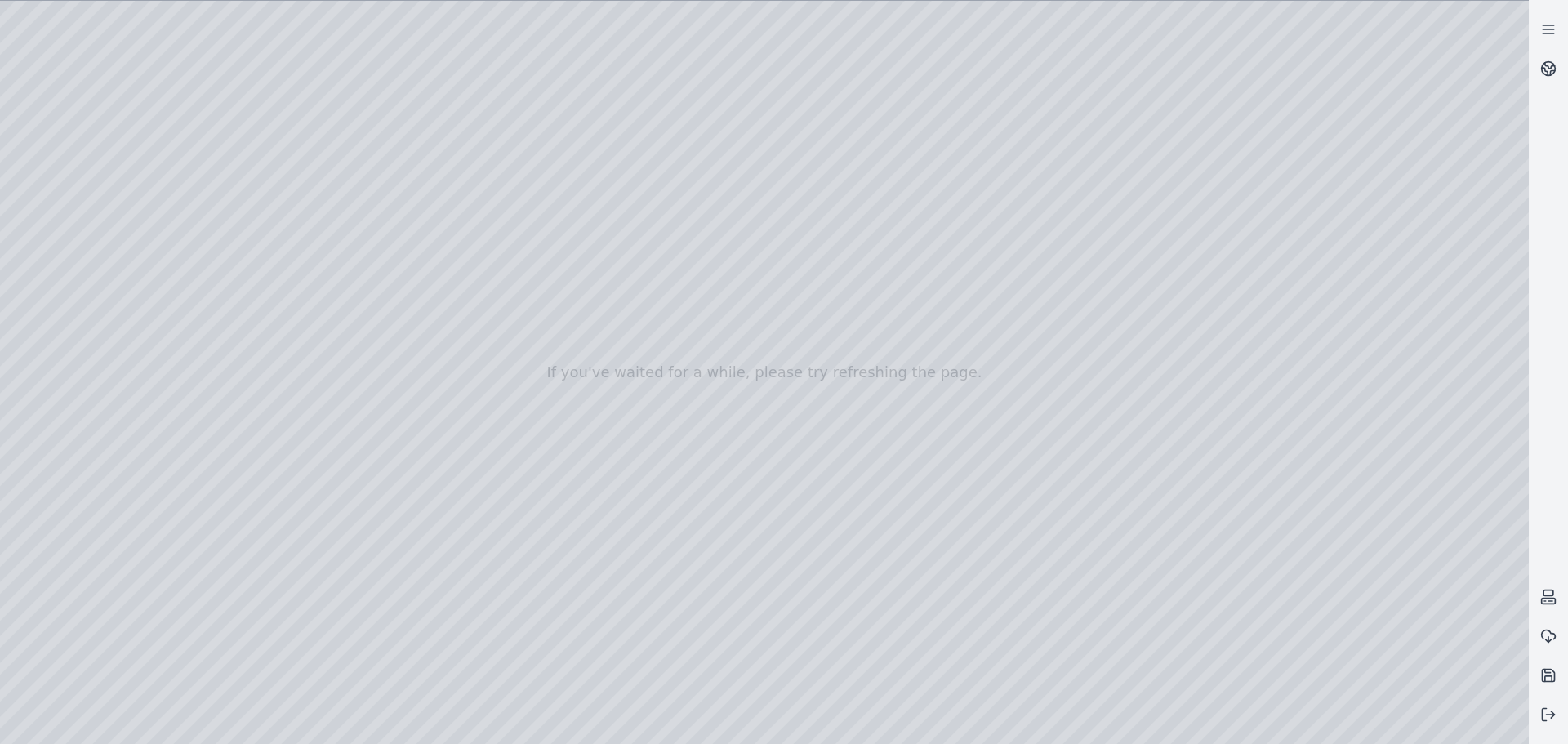
click at [1291, 589] on div at bounding box center [764, 372] width 1528 height 743
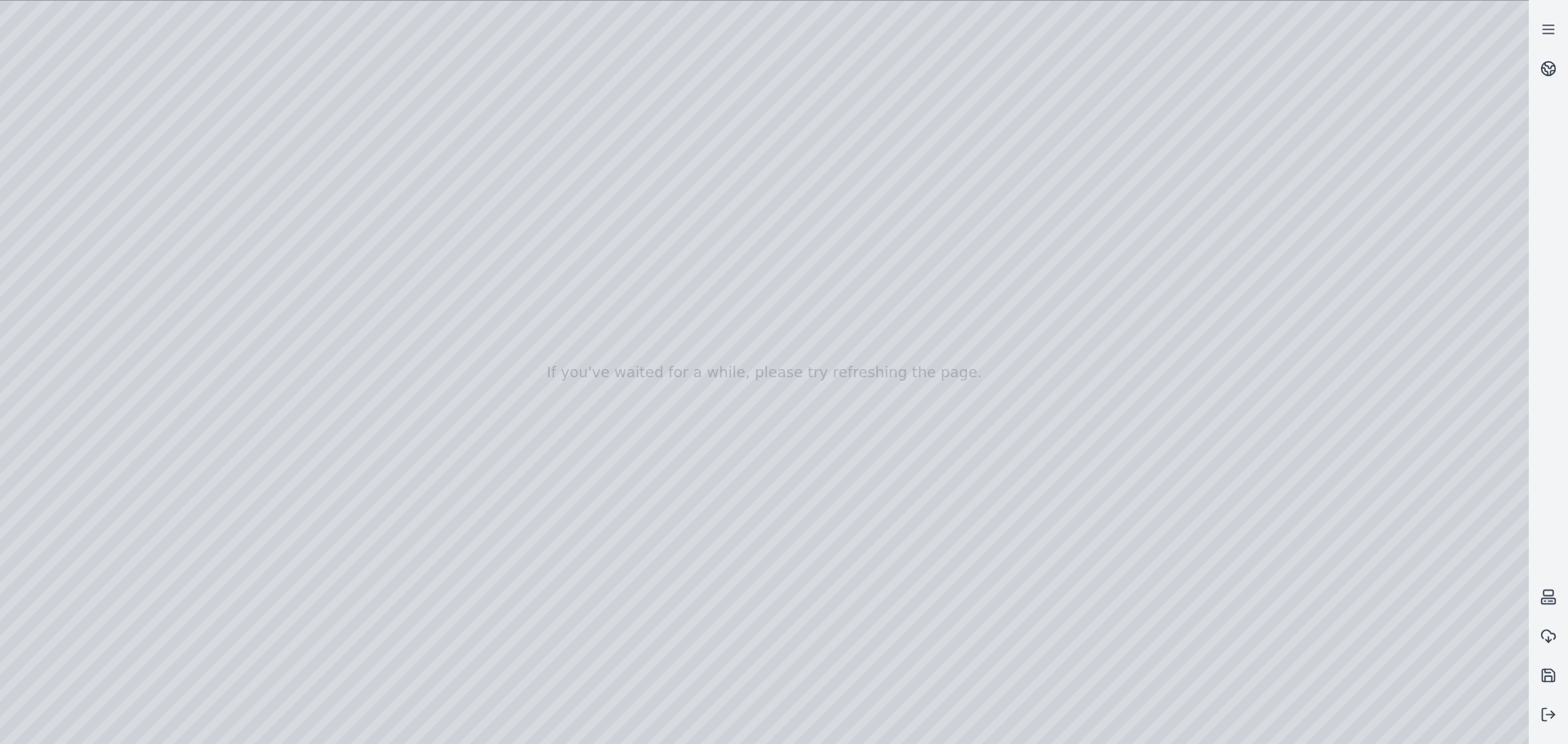
click at [1291, 589] on div at bounding box center [764, 372] width 1528 height 743
click at [1429, 590] on div at bounding box center [764, 372] width 1528 height 743
click at [1432, 590] on div at bounding box center [764, 372] width 1528 height 743
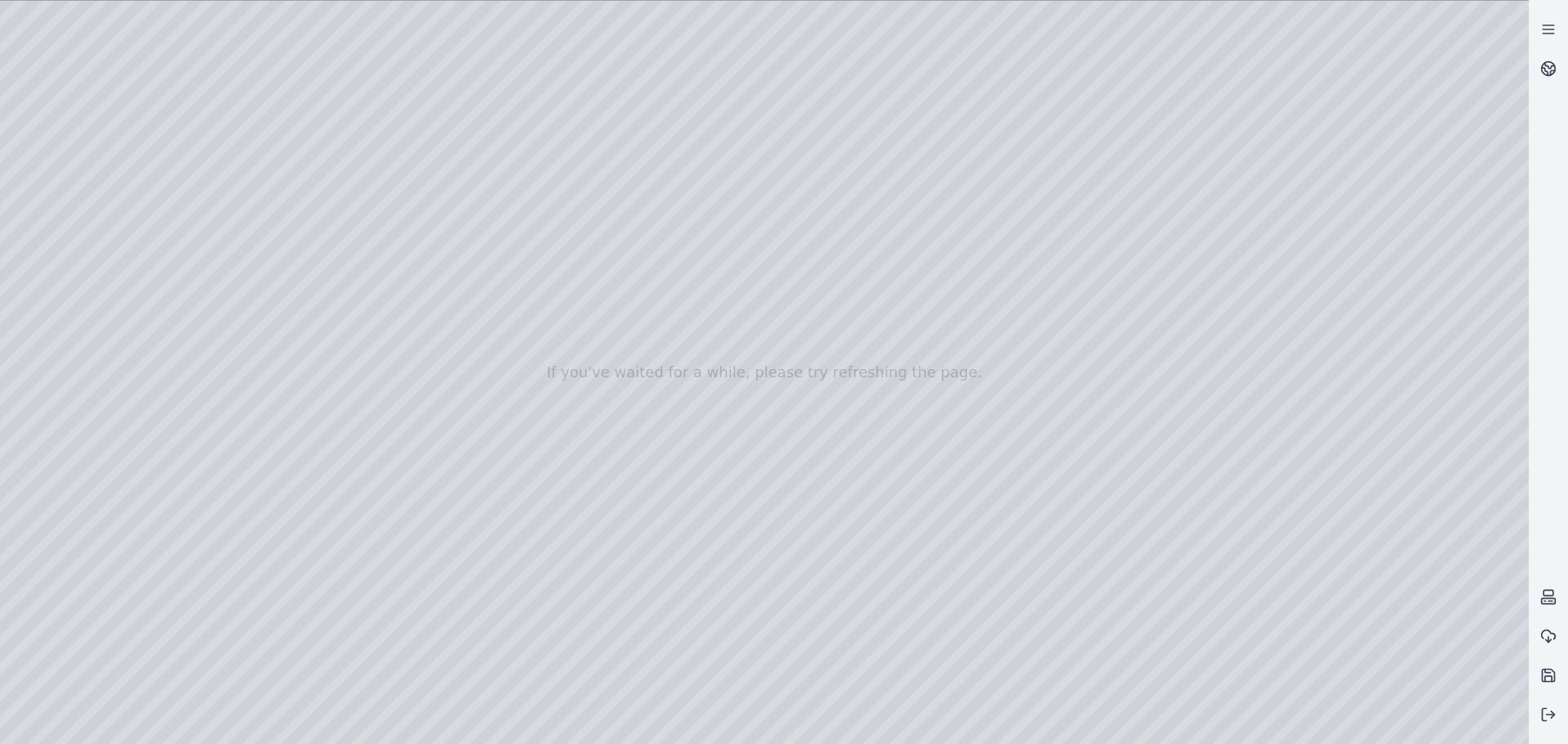
click at [1432, 590] on div at bounding box center [764, 372] width 1528 height 743
click at [1349, 590] on div at bounding box center [764, 372] width 1528 height 743
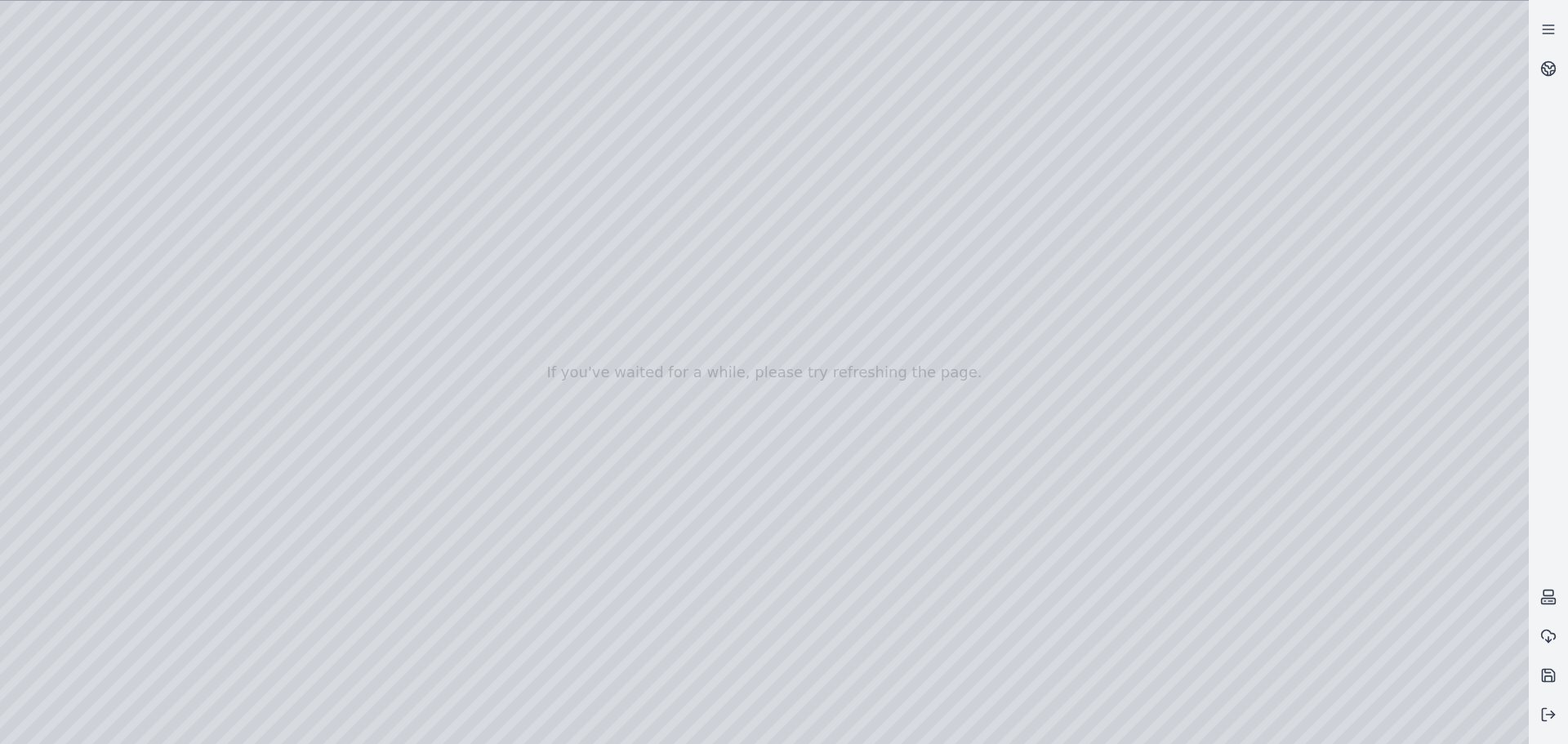
click at [1349, 590] on div at bounding box center [764, 372] width 1528 height 743
click at [1395, 554] on div at bounding box center [764, 372] width 1528 height 743
click at [1401, 630] on div at bounding box center [764, 372] width 1528 height 743
click at [1401, 631] on div at bounding box center [764, 372] width 1528 height 743
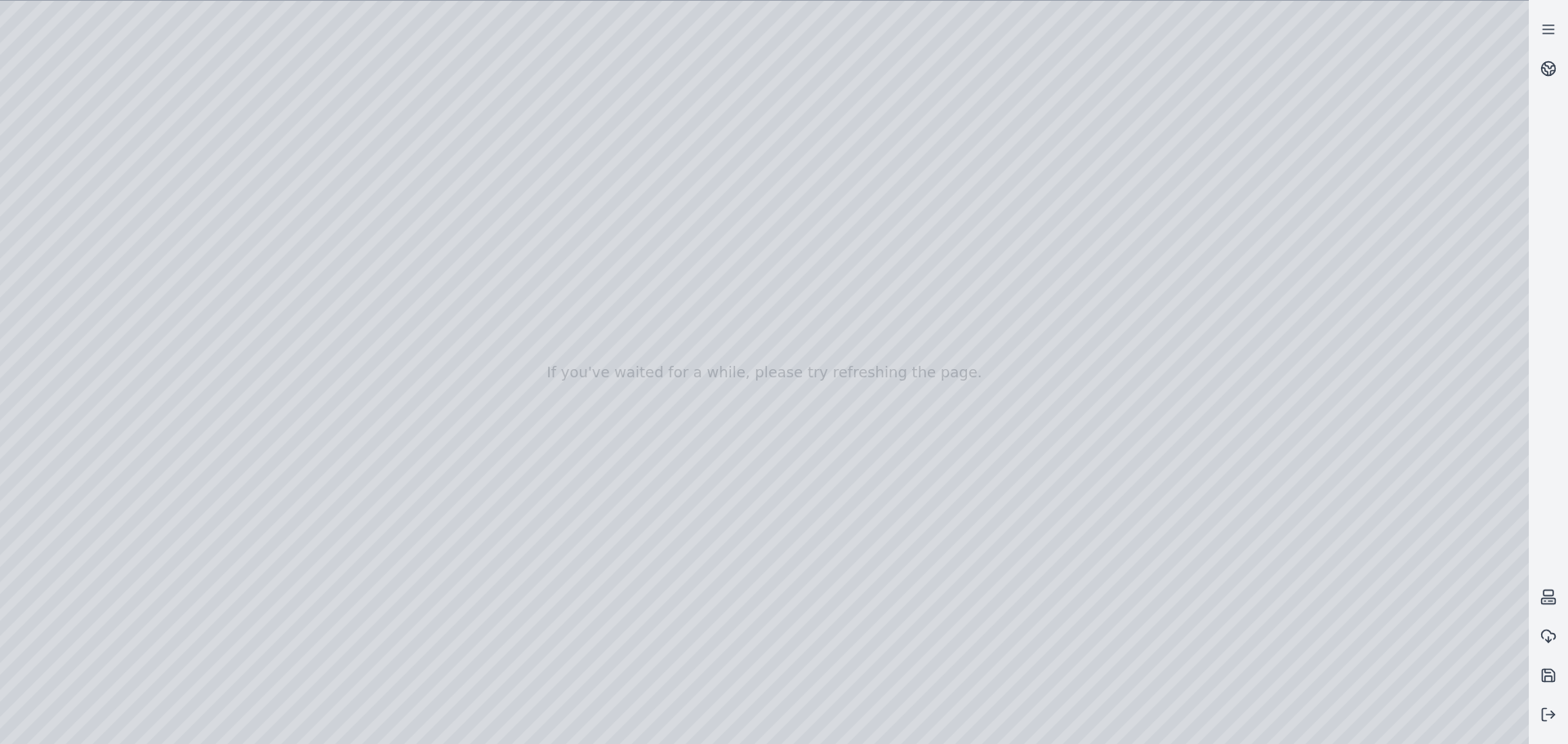
click at [1401, 631] on div at bounding box center [764, 372] width 1528 height 743
click at [1320, 680] on div at bounding box center [764, 372] width 1528 height 743
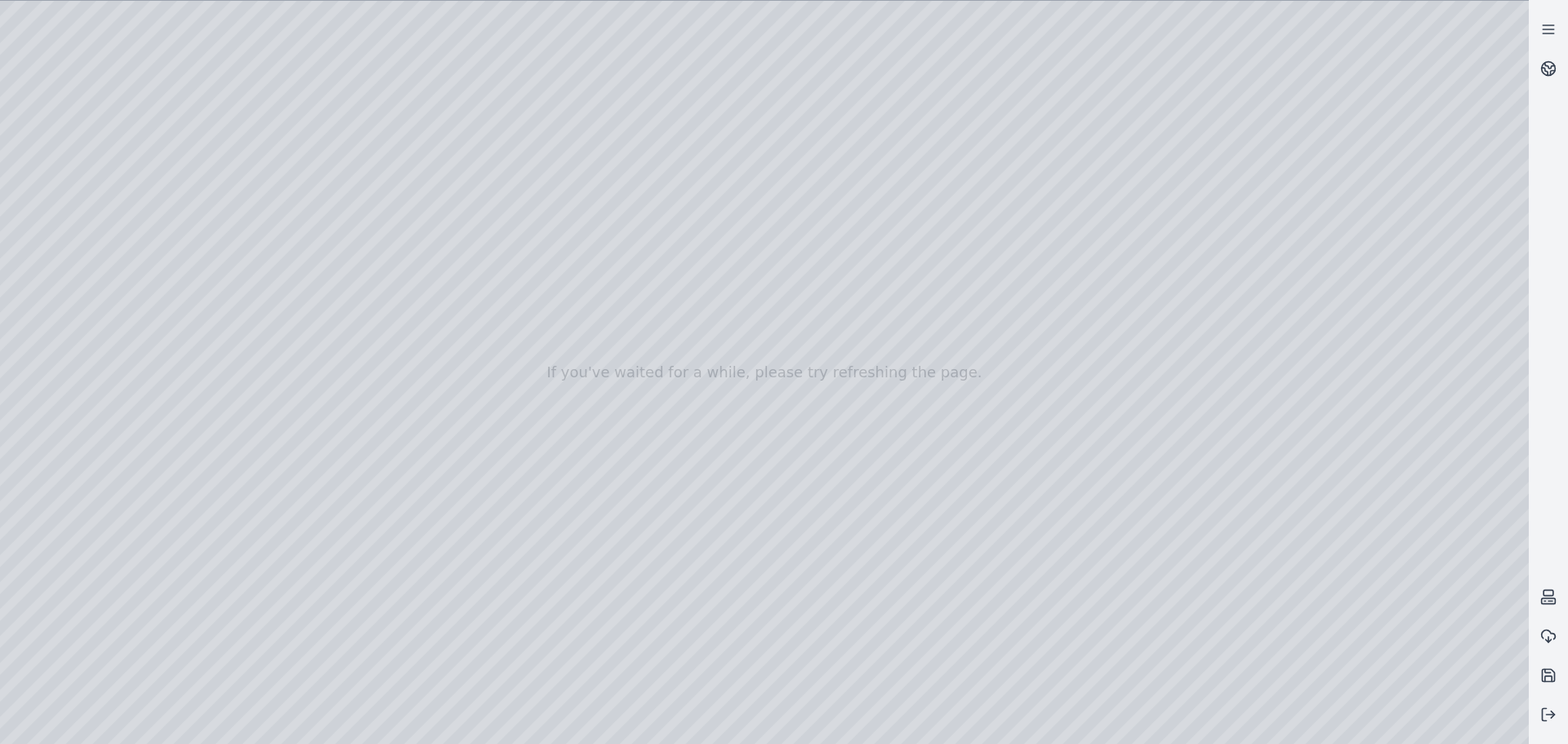
click at [1292, 360] on div at bounding box center [764, 372] width 1528 height 743
click at [1227, 426] on div at bounding box center [764, 372] width 1528 height 743
click at [1511, 725] on div at bounding box center [764, 372] width 1528 height 743
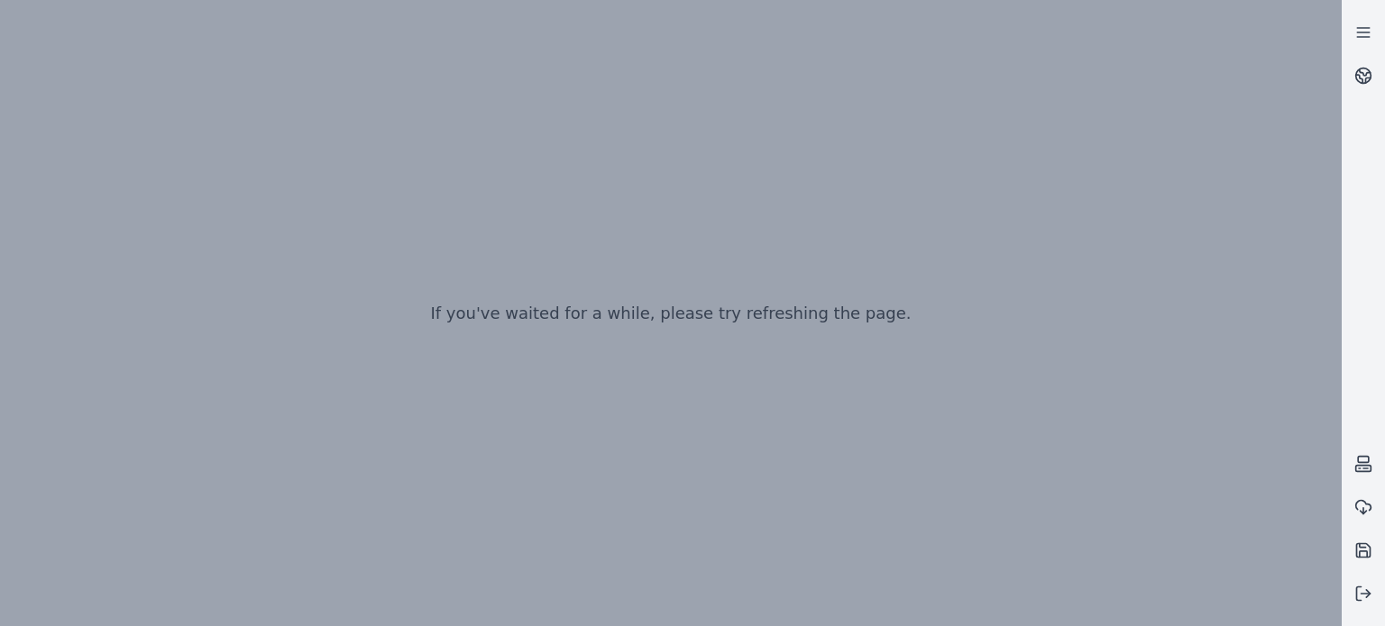
click at [829, 142] on div "If you've waited for a while, please try refreshing the page." at bounding box center [670, 313] width 1341 height 626
